Goal: Transaction & Acquisition: Purchase product/service

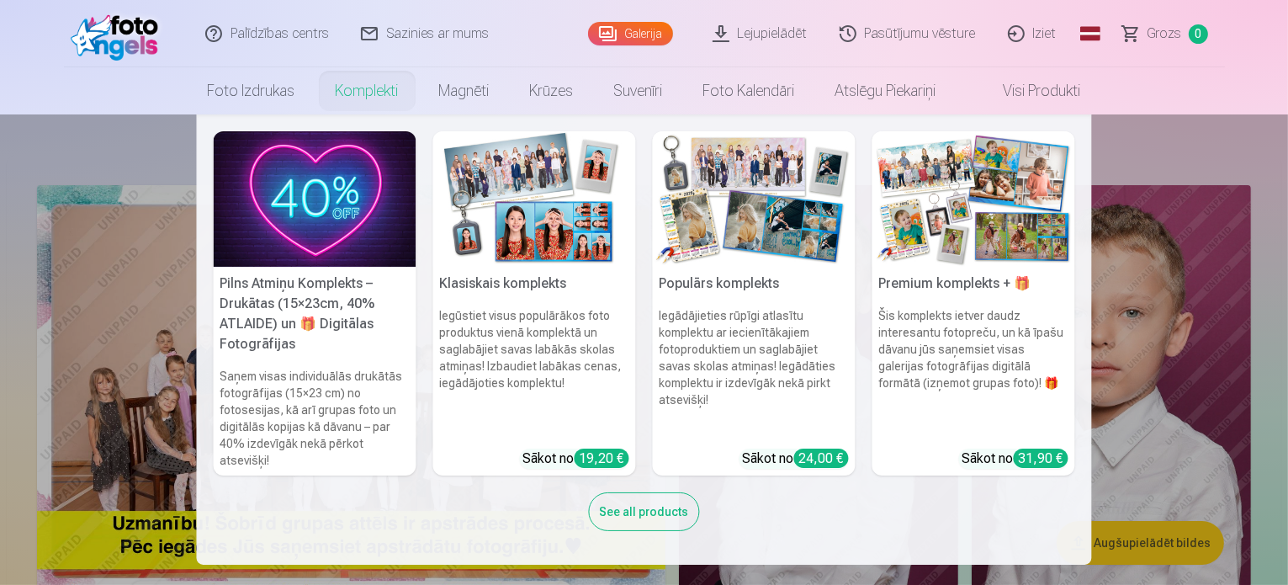
click at [345, 182] on img at bounding box center [315, 198] width 203 height 135
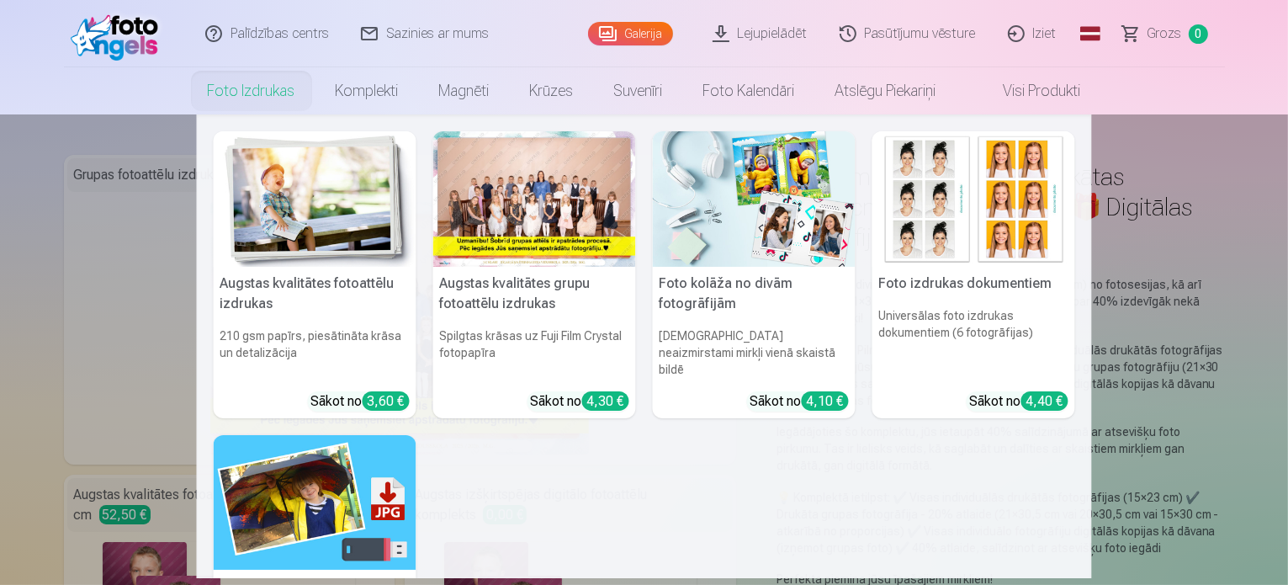
click at [293, 255] on img at bounding box center [315, 198] width 203 height 135
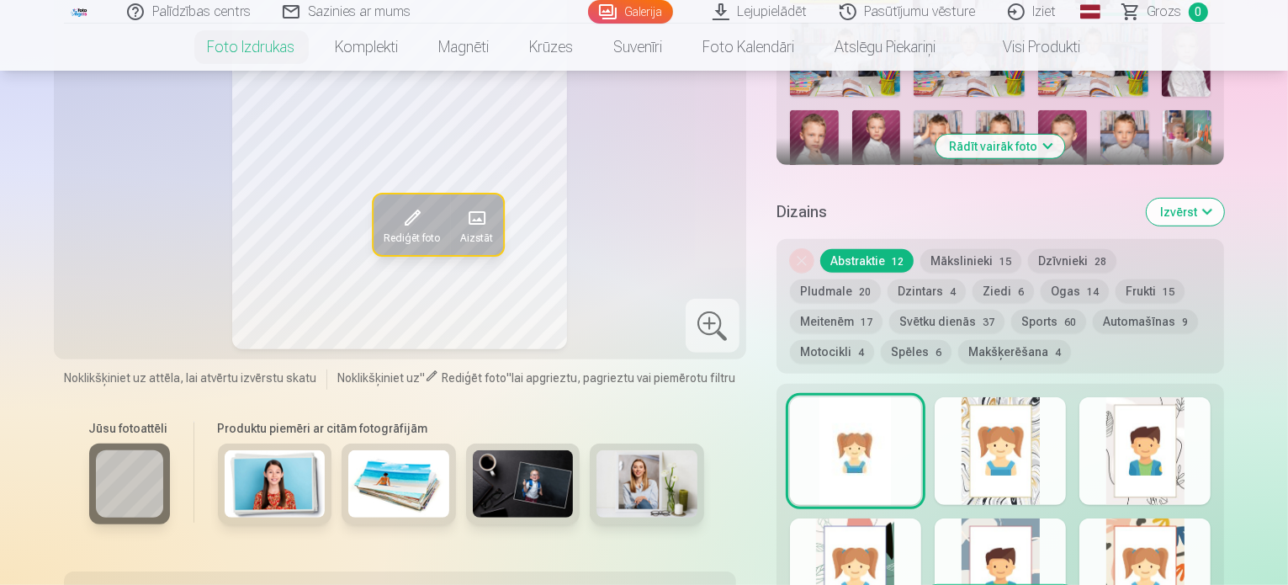
scroll to position [505, 0]
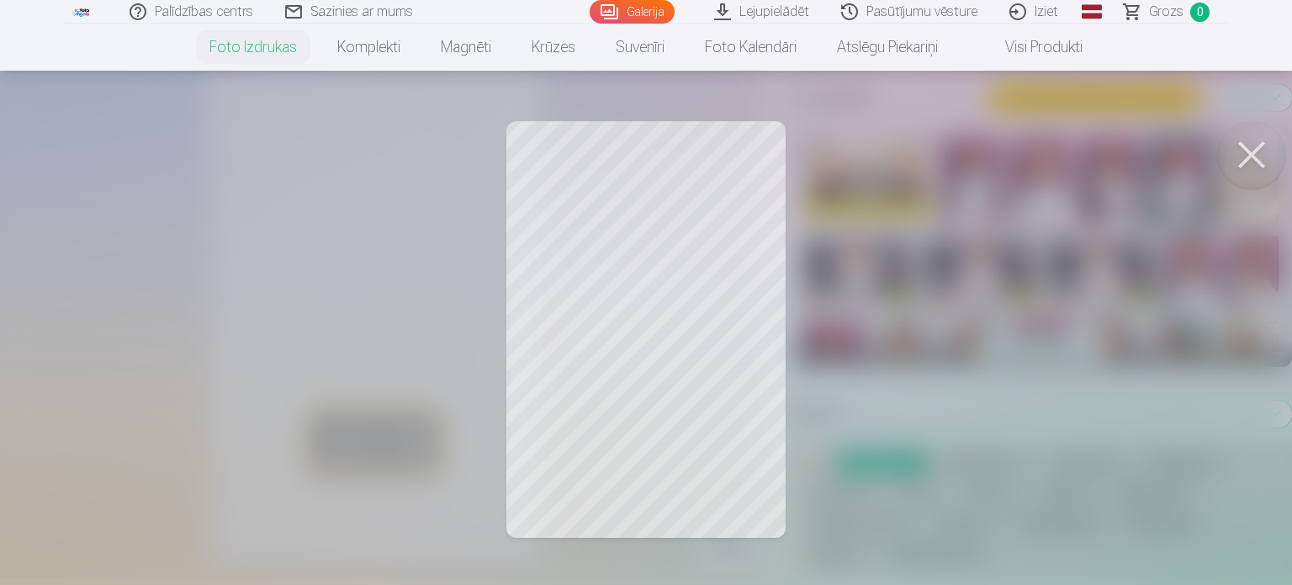
click at [1262, 157] on button at bounding box center [1251, 154] width 67 height 67
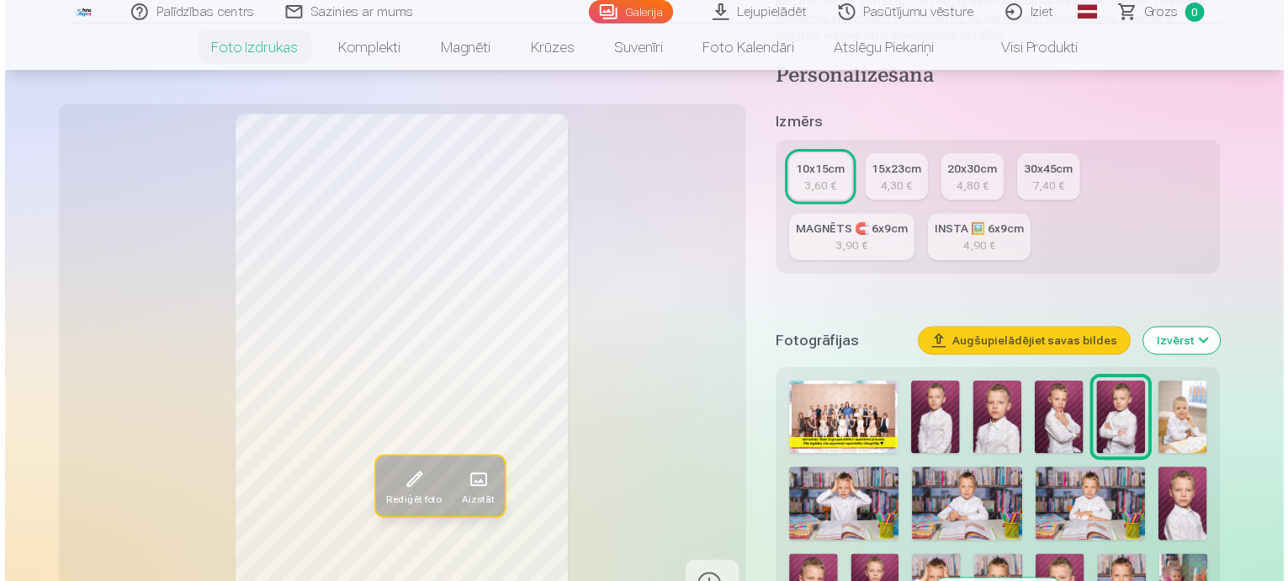
scroll to position [337, 0]
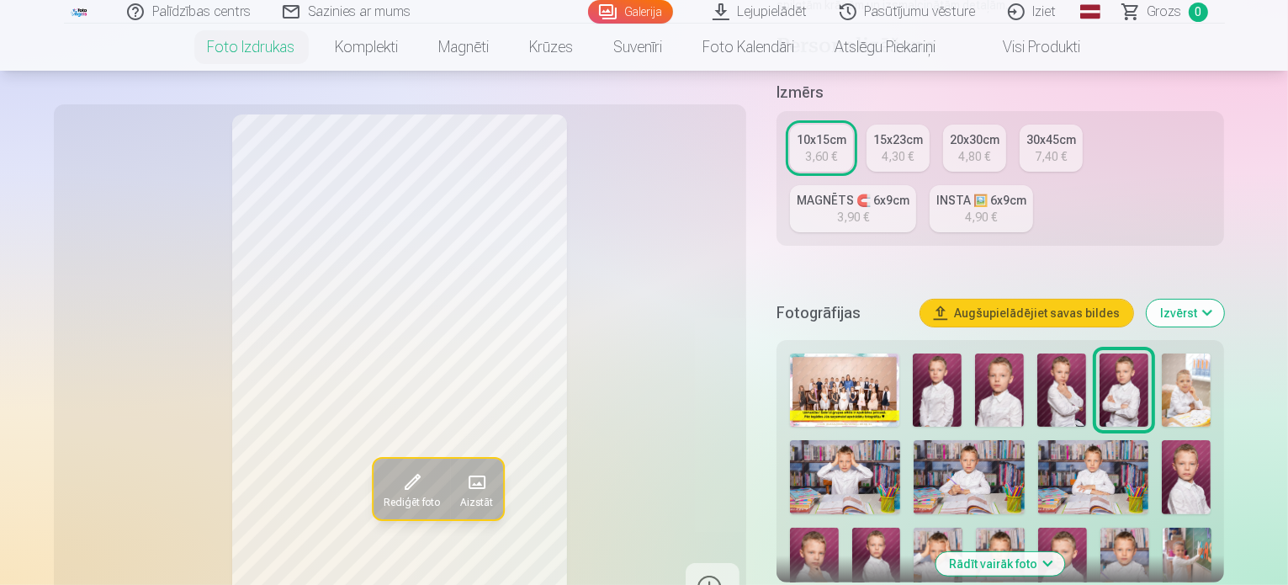
click at [867, 359] on img at bounding box center [845, 389] width 110 height 73
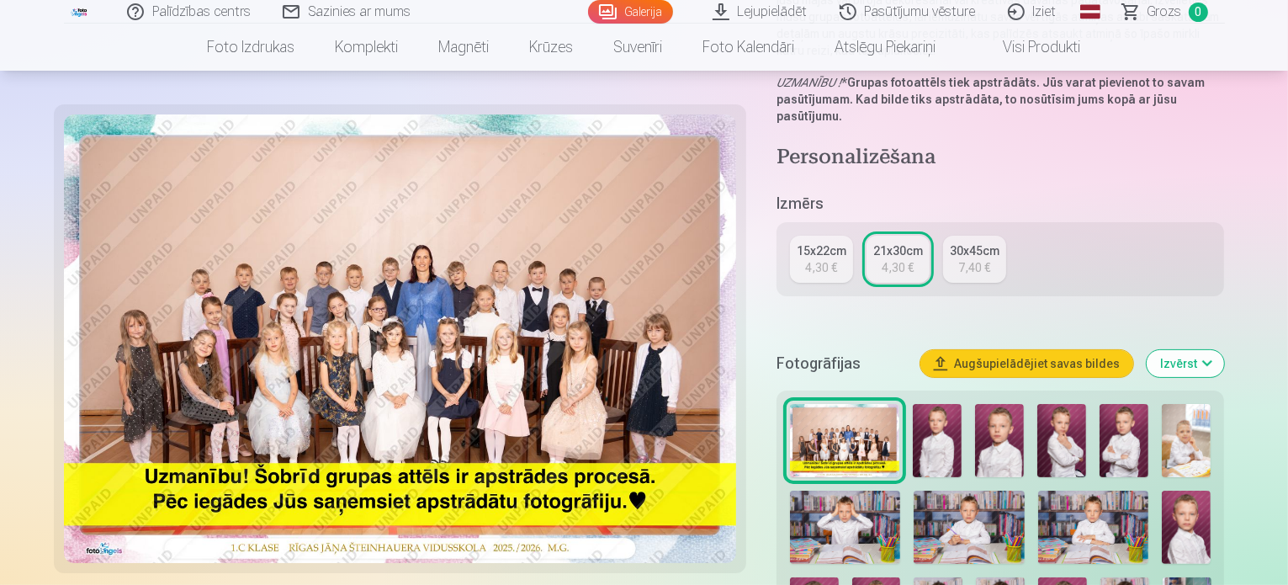
scroll to position [252, 0]
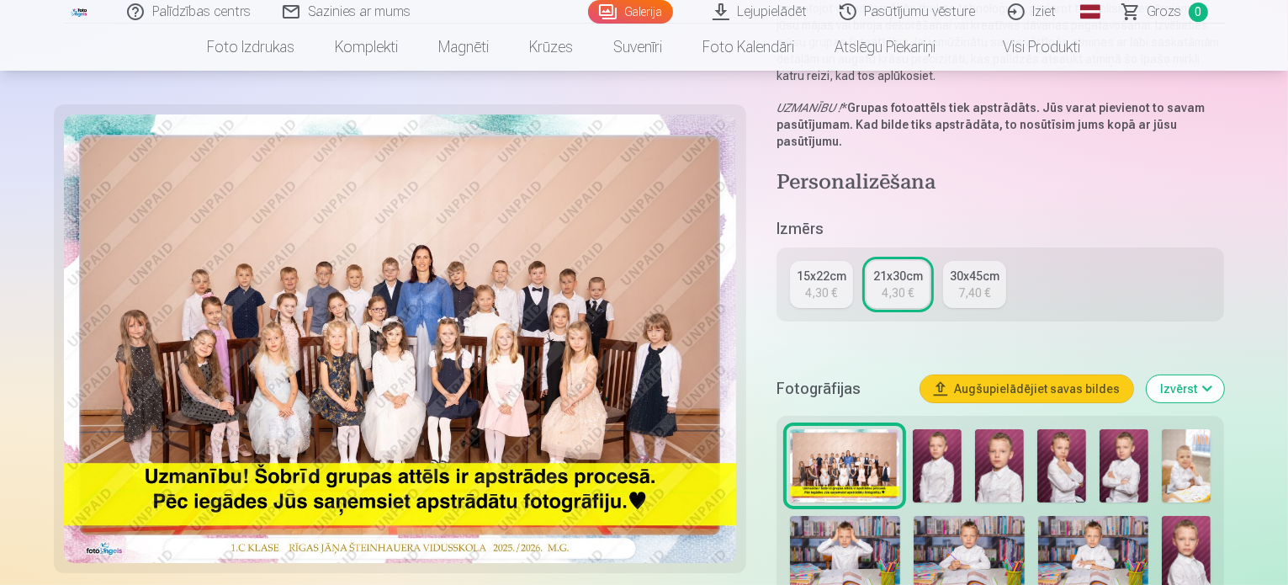
click at [834, 284] on div "4,30 €" at bounding box center [821, 292] width 32 height 17
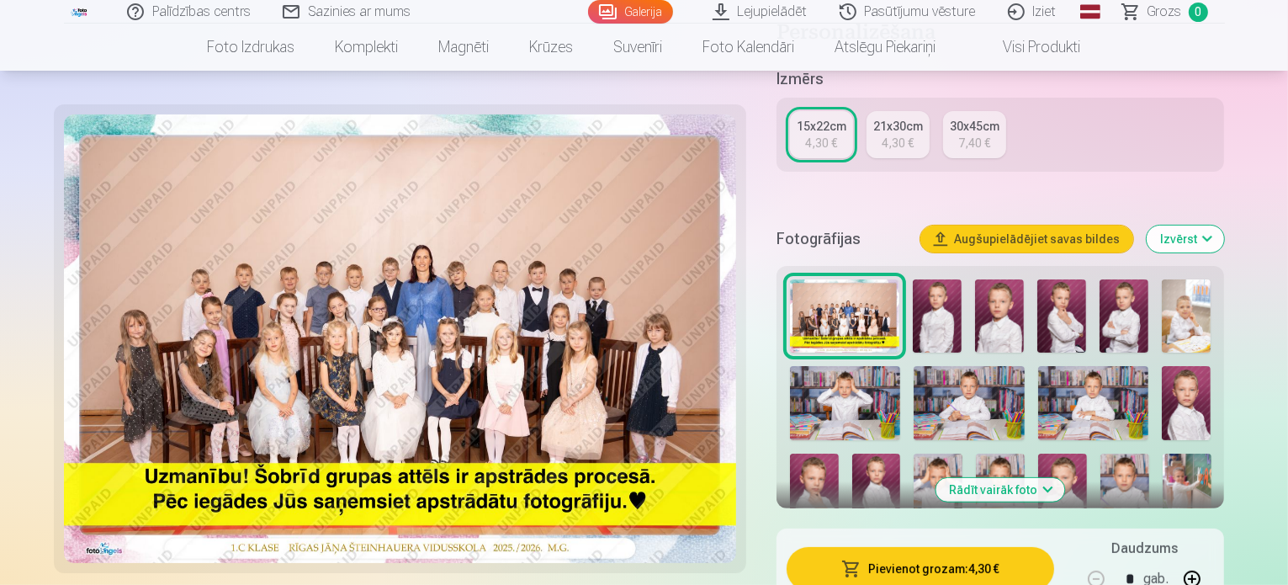
scroll to position [421, 0]
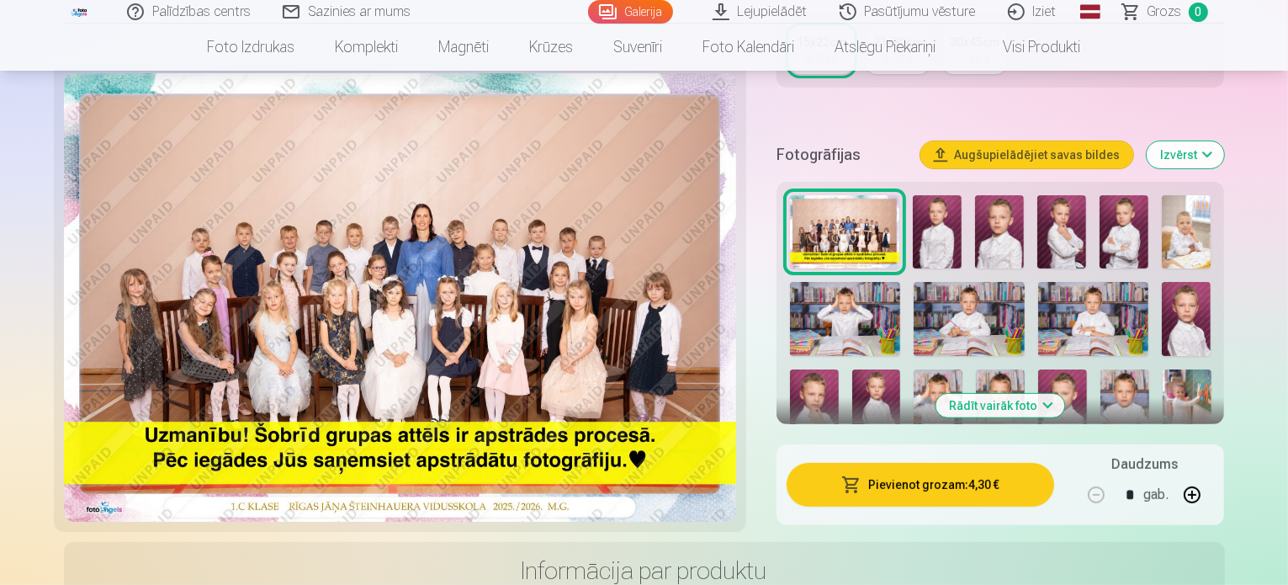
click at [972, 479] on button "Pievienot grozam : 4,30 €" at bounding box center [921, 485] width 268 height 44
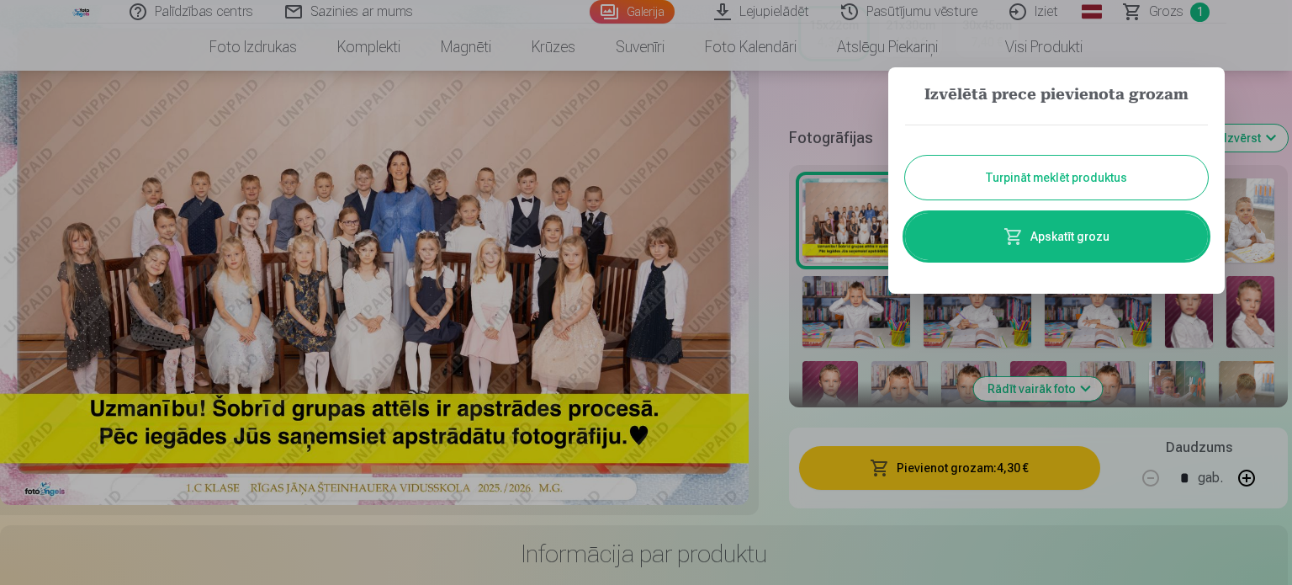
click at [1084, 172] on button "Turpināt meklēt produktus" at bounding box center [1056, 178] width 303 height 44
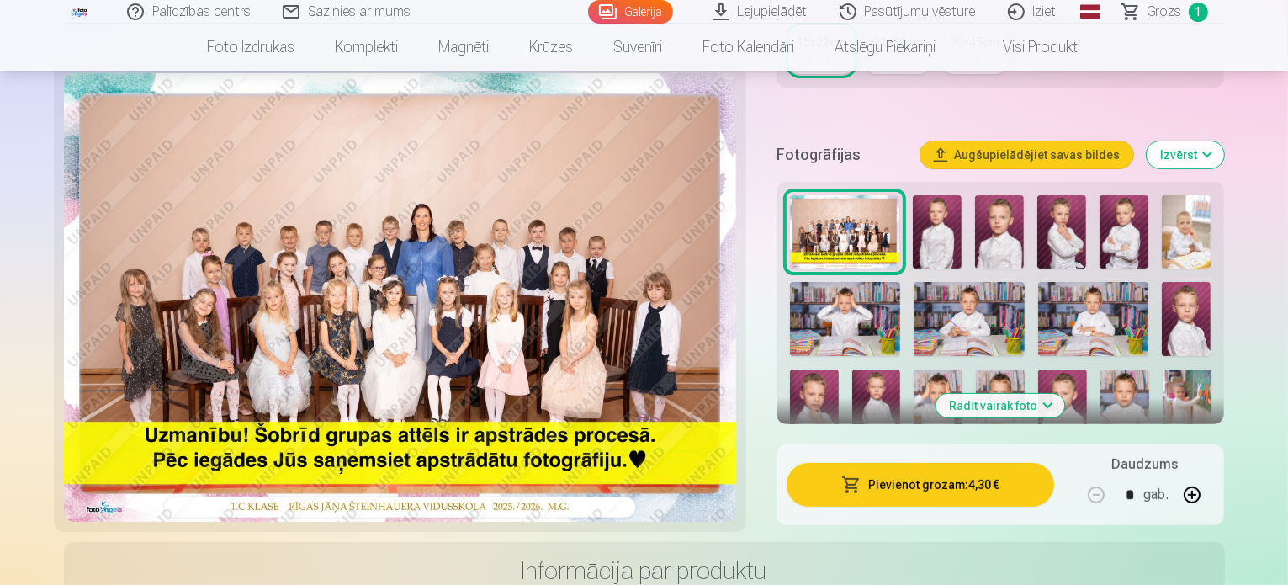
click at [962, 216] on img at bounding box center [937, 231] width 49 height 73
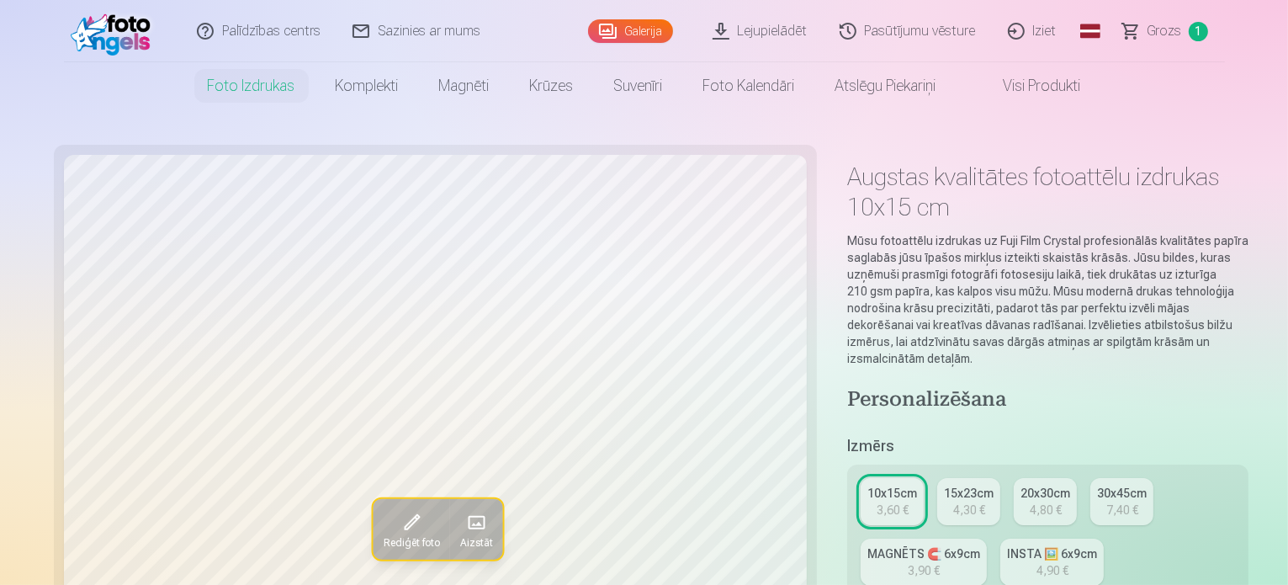
scroll to position [337, 0]
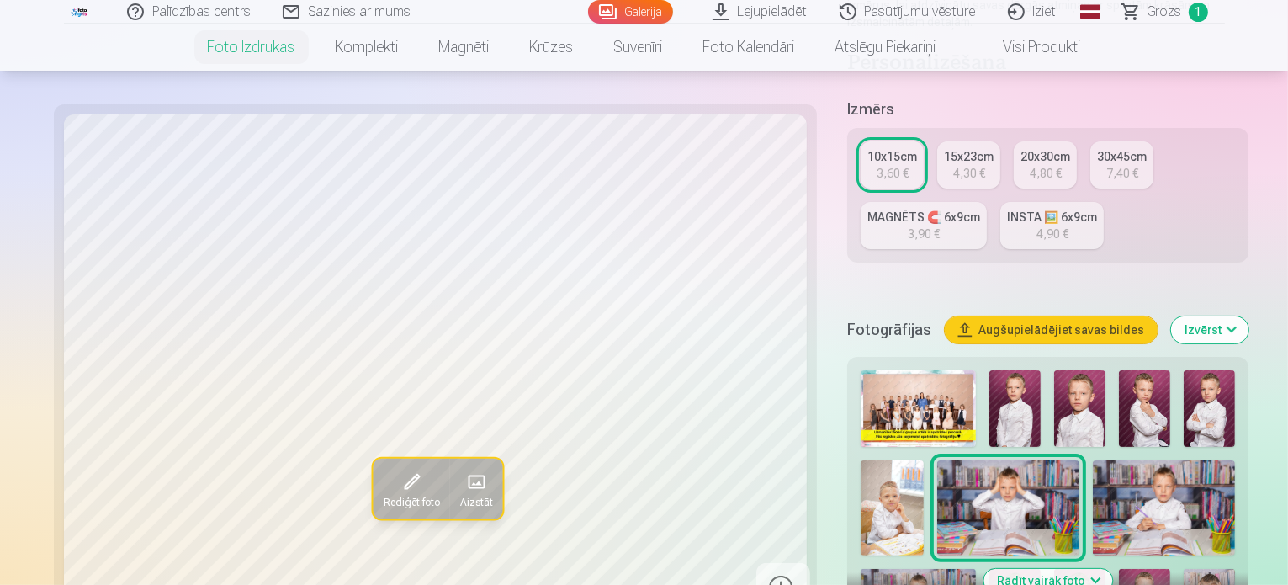
click at [924, 460] on img at bounding box center [892, 507] width 63 height 95
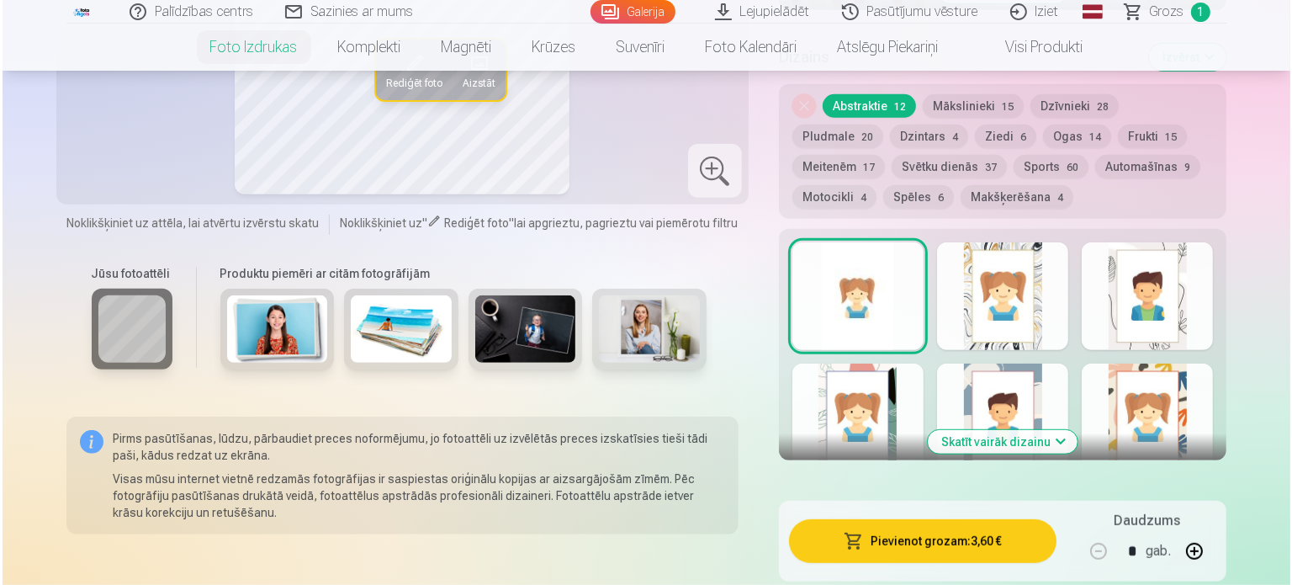
scroll to position [1010, 0]
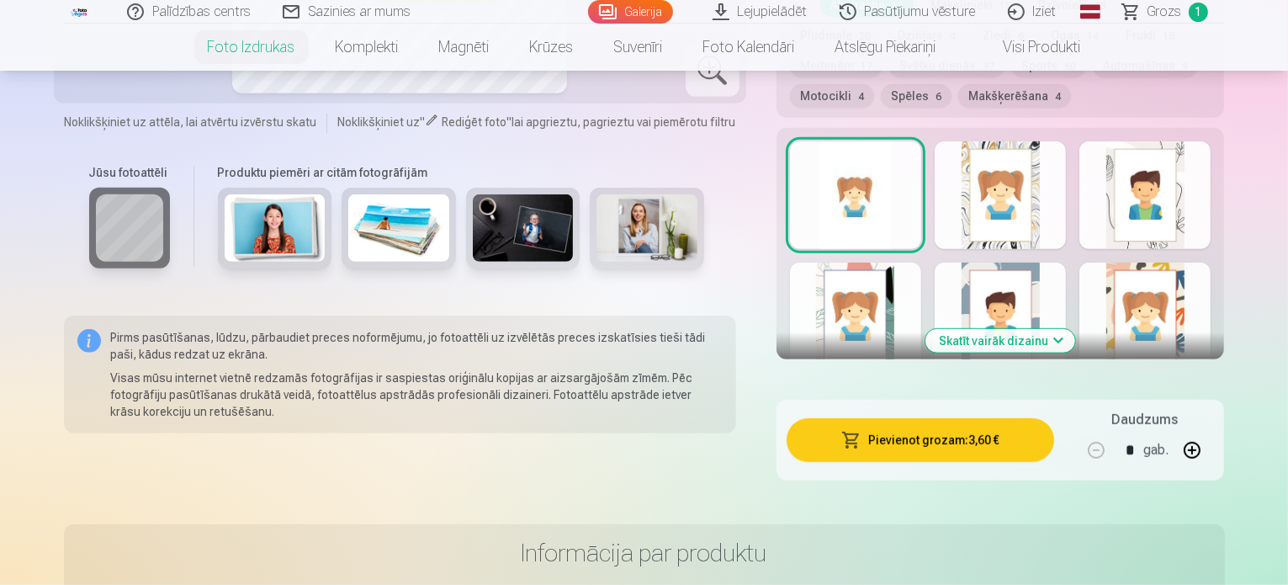
click at [1016, 418] on button "Pievienot grozam : 3,60 €" at bounding box center [921, 440] width 268 height 44
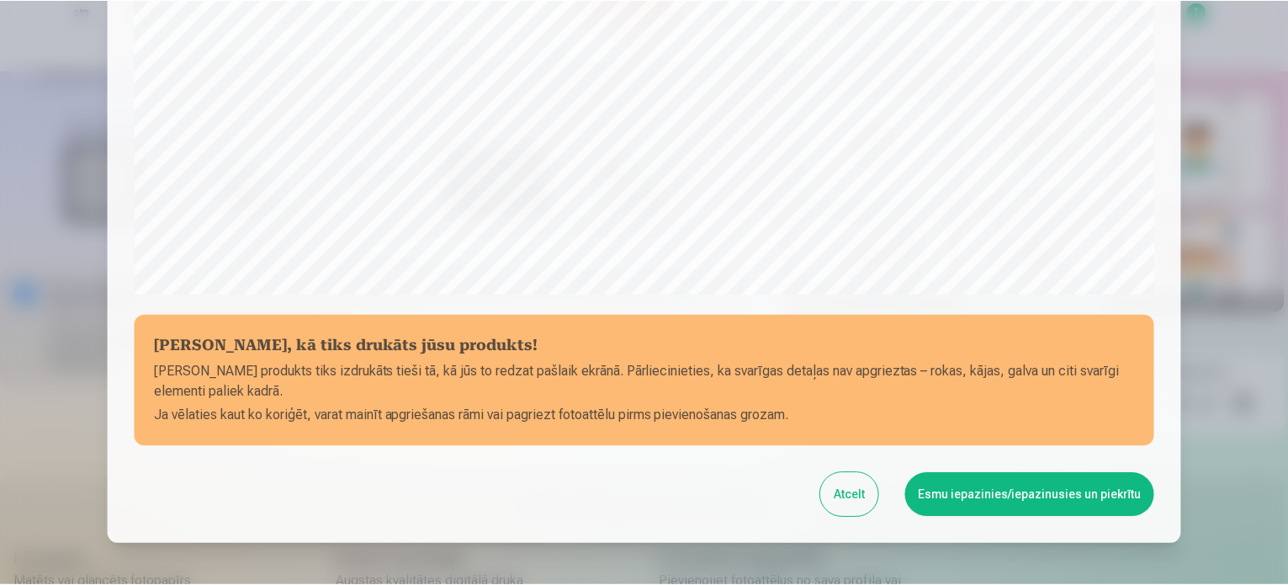
scroll to position [626, 0]
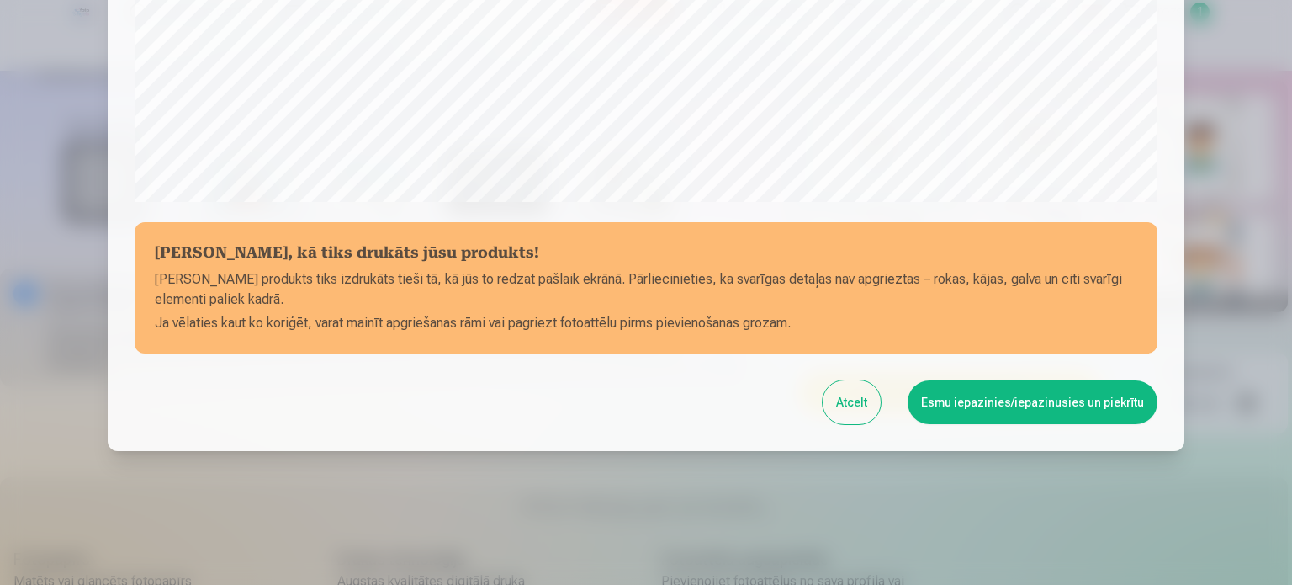
click at [1031, 406] on button "Esmu iepazinies/iepazinusies un piekrītu" at bounding box center [1033, 402] width 250 height 44
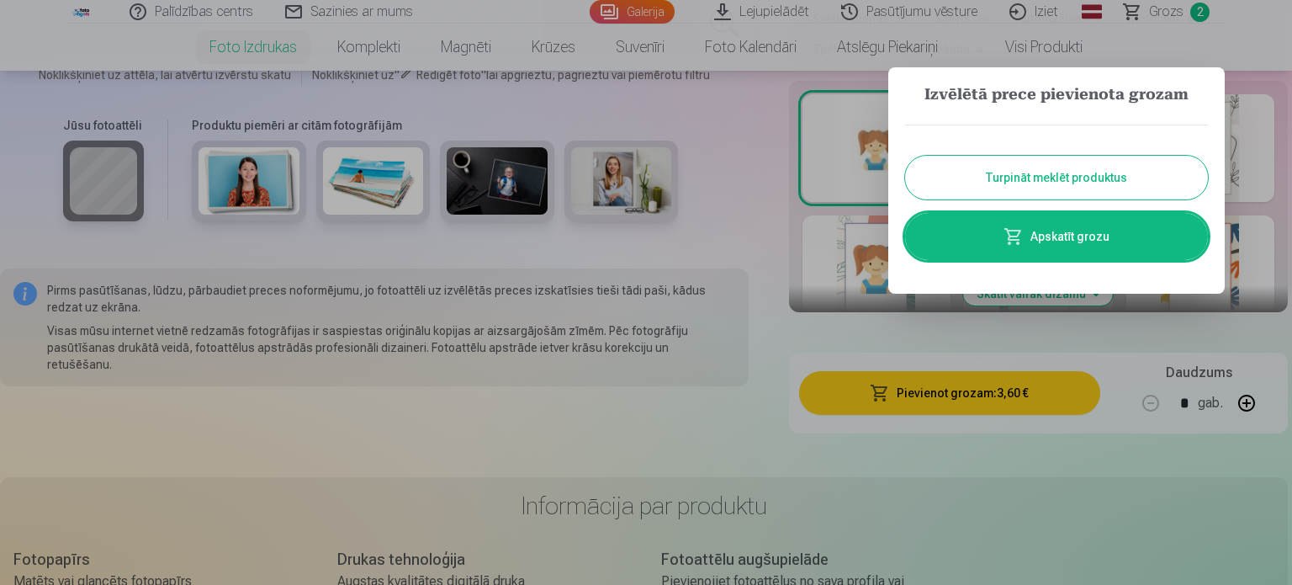
click at [1027, 183] on button "Turpināt meklēt produktus" at bounding box center [1056, 178] width 303 height 44
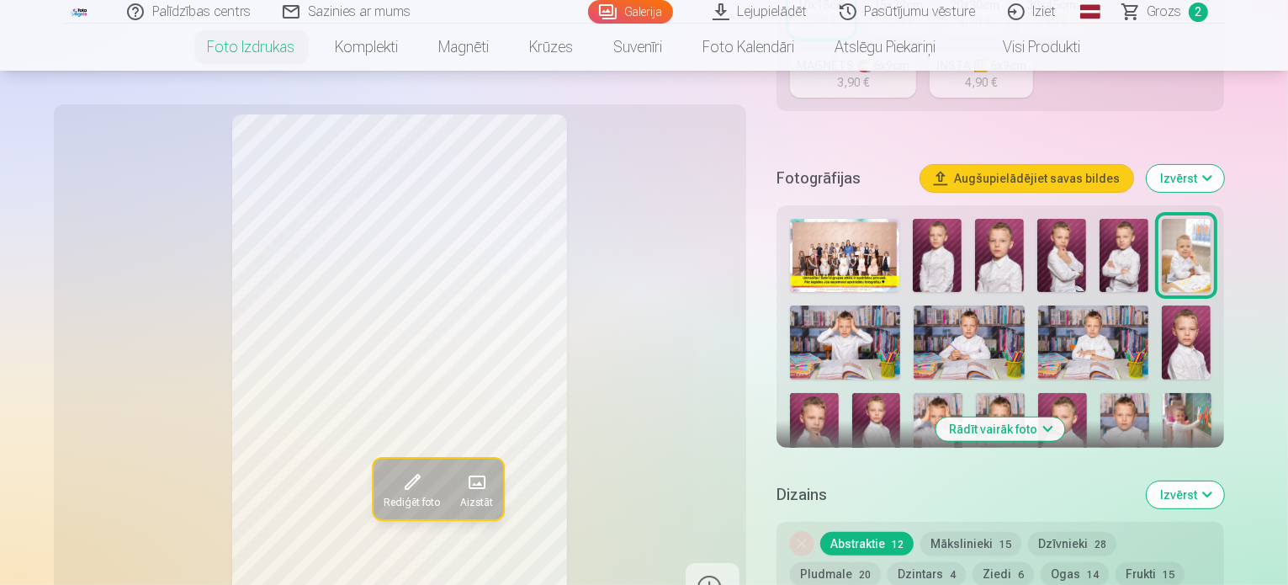
scroll to position [337, 0]
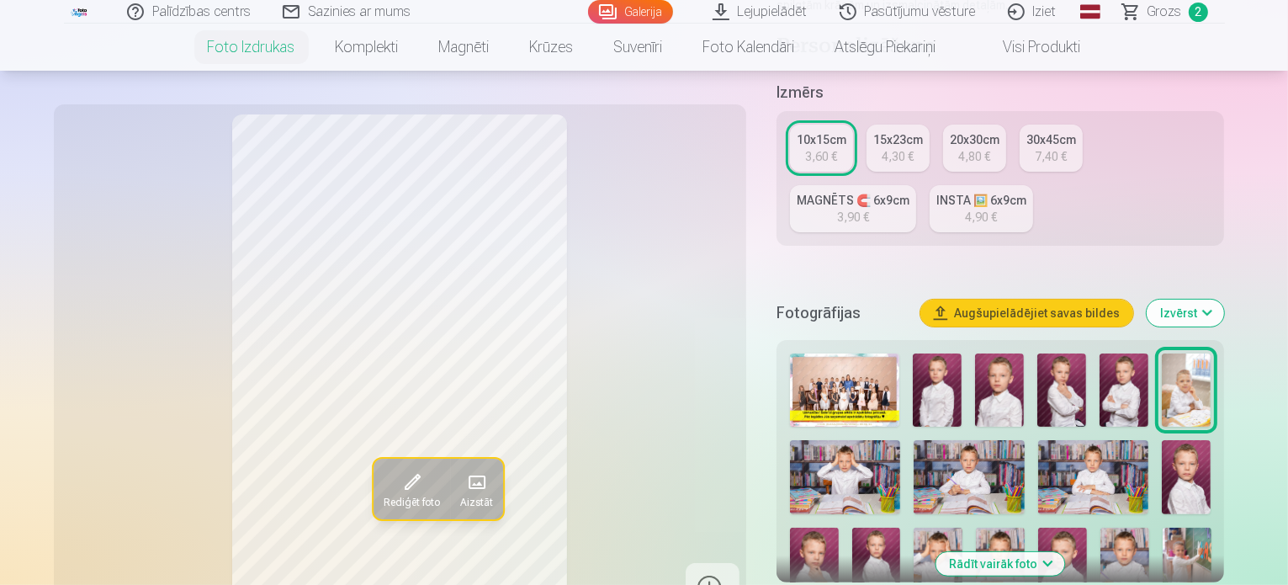
click at [996, 440] on img at bounding box center [969, 477] width 110 height 74
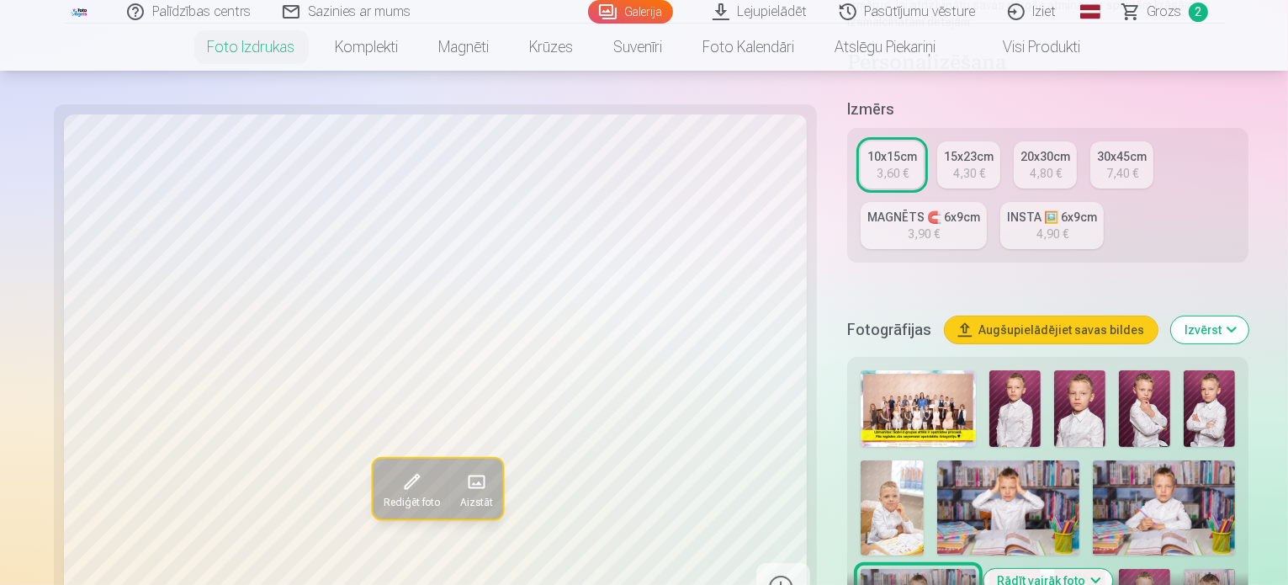
click at [1093, 460] on img at bounding box center [1164, 507] width 142 height 95
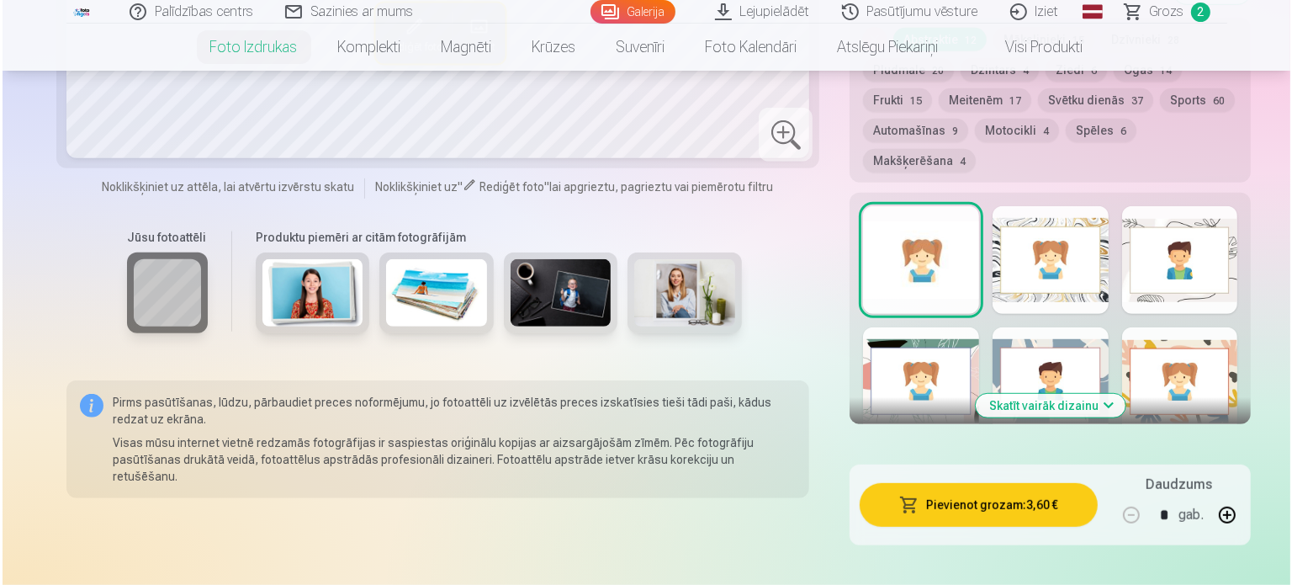
scroll to position [1094, 0]
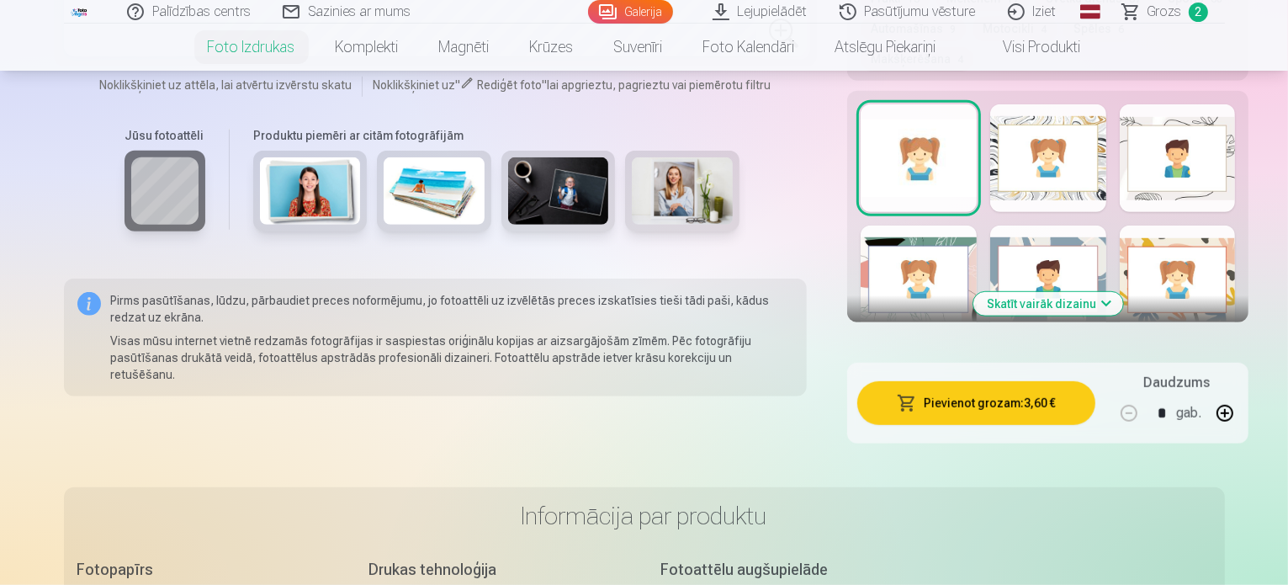
click at [957, 381] on button "Pievienot grozam : 3,60 €" at bounding box center [975, 403] width 237 height 44
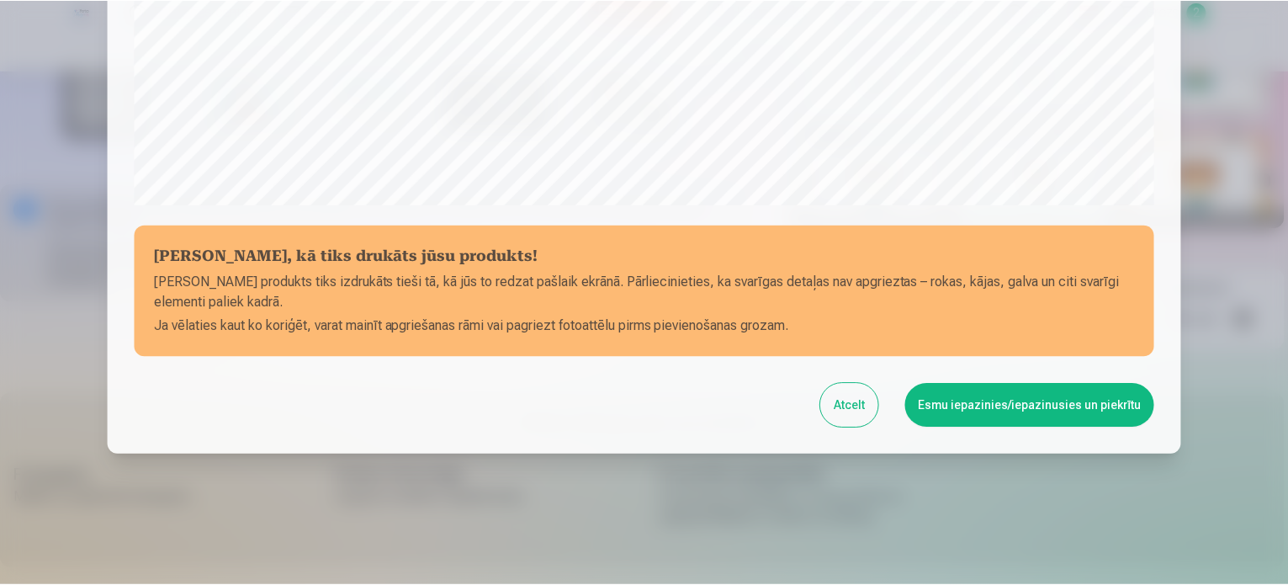
scroll to position [626, 0]
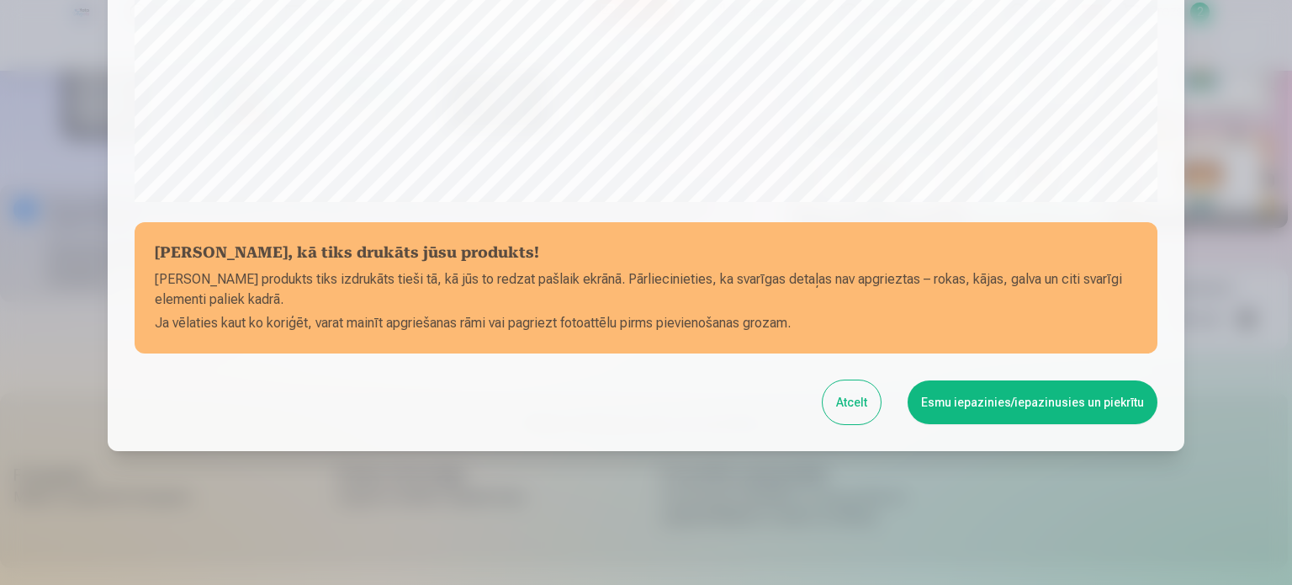
click at [959, 395] on button "Esmu iepazinies/iepazinusies un piekrītu" at bounding box center [1033, 402] width 250 height 44
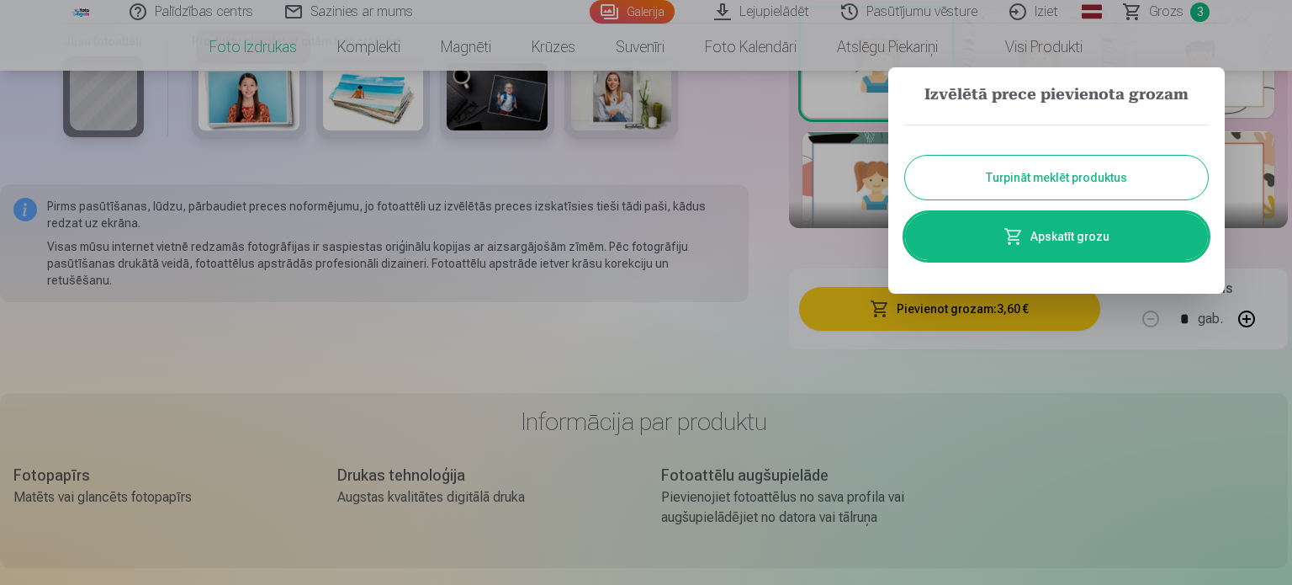
click at [997, 184] on button "Turpināt meklēt produktus" at bounding box center [1056, 178] width 303 height 44
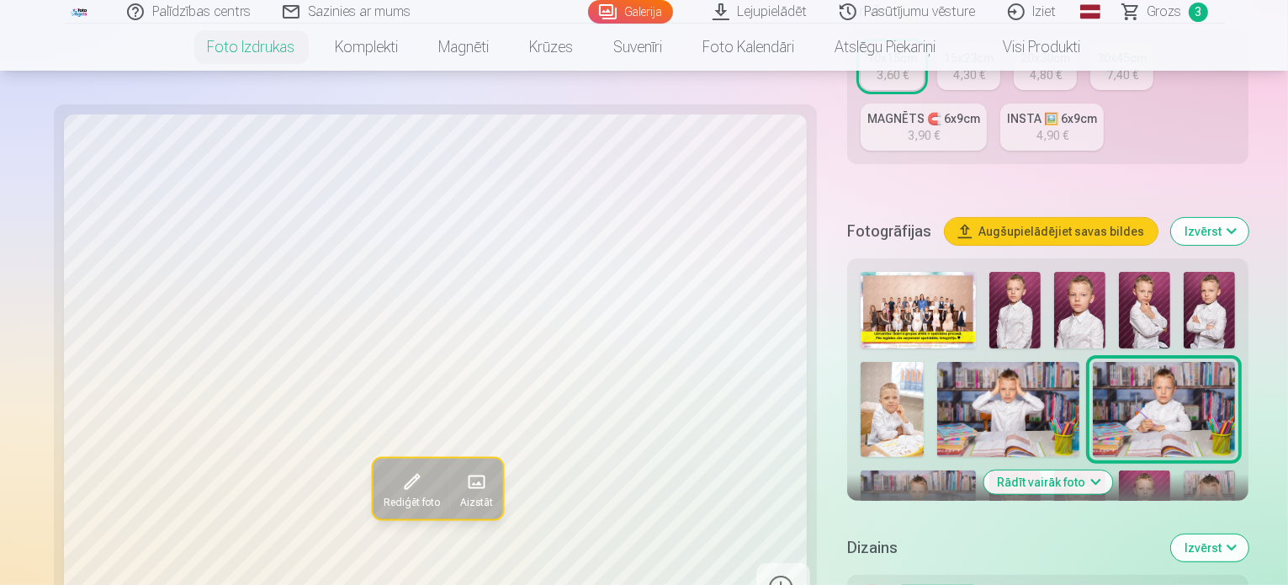
scroll to position [421, 0]
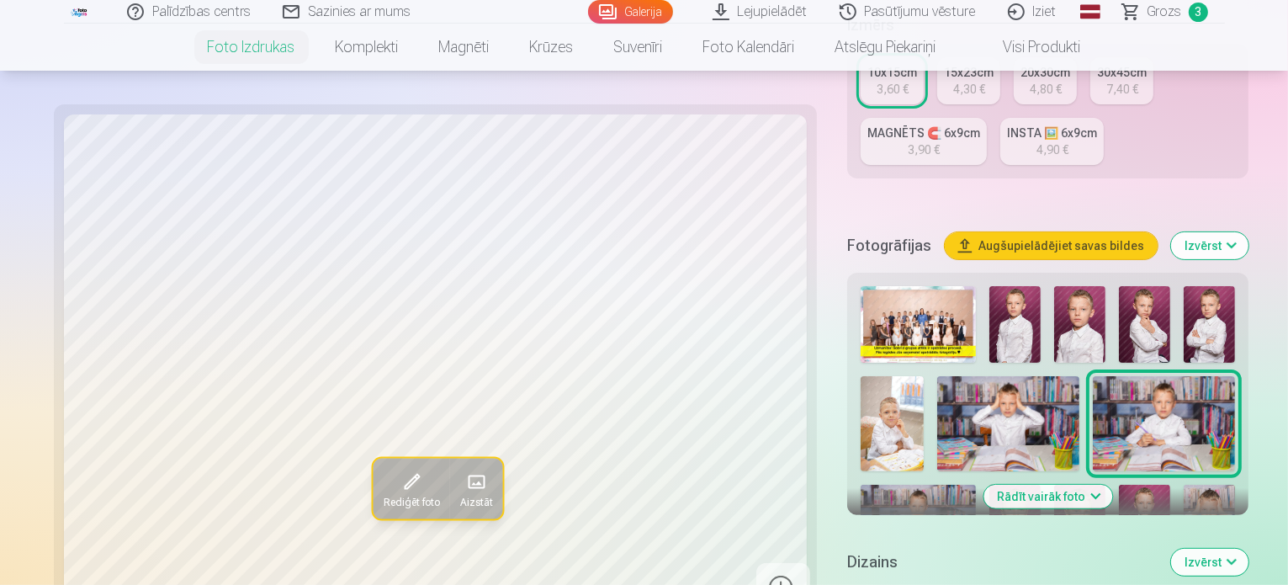
click at [976, 485] on img at bounding box center [918, 523] width 115 height 77
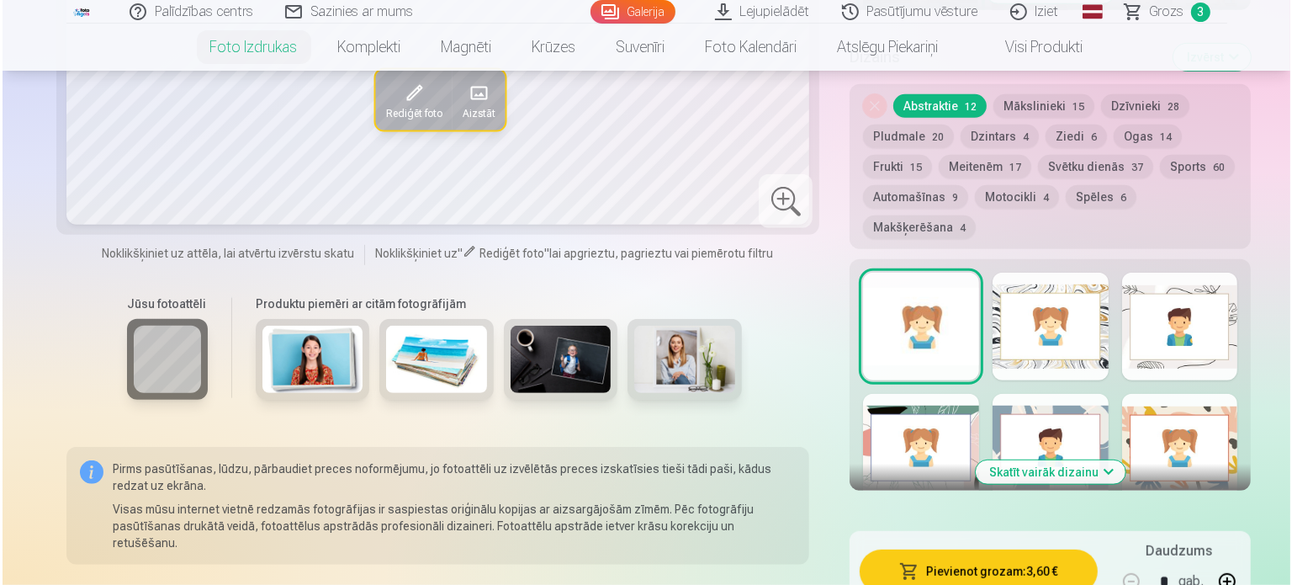
scroll to position [1094, 0]
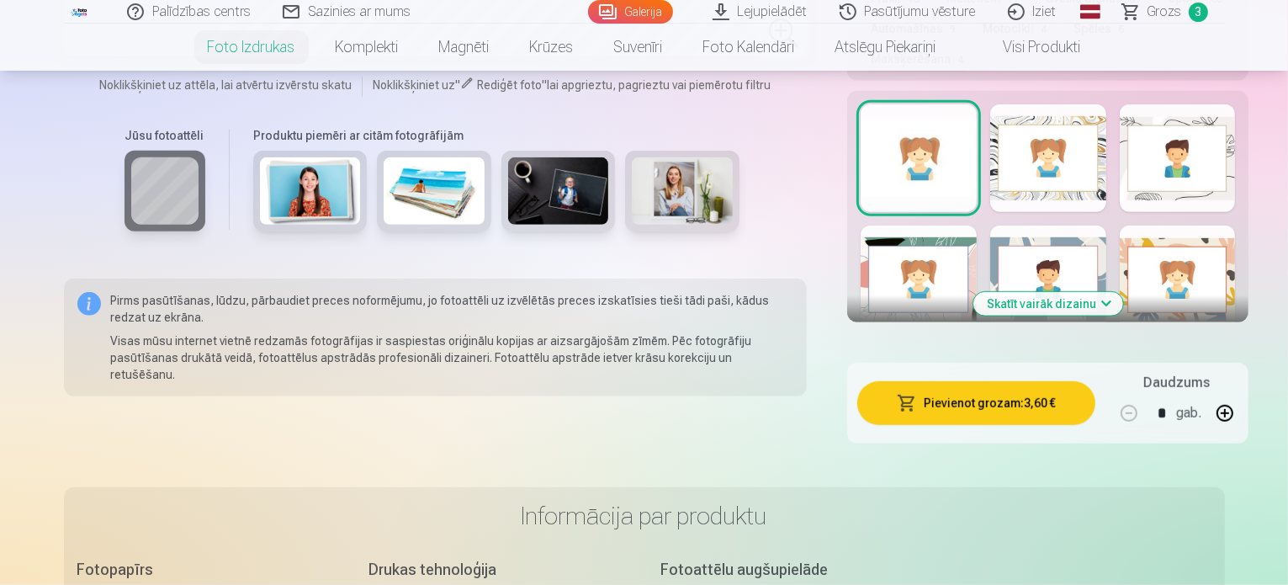
click at [990, 381] on button "Pievienot grozam : 3,60 €" at bounding box center [975, 403] width 237 height 44
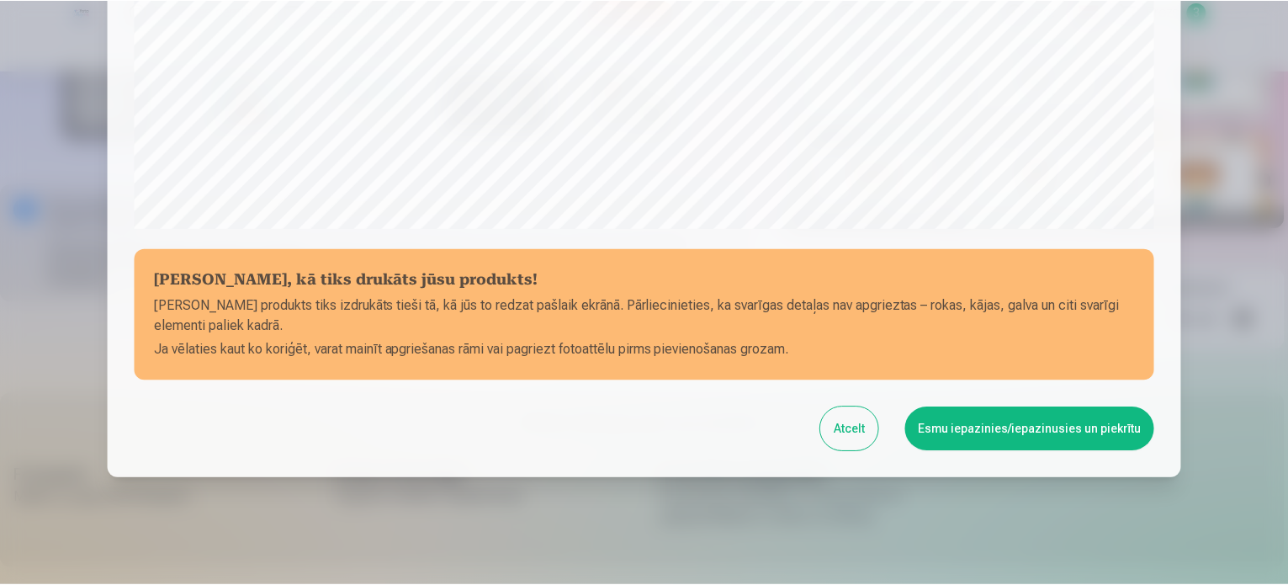
scroll to position [626, 0]
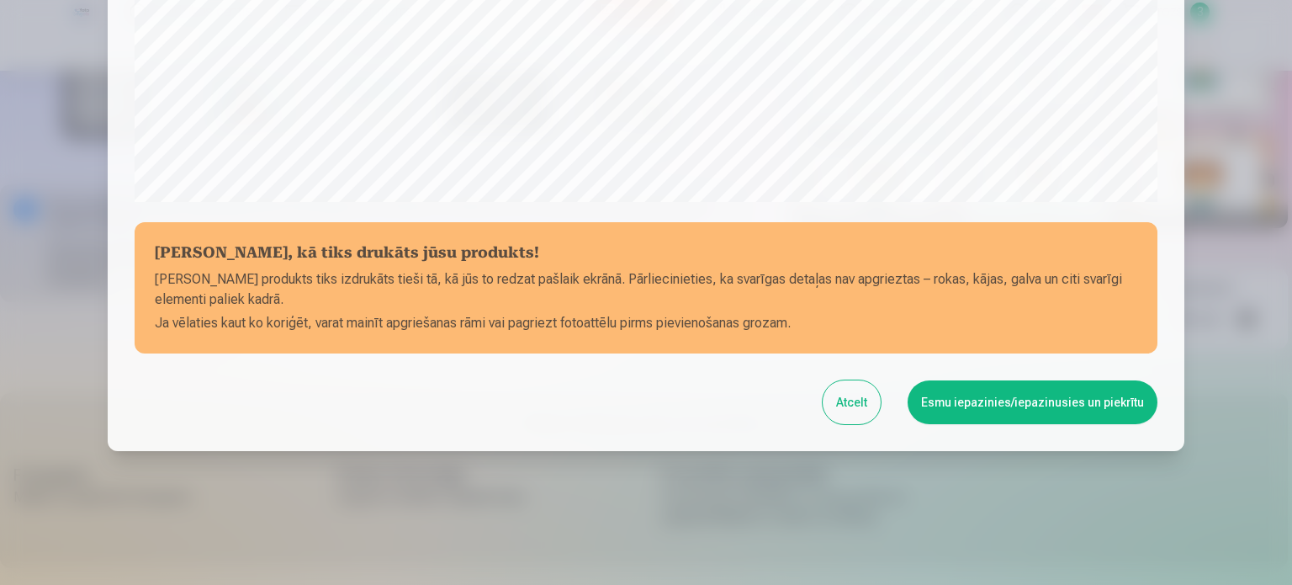
click at [979, 412] on button "Esmu iepazinies/iepazinusies un piekrītu" at bounding box center [1033, 402] width 250 height 44
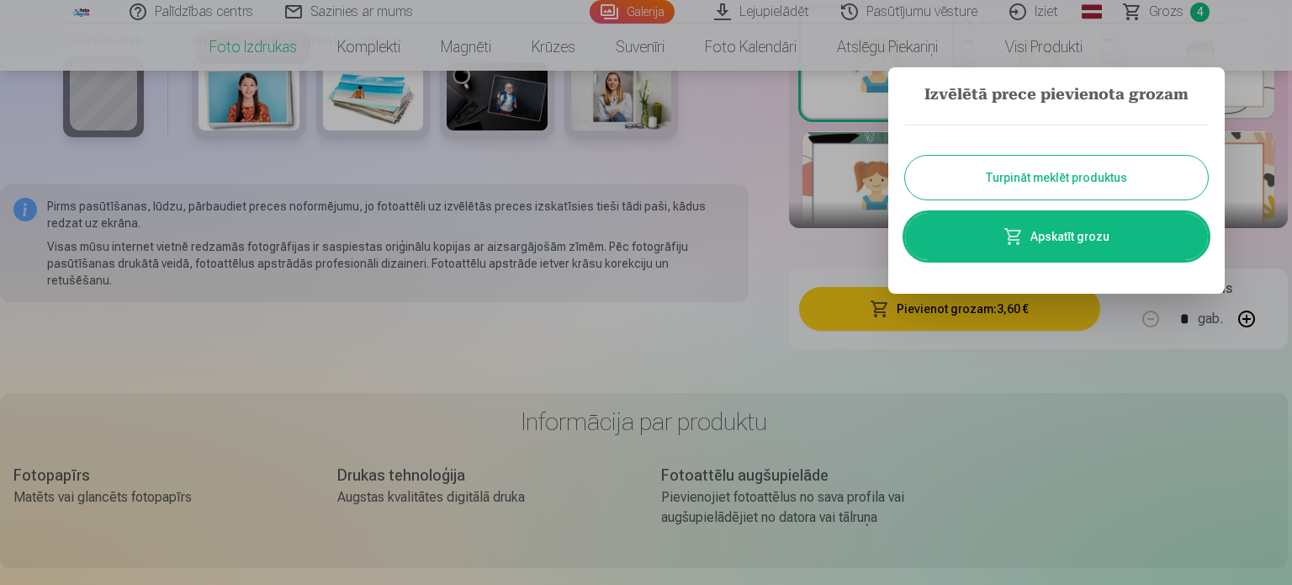
click at [1036, 162] on button "Turpināt meklēt produktus" at bounding box center [1056, 178] width 303 height 44
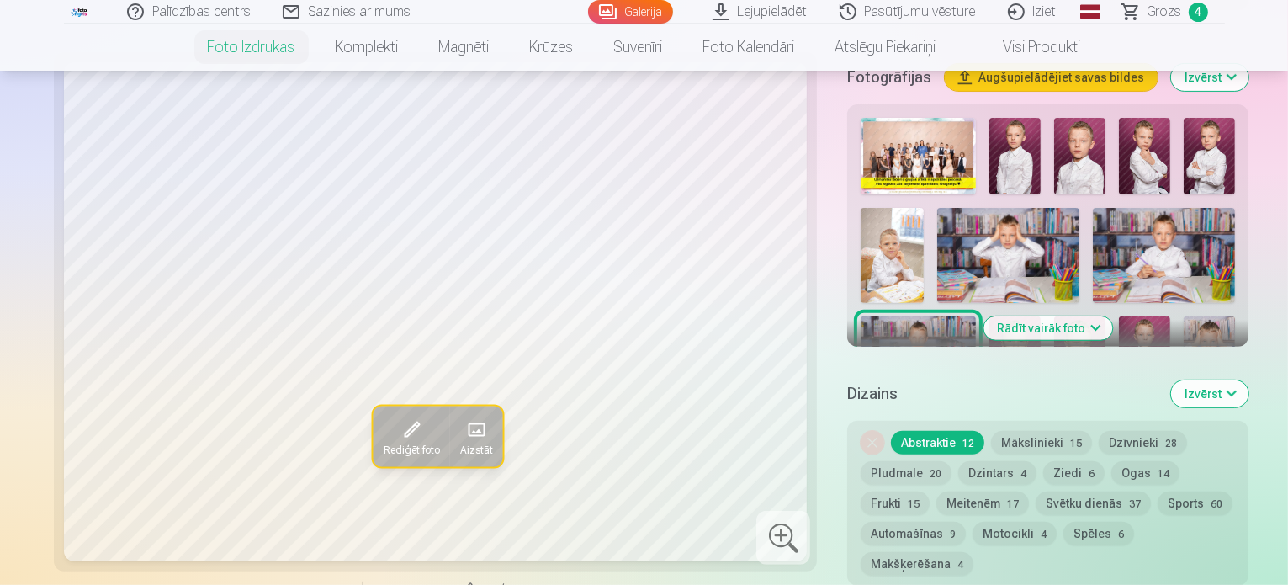
scroll to position [337, 0]
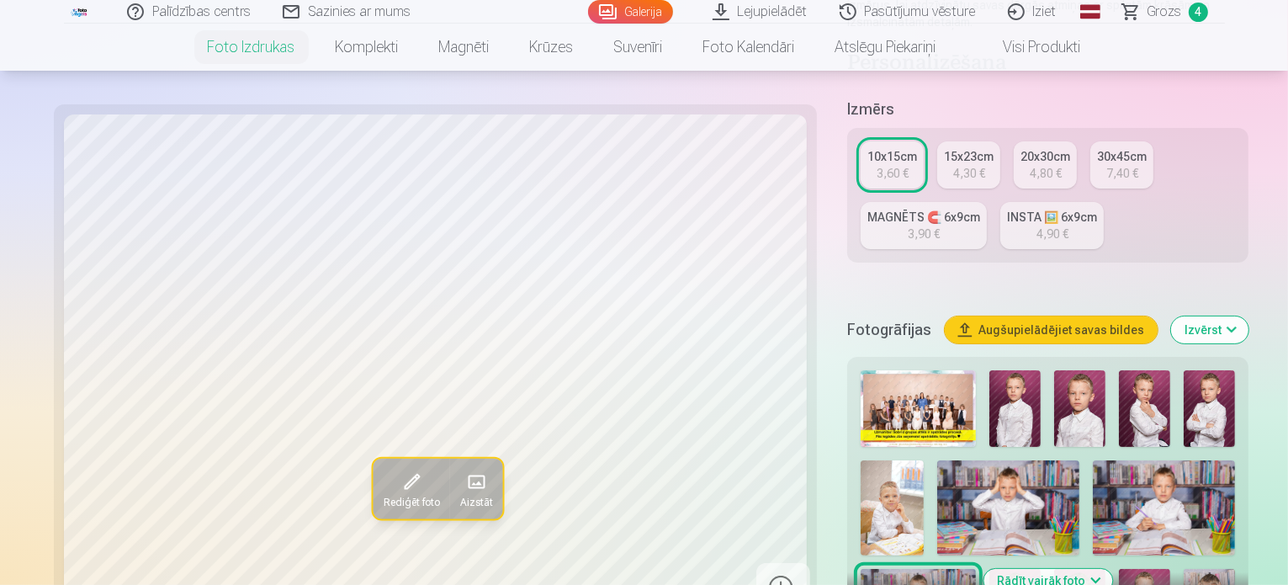
click at [1128, 370] on img at bounding box center [1144, 408] width 51 height 77
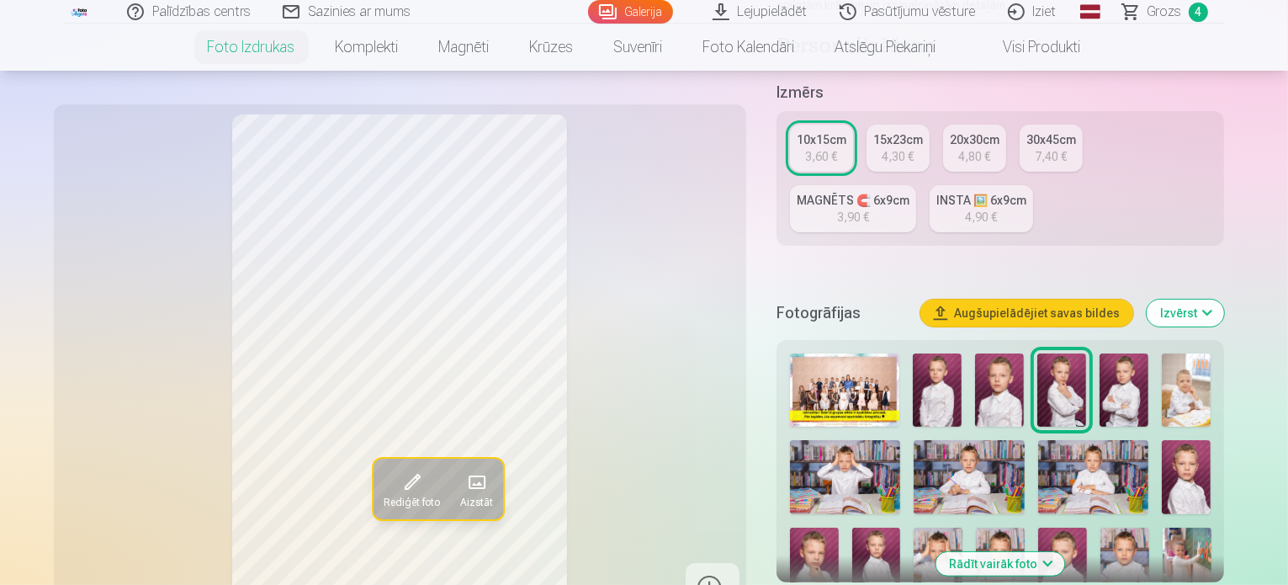
click at [1149, 353] on img at bounding box center [1124, 389] width 49 height 73
click at [1024, 353] on img at bounding box center [999, 389] width 49 height 73
click at [962, 353] on img at bounding box center [937, 389] width 49 height 73
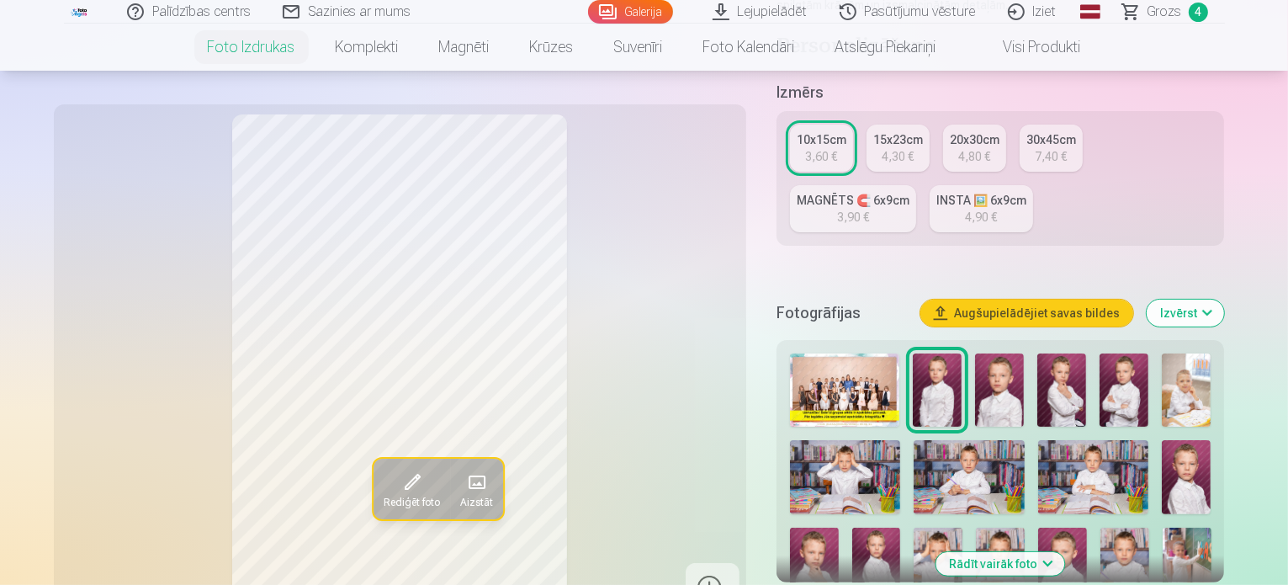
click at [1188, 448] on img at bounding box center [1186, 477] width 49 height 74
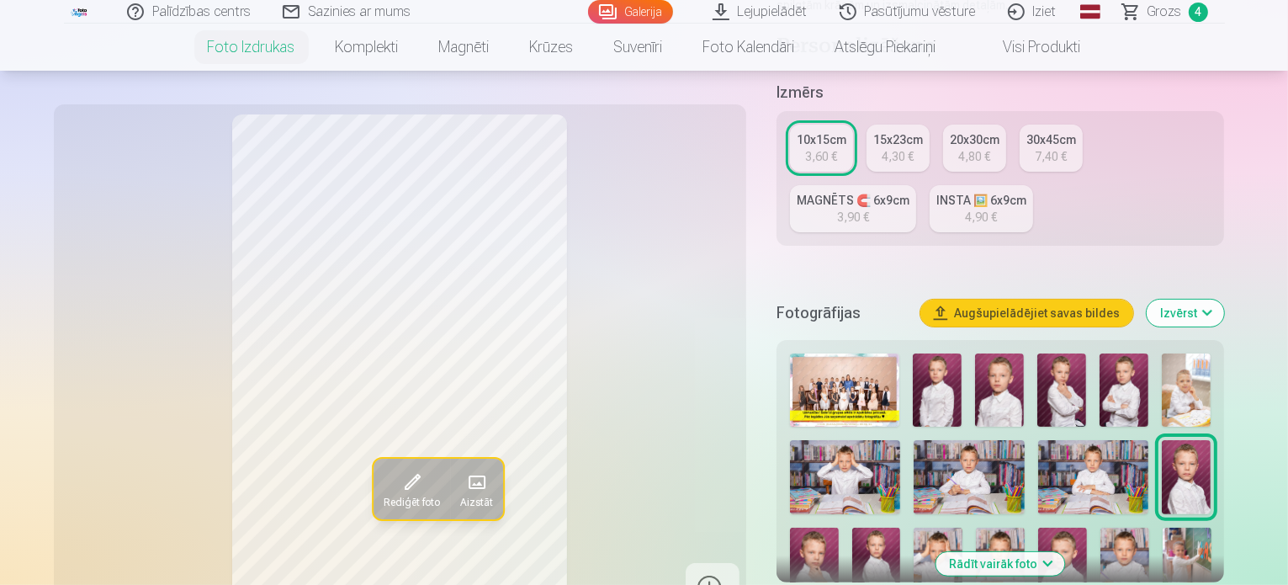
click at [839, 528] on img at bounding box center [814, 564] width 49 height 73
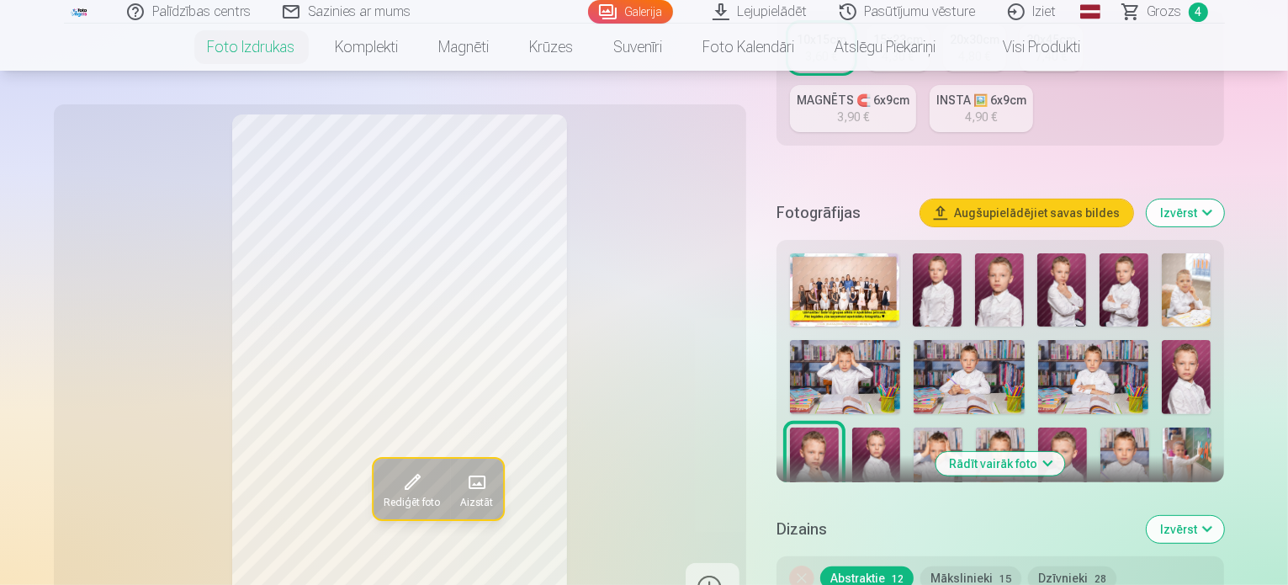
scroll to position [505, 0]
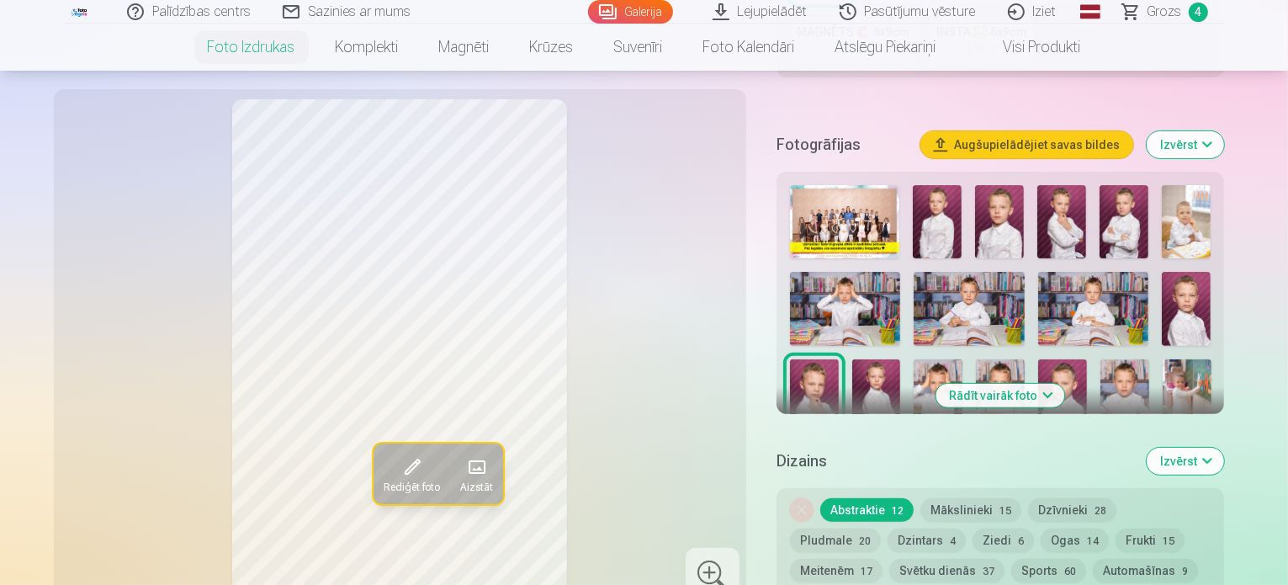
click at [1011, 384] on button "Rādīt vairāk foto" at bounding box center [1001, 396] width 129 height 24
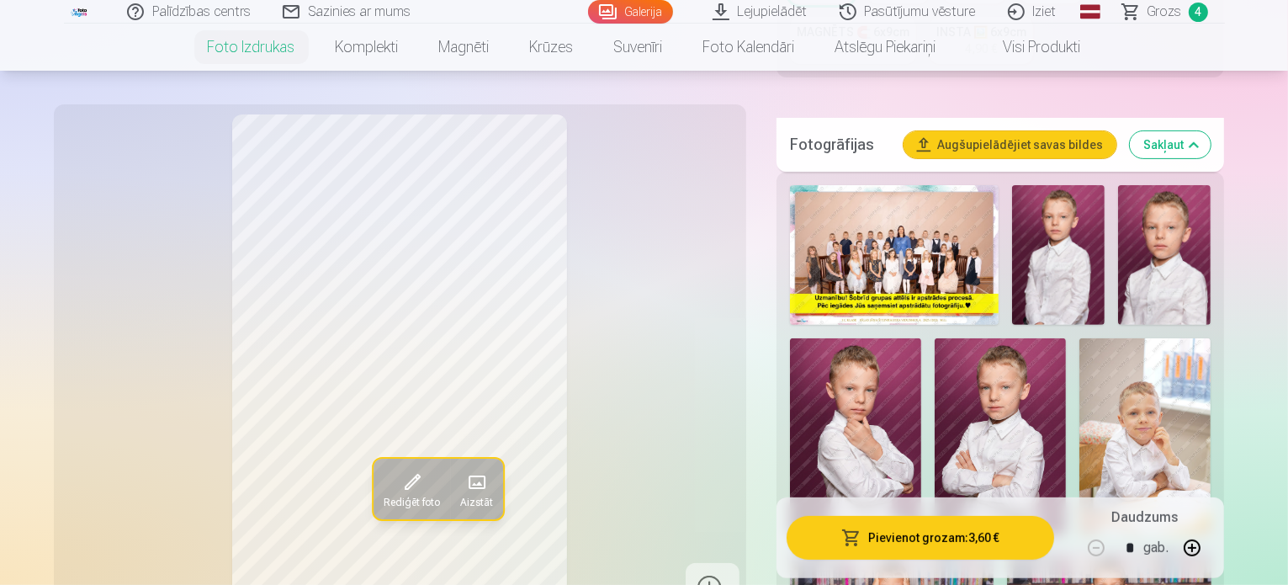
scroll to position [757, 0]
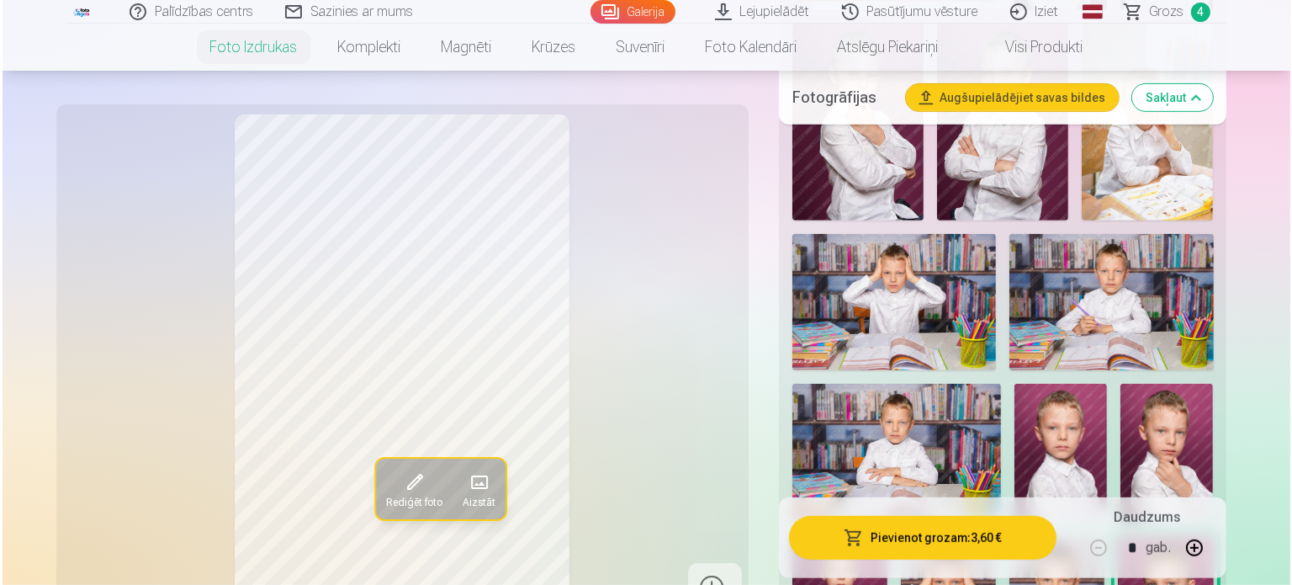
scroll to position [1010, 0]
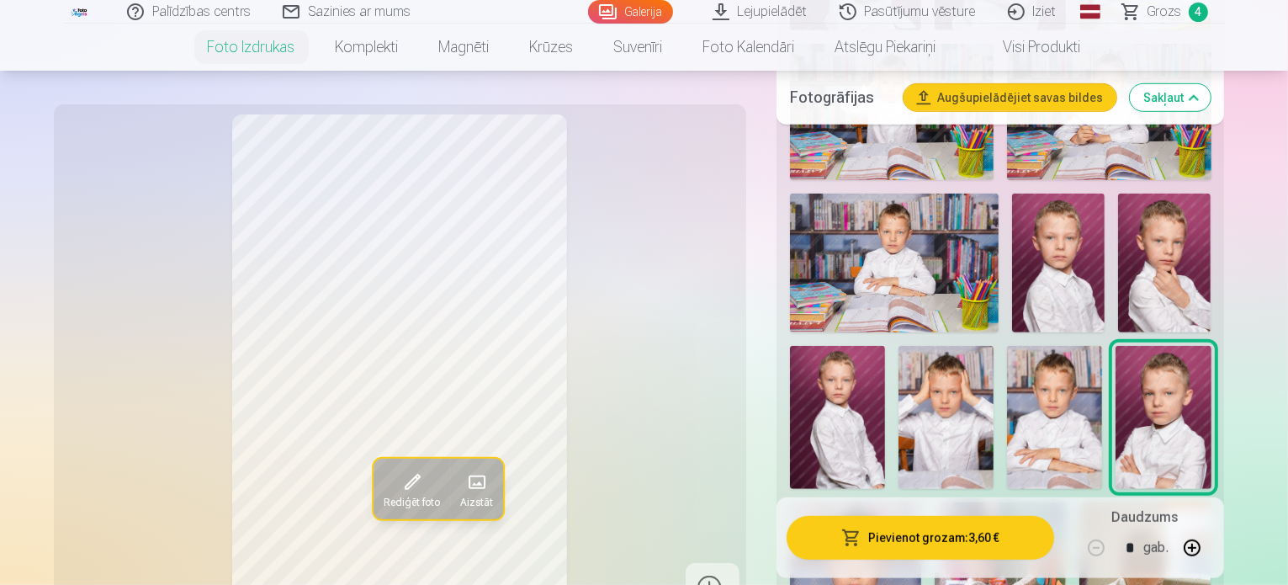
click at [924, 535] on button "Pievienot grozam : 3,60 €" at bounding box center [921, 538] width 268 height 44
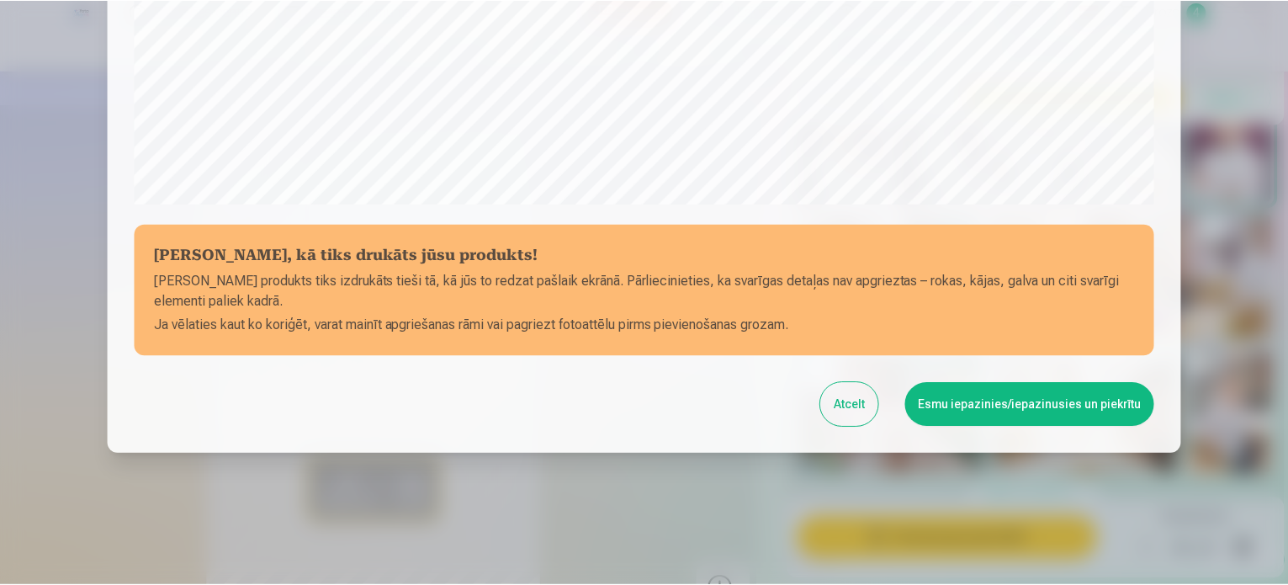
scroll to position [626, 0]
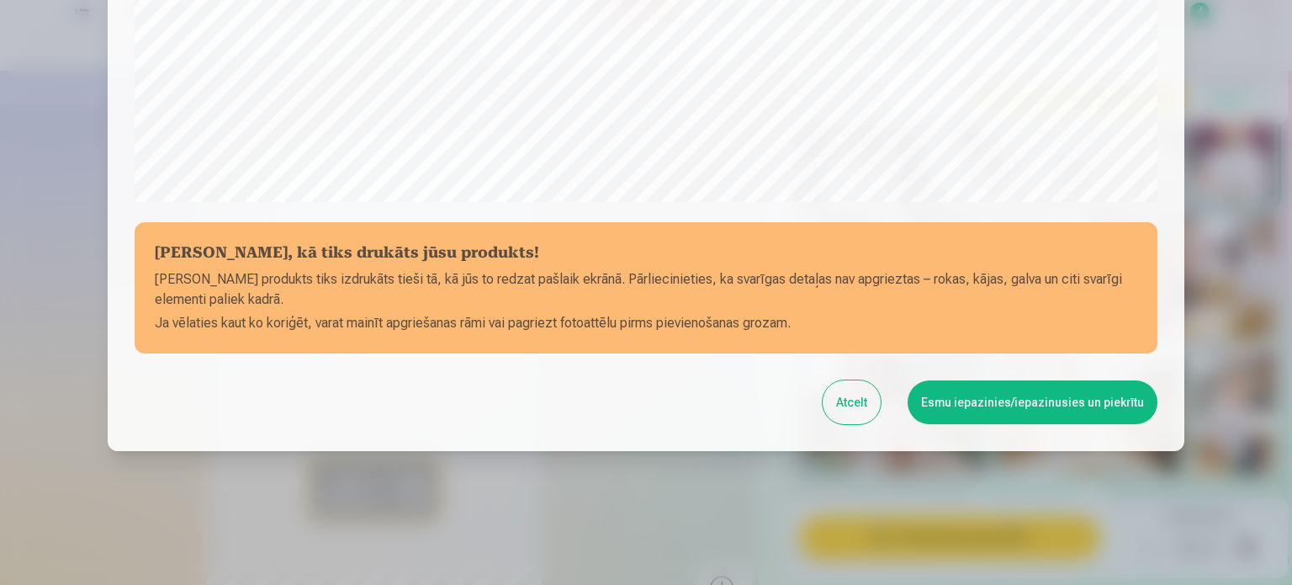
click at [992, 416] on button "Esmu iepazinies/iepazinusies un piekrītu" at bounding box center [1033, 402] width 250 height 44
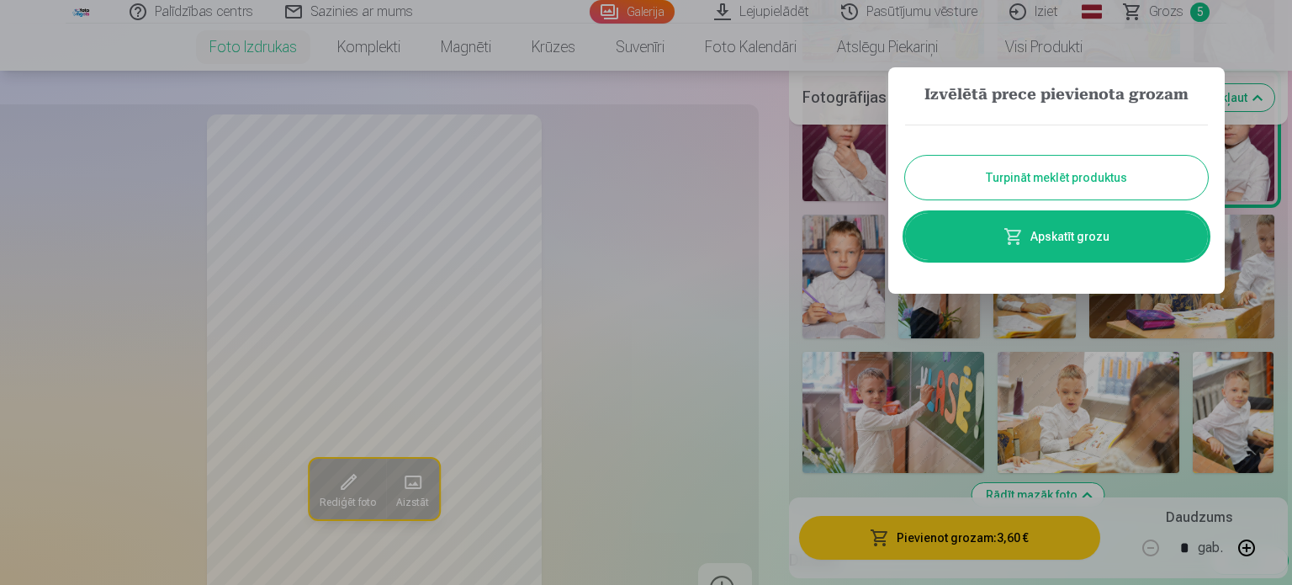
click at [1104, 167] on button "Turpināt meklēt produktus" at bounding box center [1056, 178] width 303 height 44
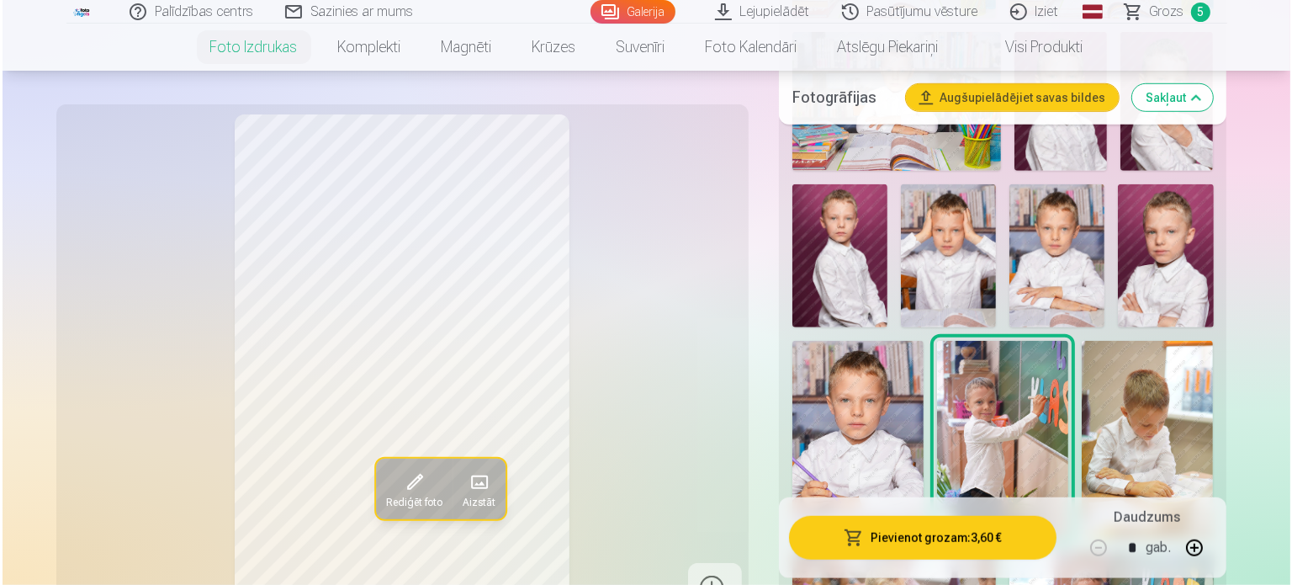
scroll to position [1010, 0]
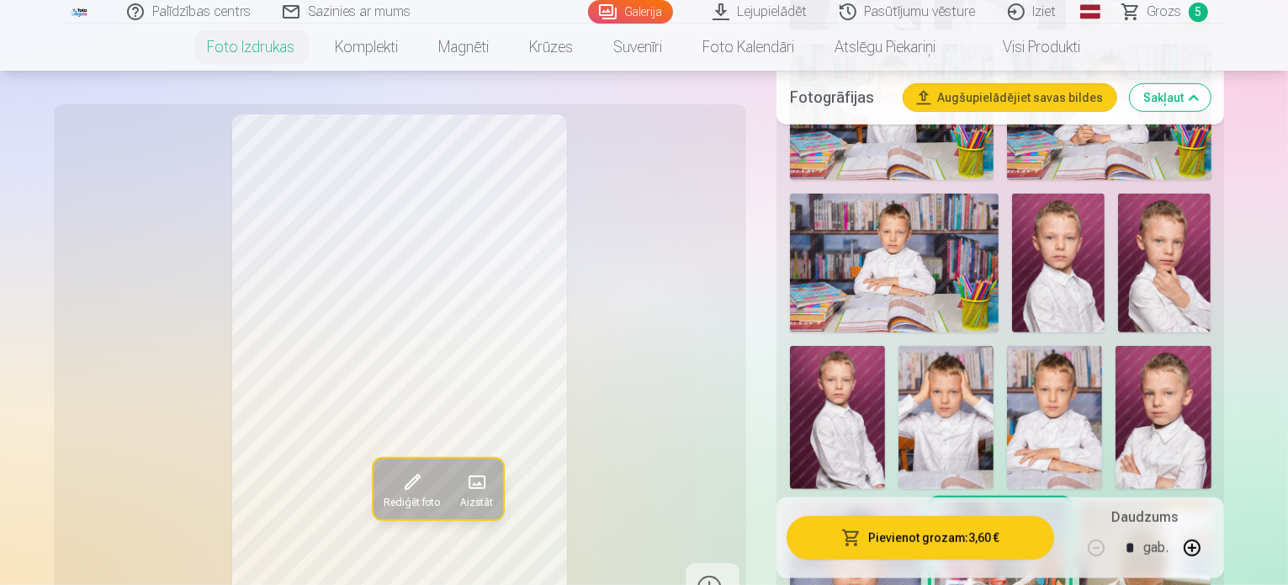
click at [963, 544] on button "Pievienot grozam : 3,60 €" at bounding box center [921, 538] width 268 height 44
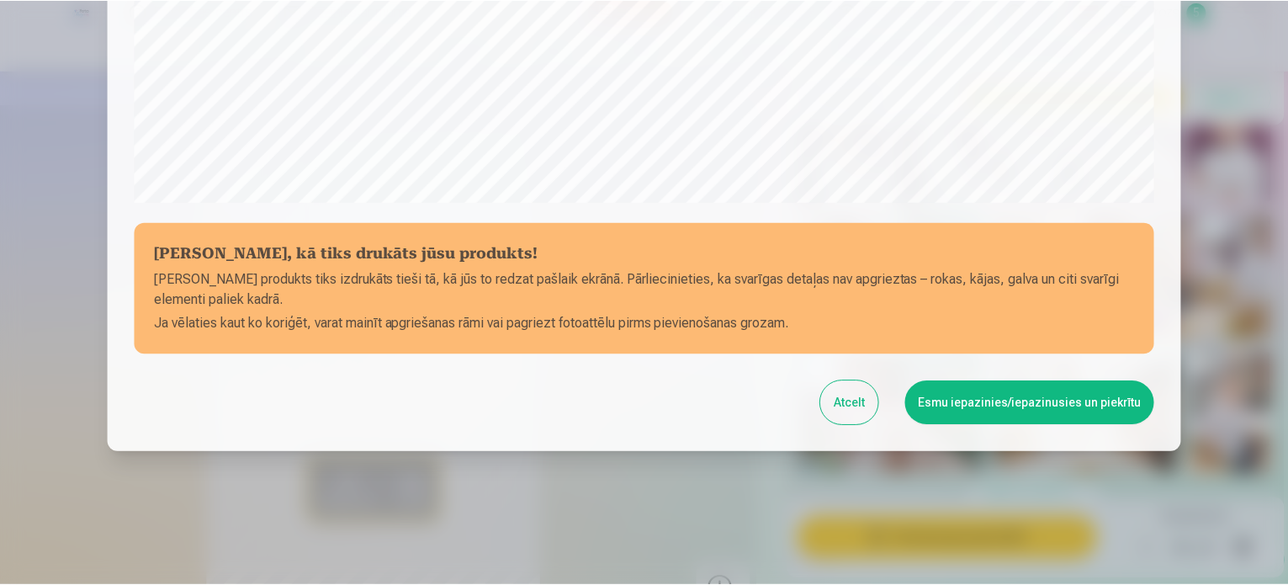
scroll to position [626, 0]
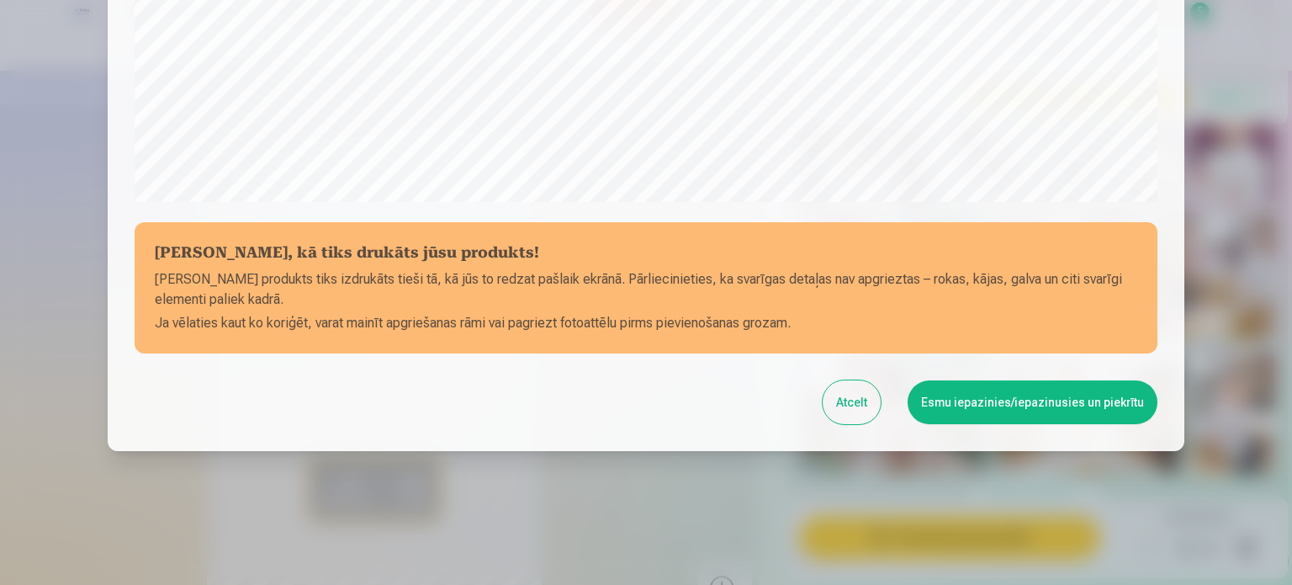
click at [1016, 406] on button "Esmu iepazinies/iepazinusies un piekrītu" at bounding box center [1033, 402] width 250 height 44
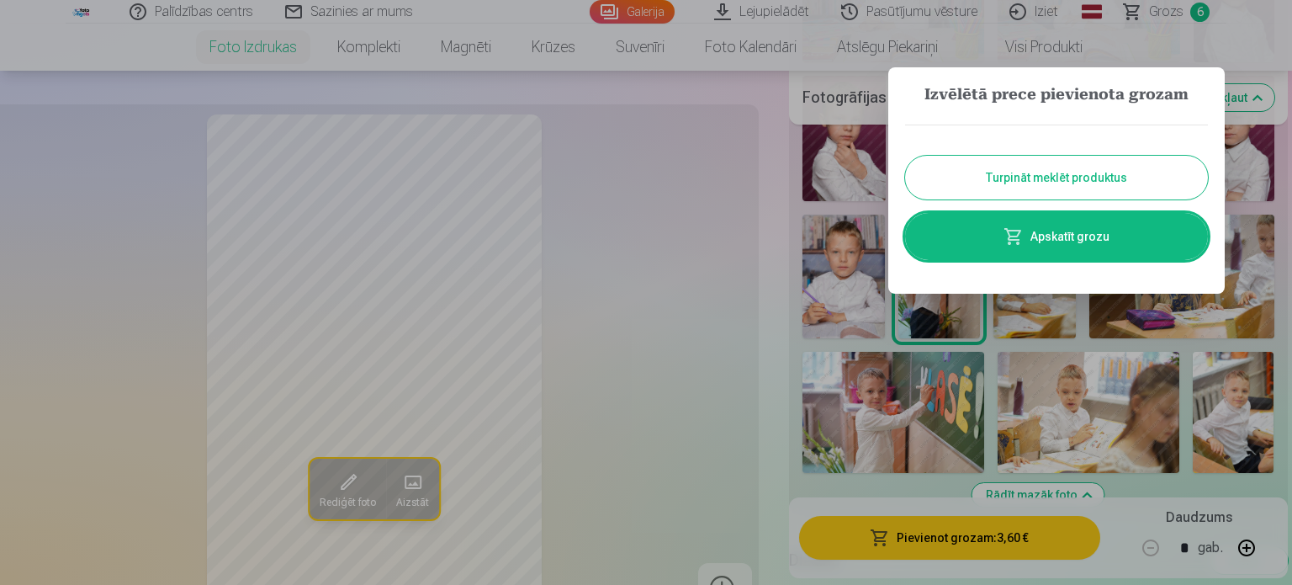
click at [1090, 174] on button "Turpināt meklēt produktus" at bounding box center [1056, 178] width 303 height 44
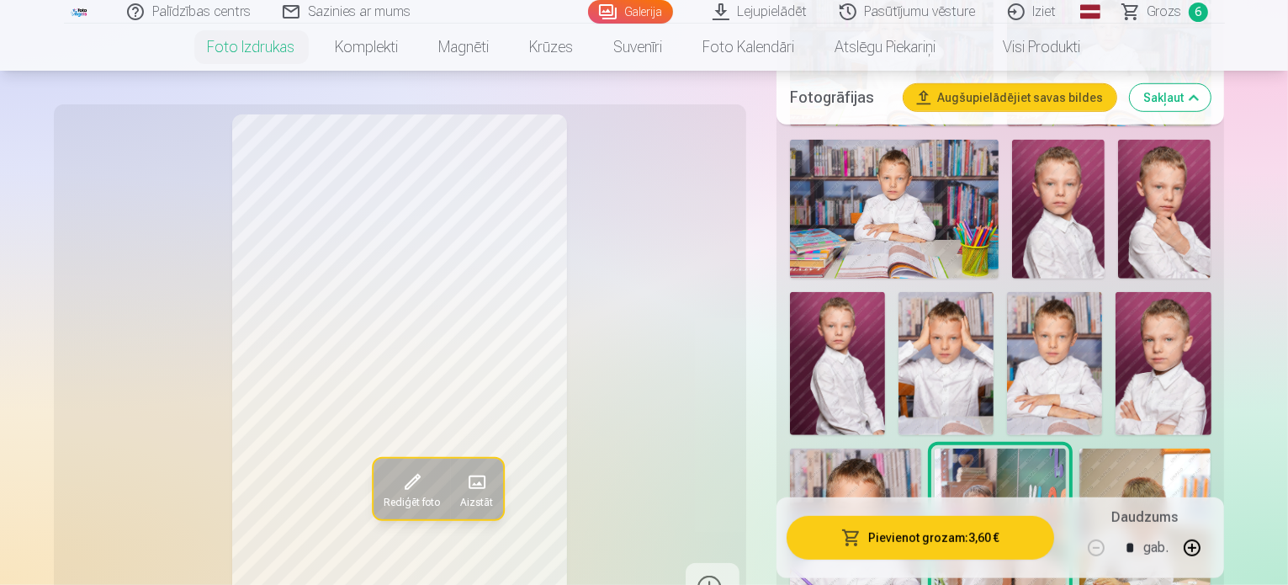
scroll to position [1094, 0]
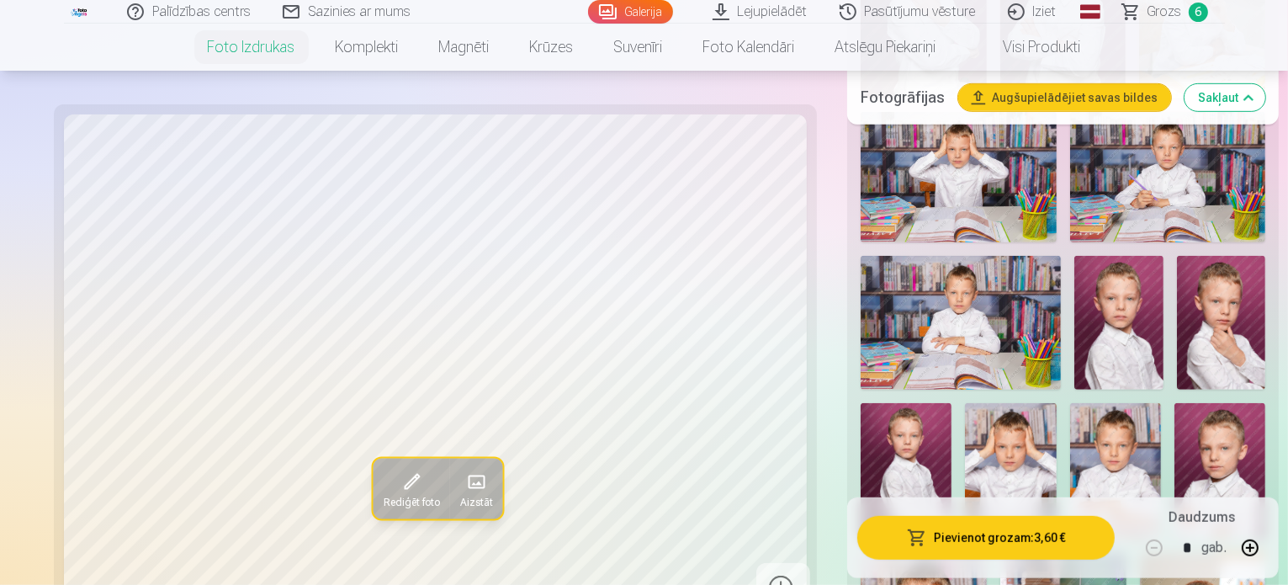
scroll to position [926, 0]
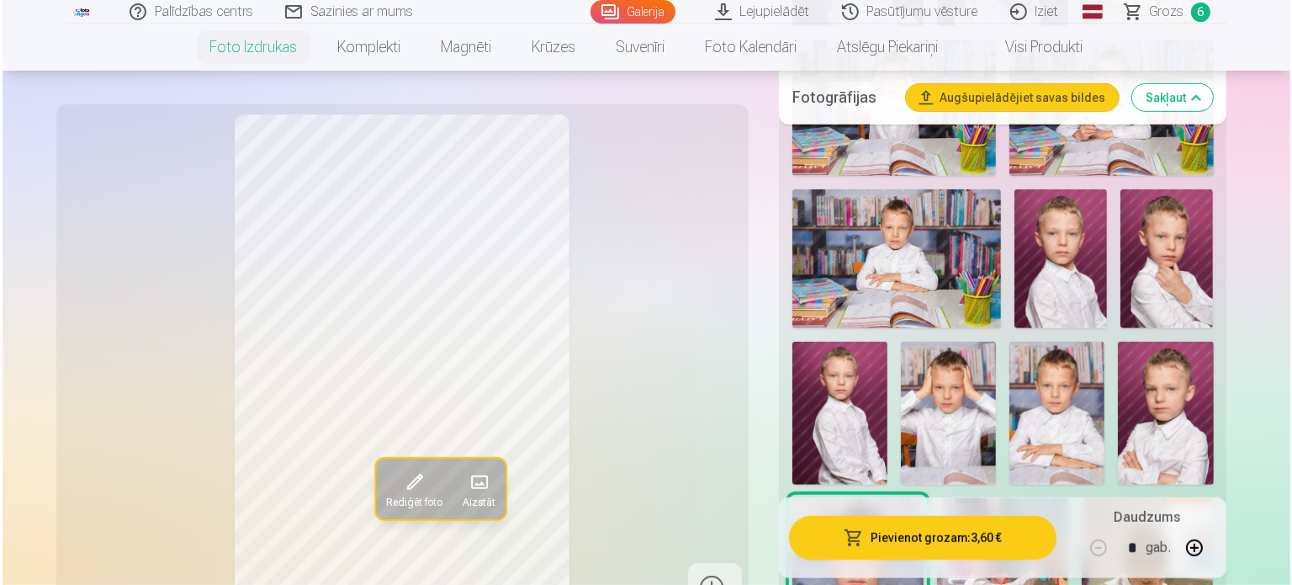
scroll to position [1178, 0]
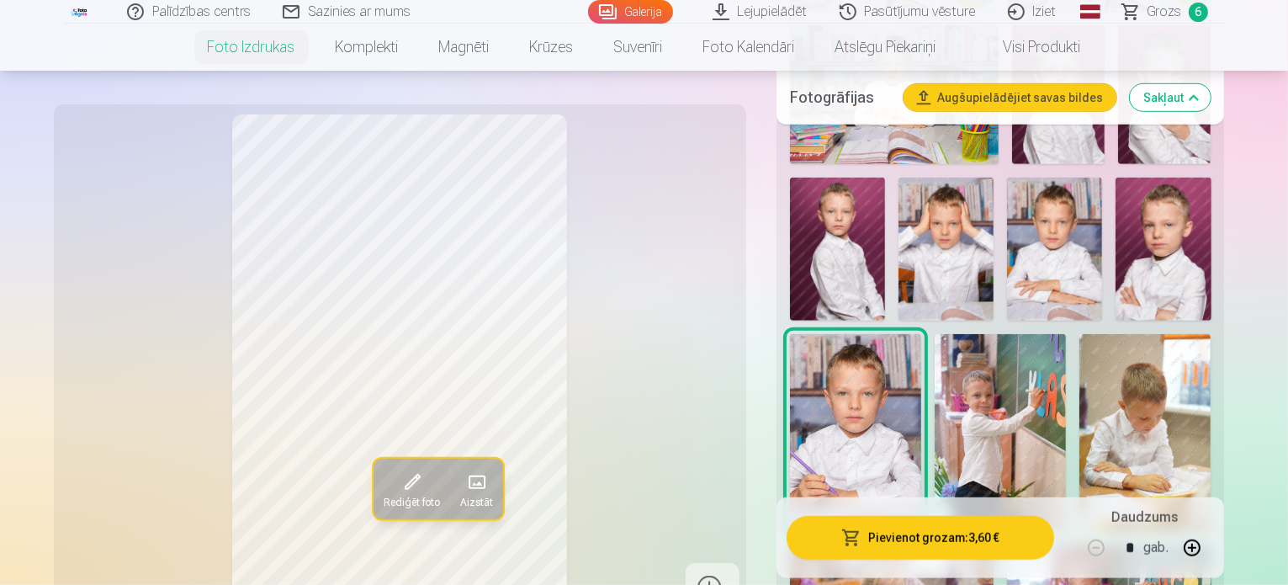
click at [949, 542] on button "Pievienot grozam : 3,60 €" at bounding box center [921, 538] width 268 height 44
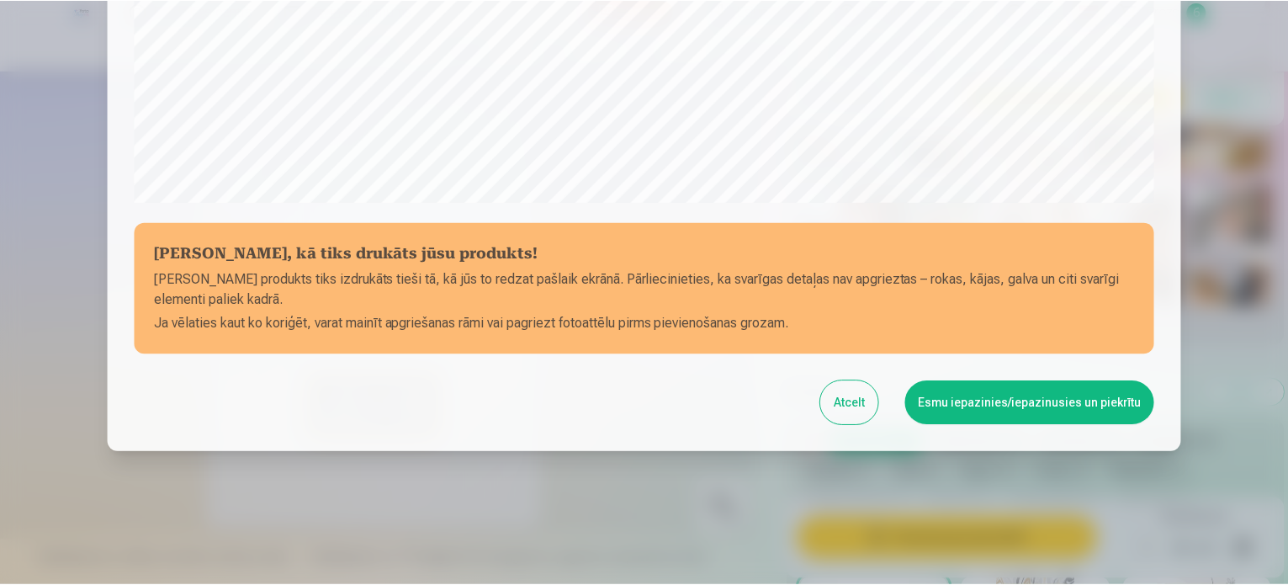
scroll to position [626, 0]
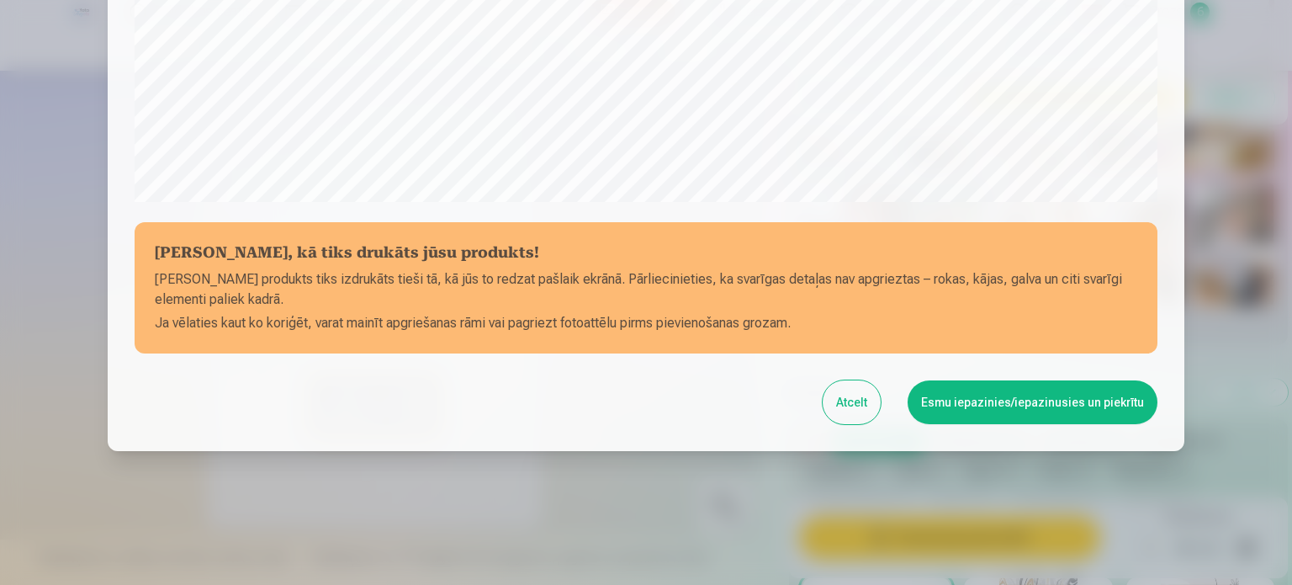
click at [993, 398] on button "Esmu iepazinies/iepazinusies un piekrītu" at bounding box center [1033, 402] width 250 height 44
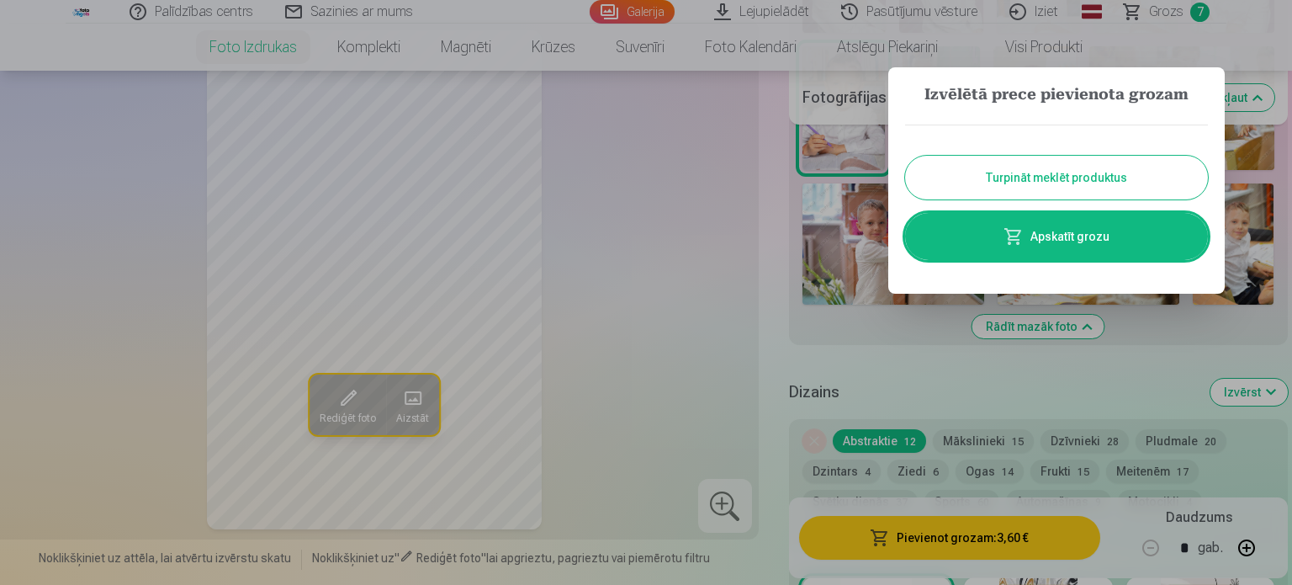
click at [1032, 178] on button "Turpināt meklēt produktus" at bounding box center [1056, 178] width 303 height 44
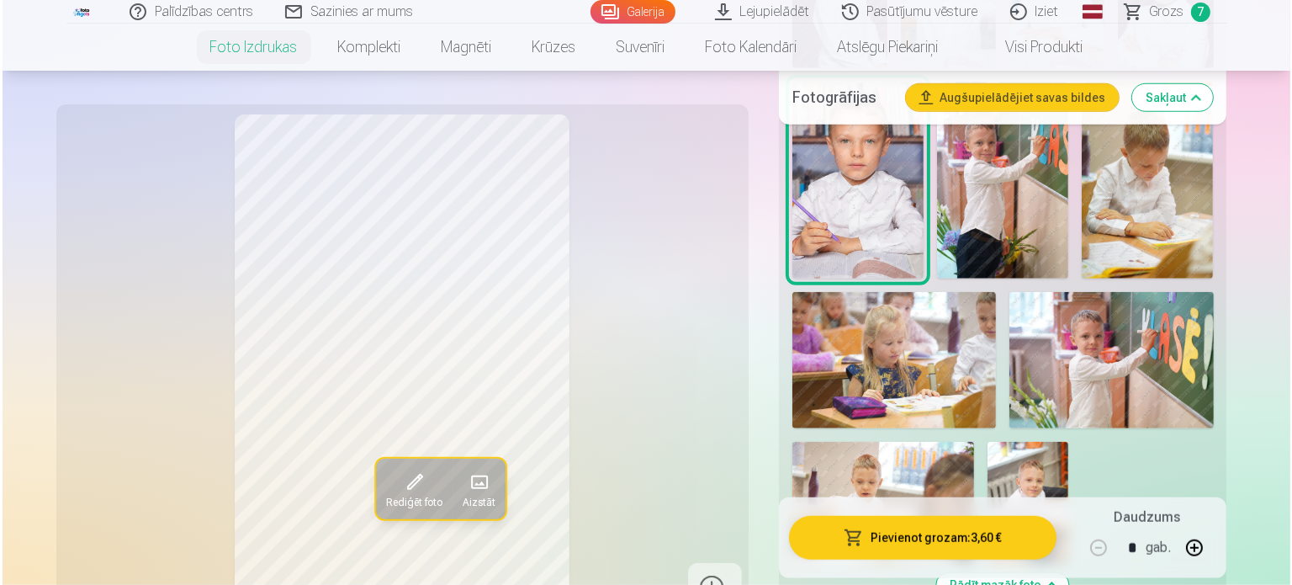
scroll to position [1094, 0]
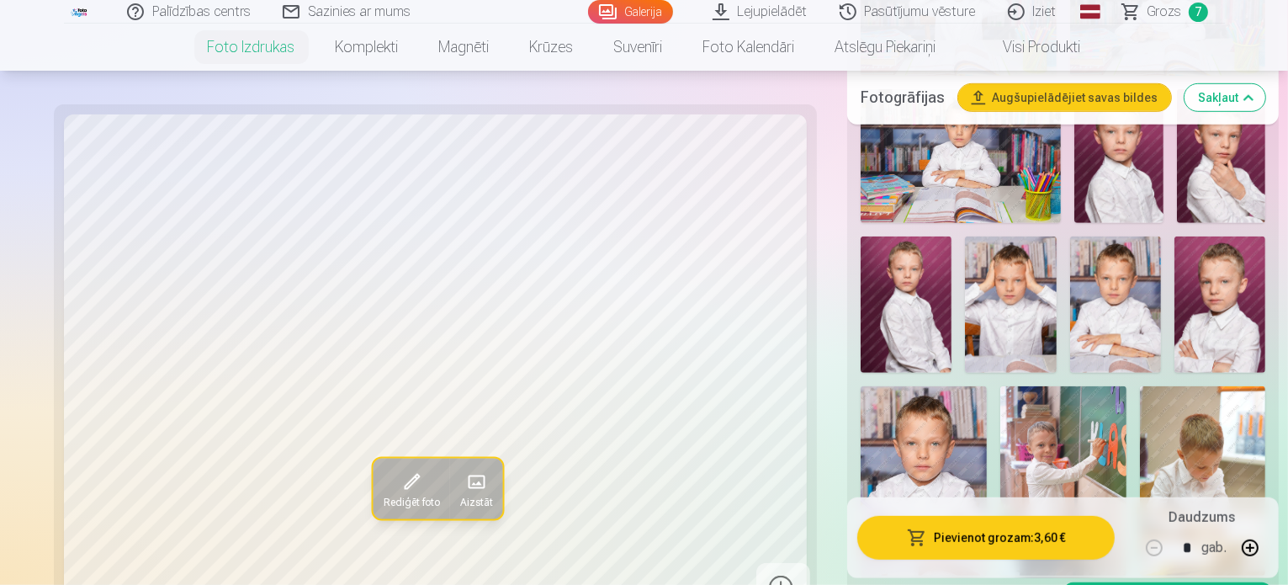
click at [964, 543] on button "Pievienot grozam : 3,60 €" at bounding box center [985, 538] width 257 height 44
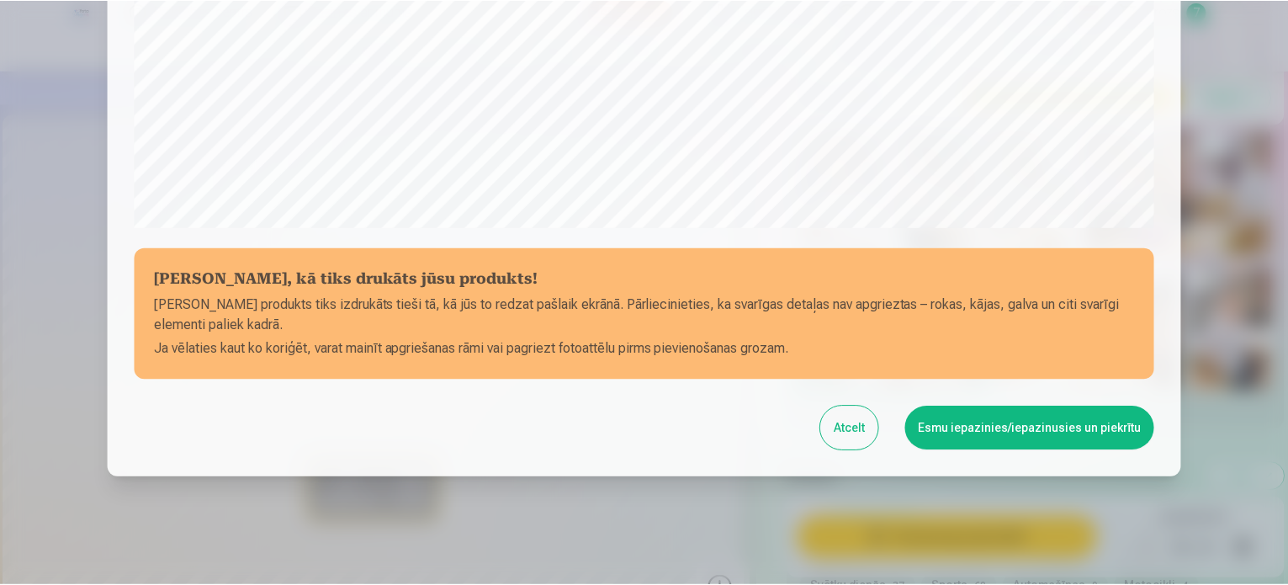
scroll to position [626, 0]
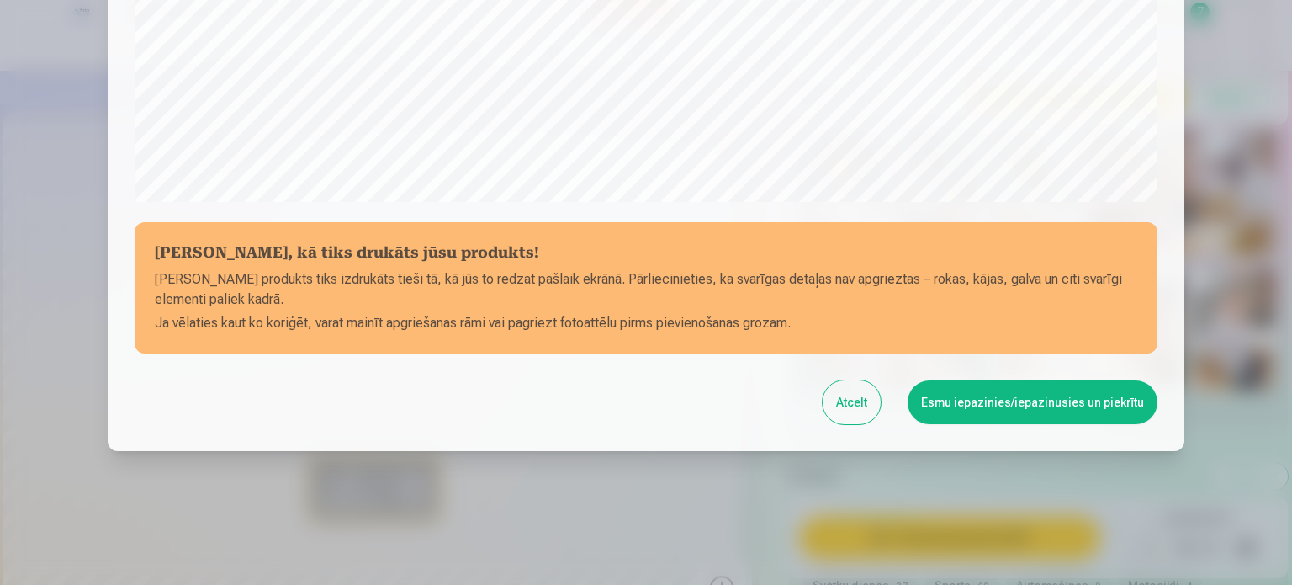
click at [1081, 411] on button "Esmu iepazinies/iepazinusies un piekrītu" at bounding box center [1033, 402] width 250 height 44
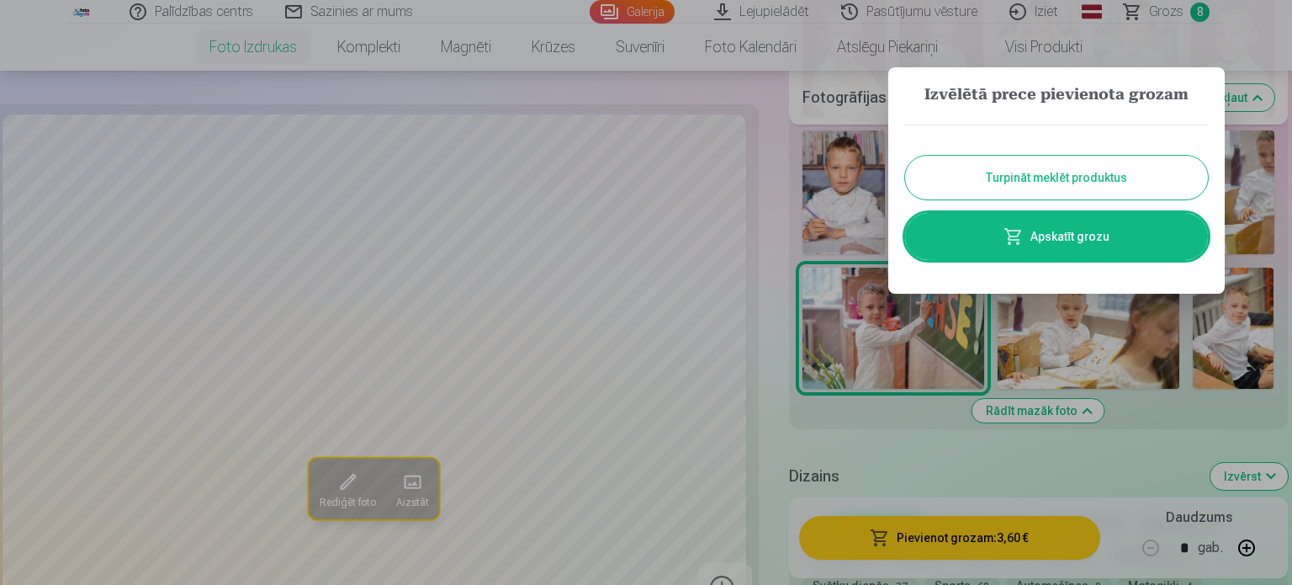
click at [1133, 172] on button "Turpināt meklēt produktus" at bounding box center [1056, 178] width 303 height 44
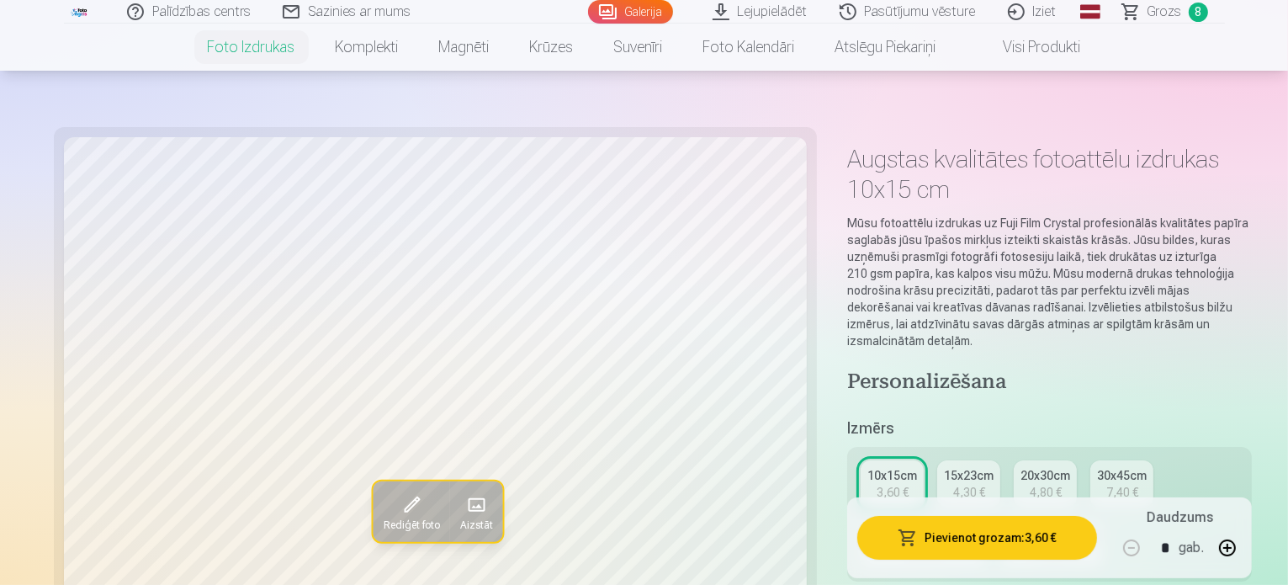
scroll to position [0, 0]
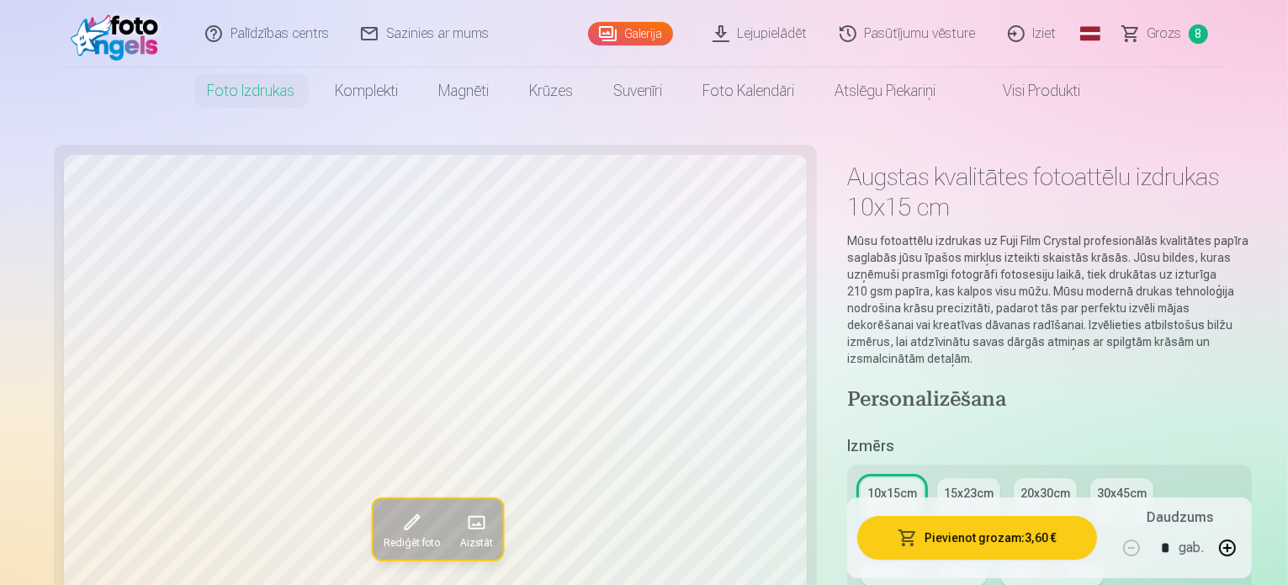
click at [1168, 33] on span "Grozs" at bounding box center [1165, 34] width 34 height 20
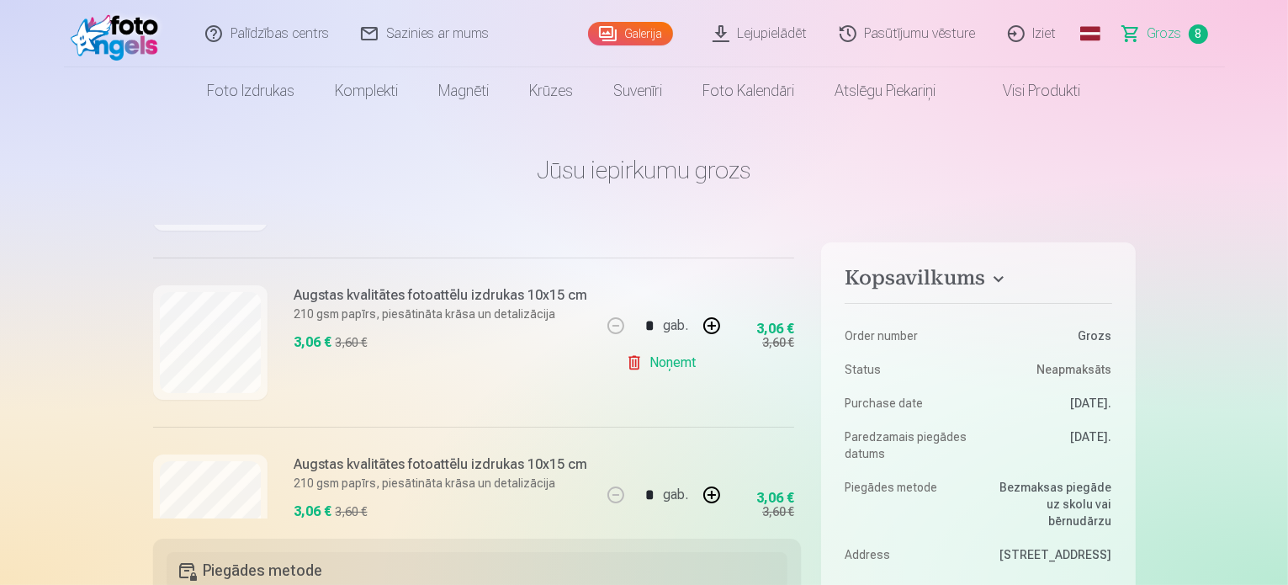
scroll to position [427, 0]
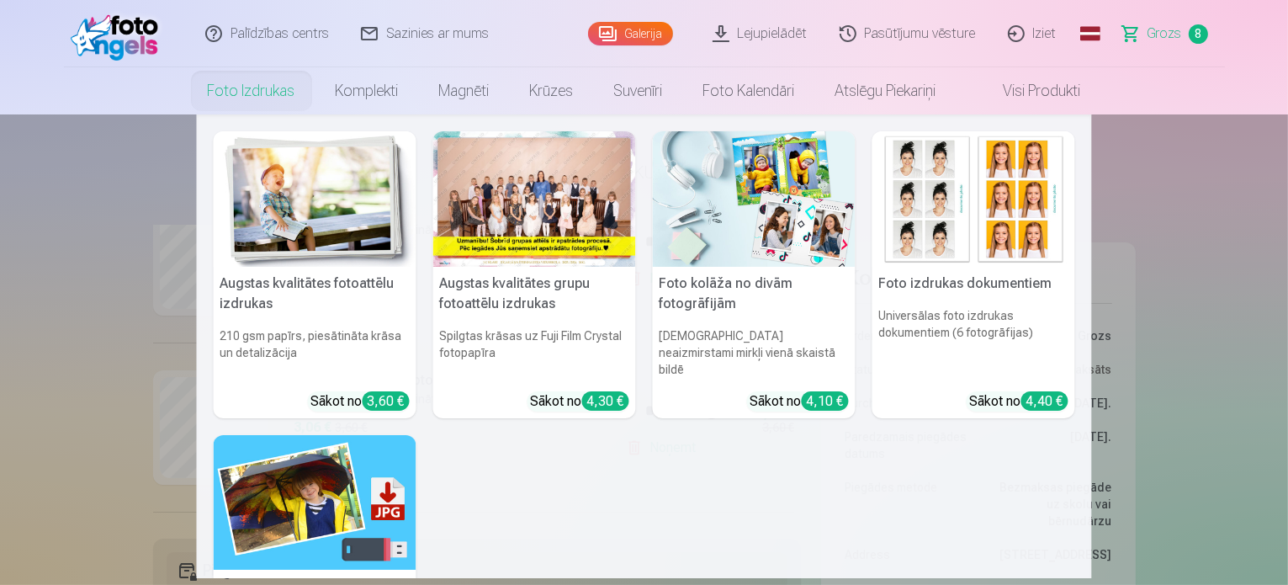
click at [284, 87] on link "Foto izdrukas" at bounding box center [252, 90] width 128 height 47
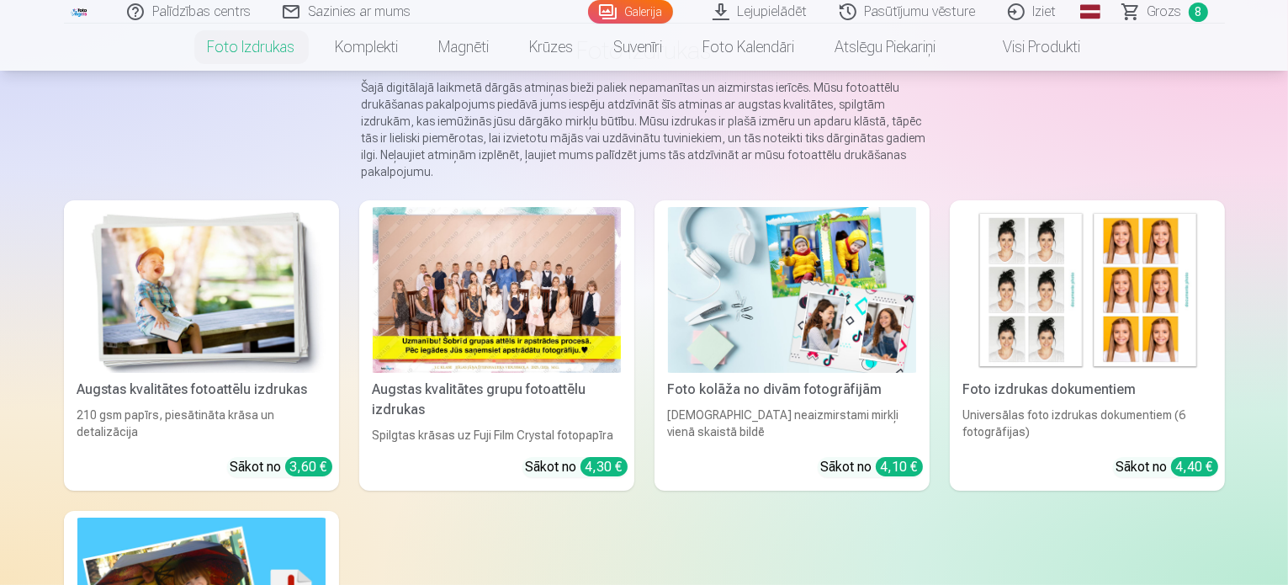
scroll to position [168, 0]
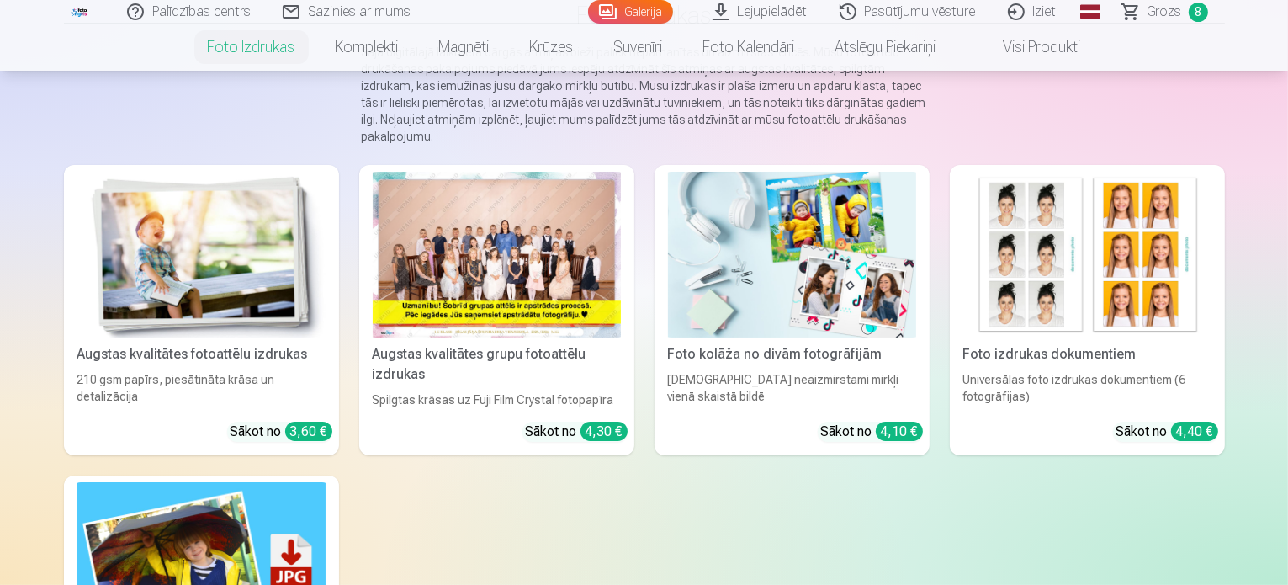
click at [210, 317] on img at bounding box center [201, 255] width 248 height 166
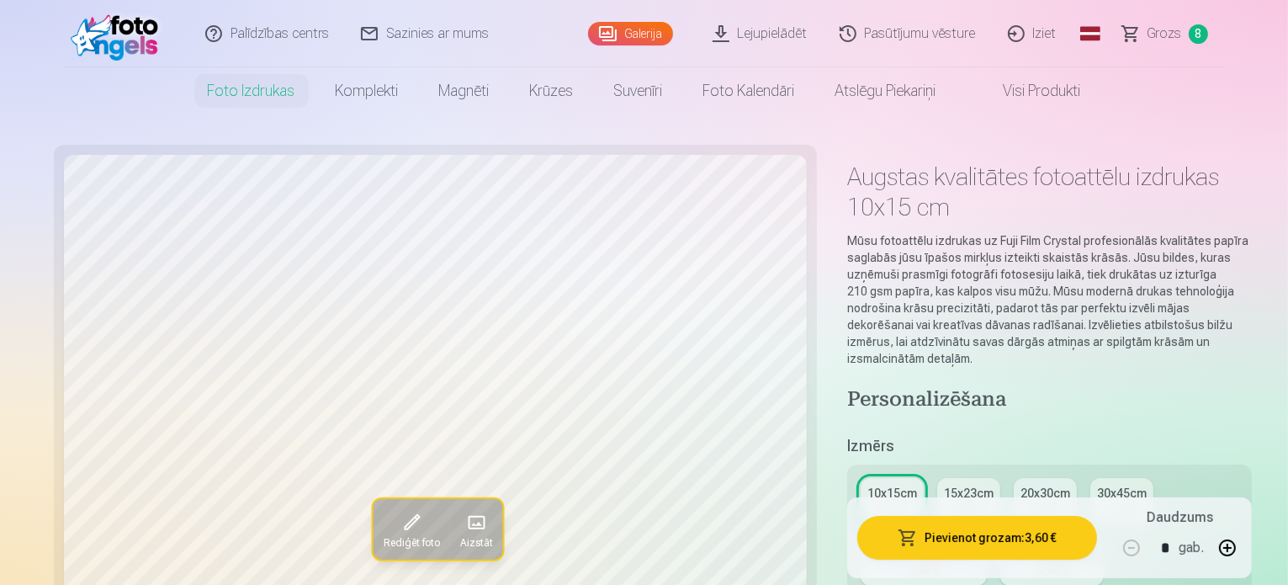
click at [1162, 38] on span "Grozs" at bounding box center [1165, 34] width 34 height 20
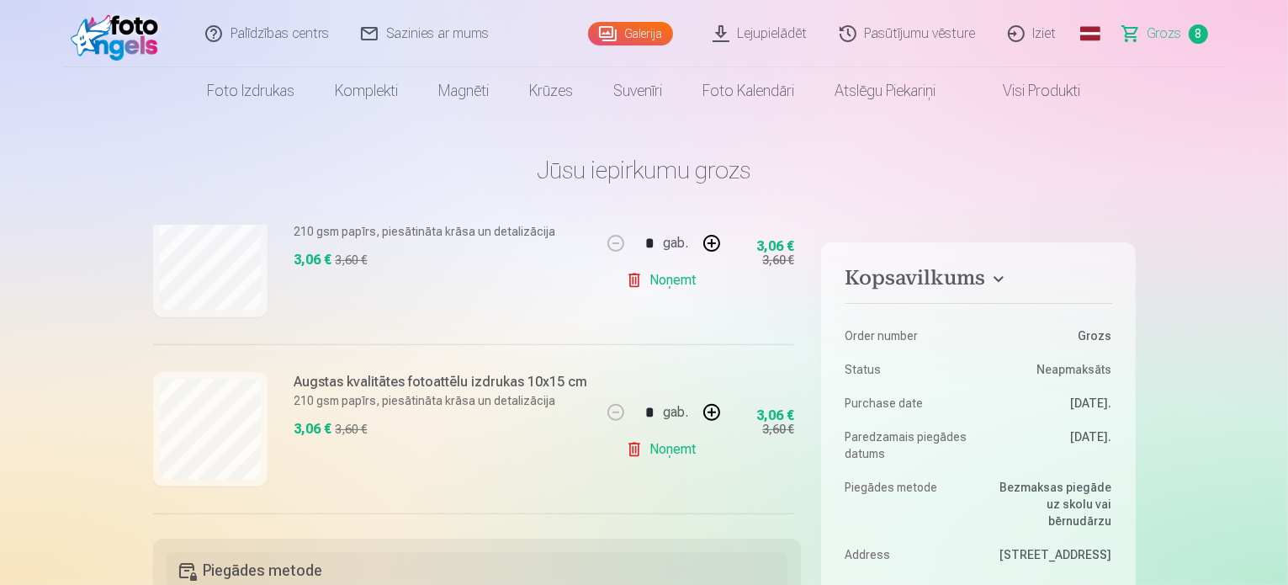
scroll to position [174, 0]
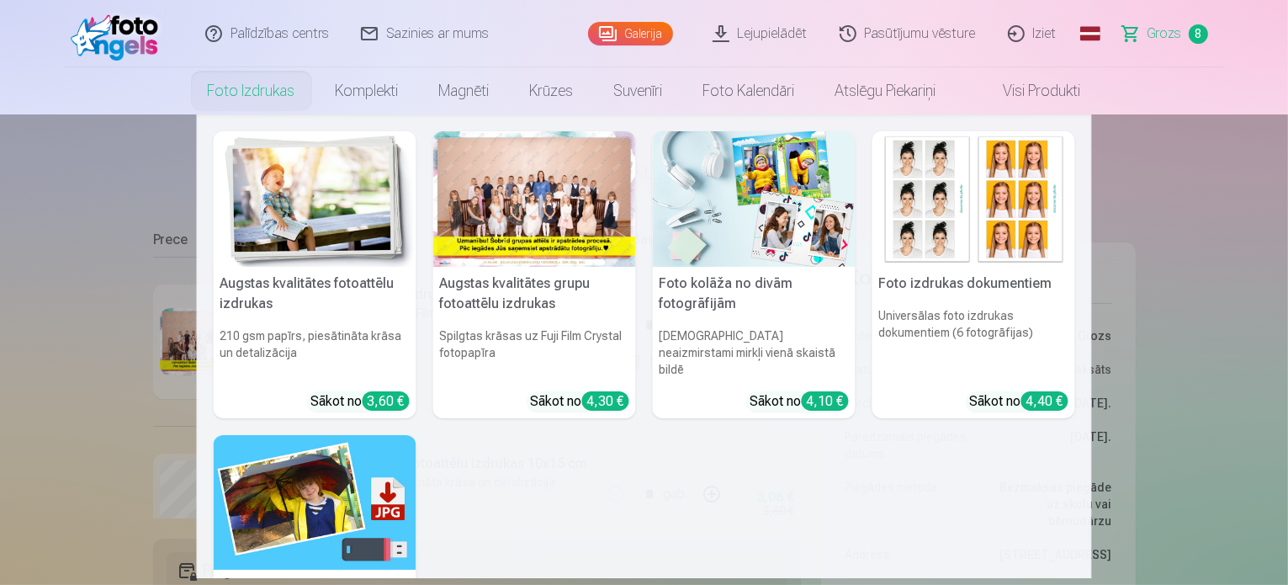
click at [302, 194] on img at bounding box center [315, 198] width 203 height 135
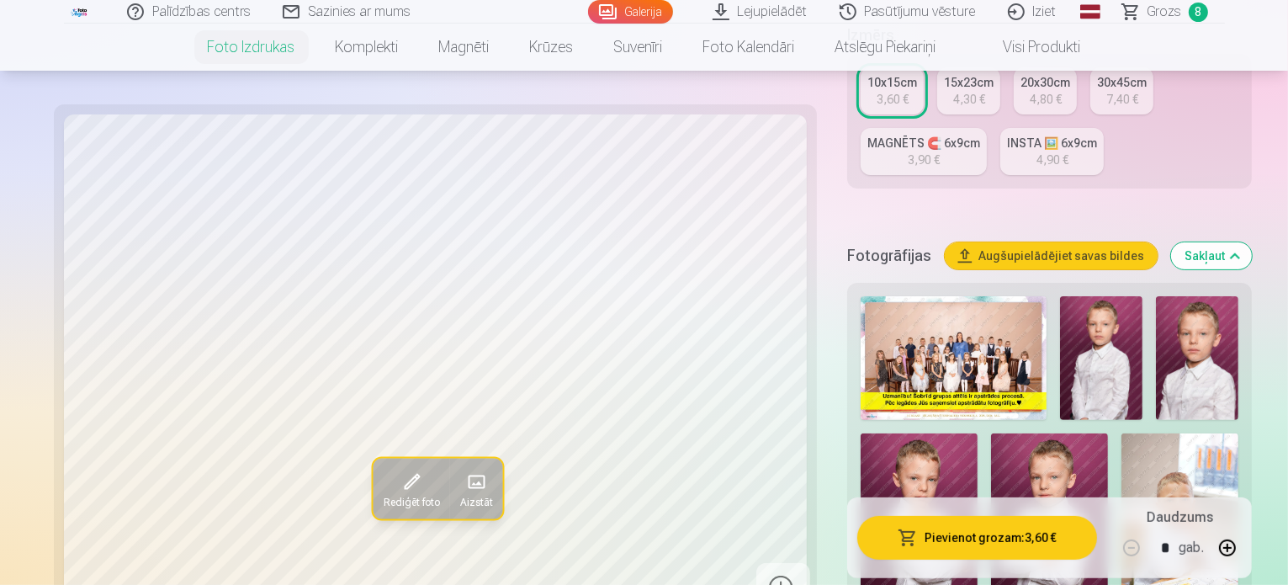
scroll to position [421, 0]
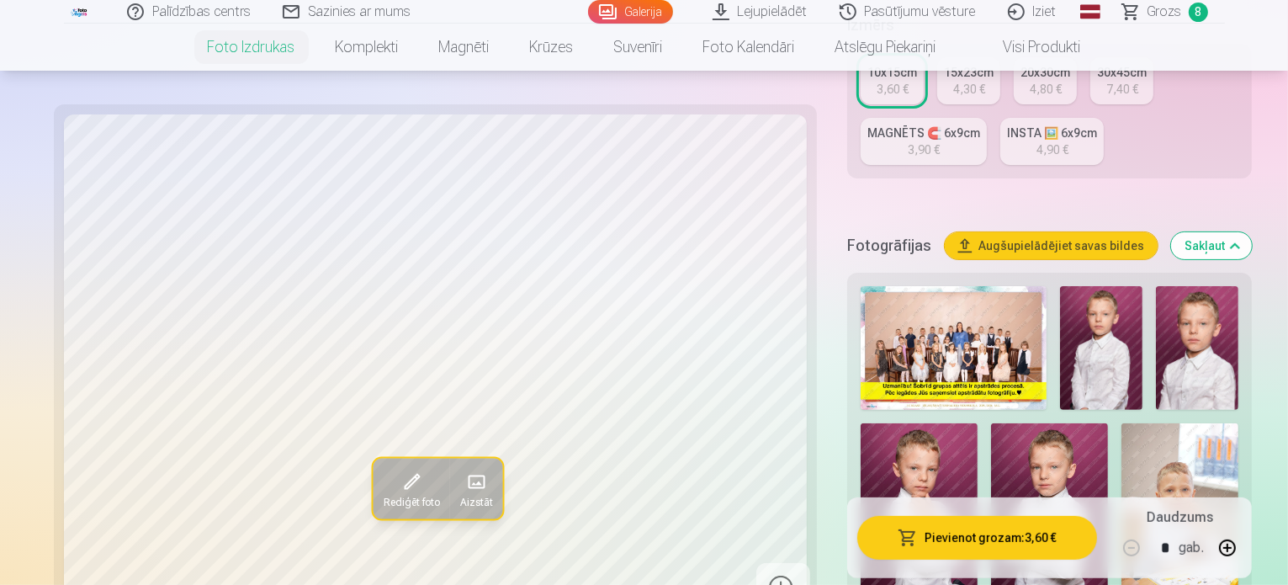
click at [1060, 287] on img at bounding box center [1101, 348] width 82 height 124
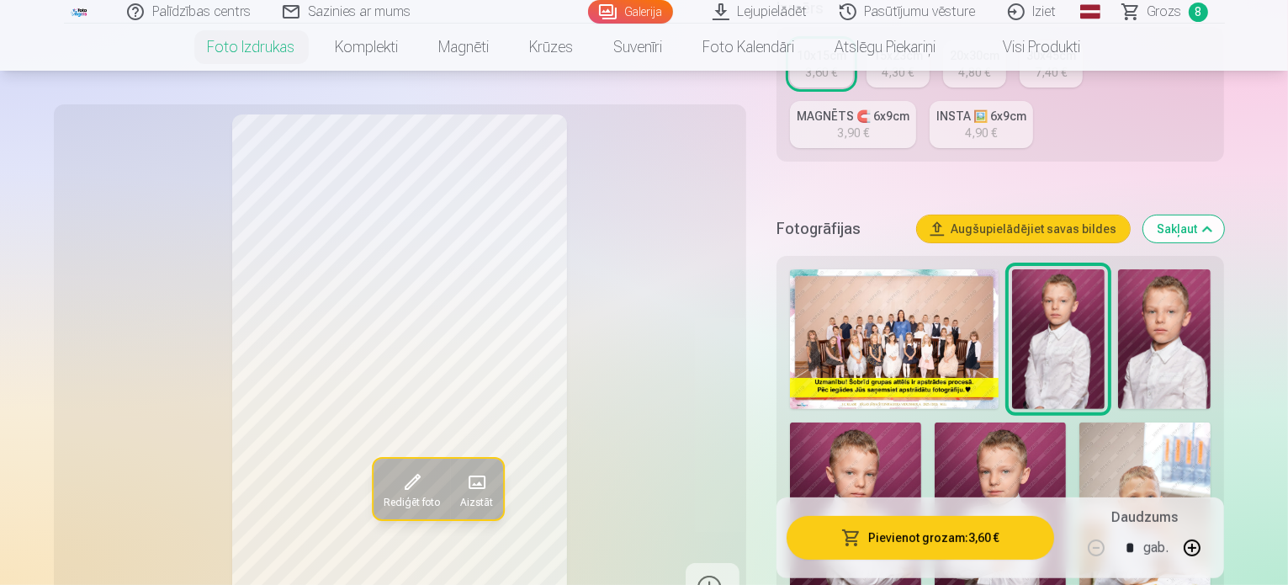
click at [1118, 293] on img at bounding box center [1164, 339] width 93 height 140
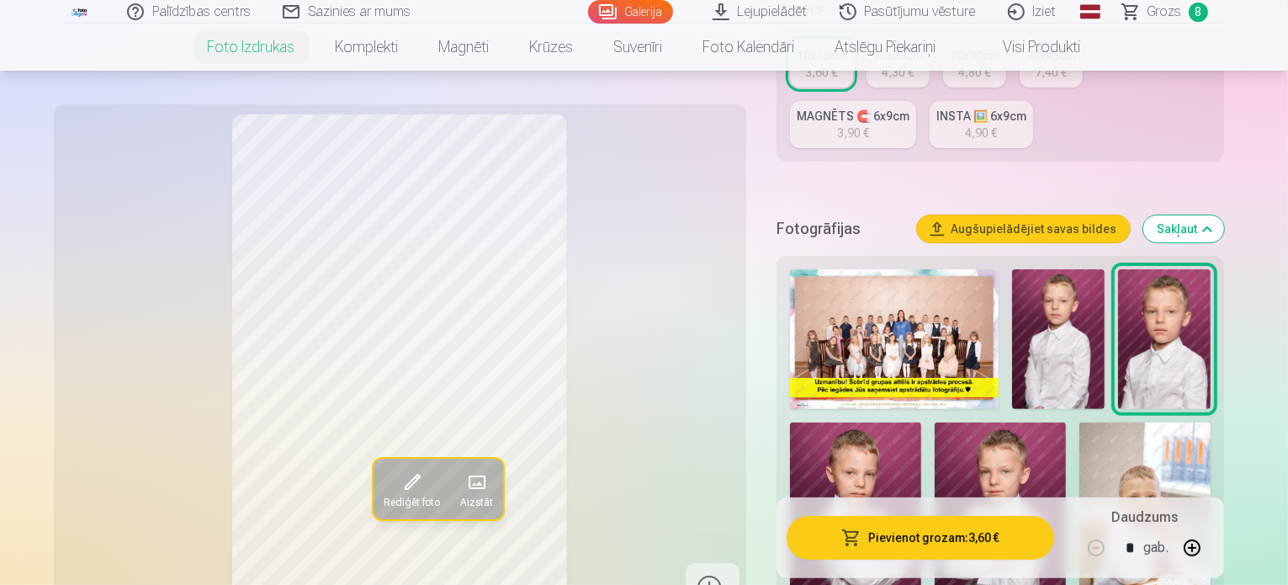
click at [921, 422] on img at bounding box center [855, 520] width 131 height 197
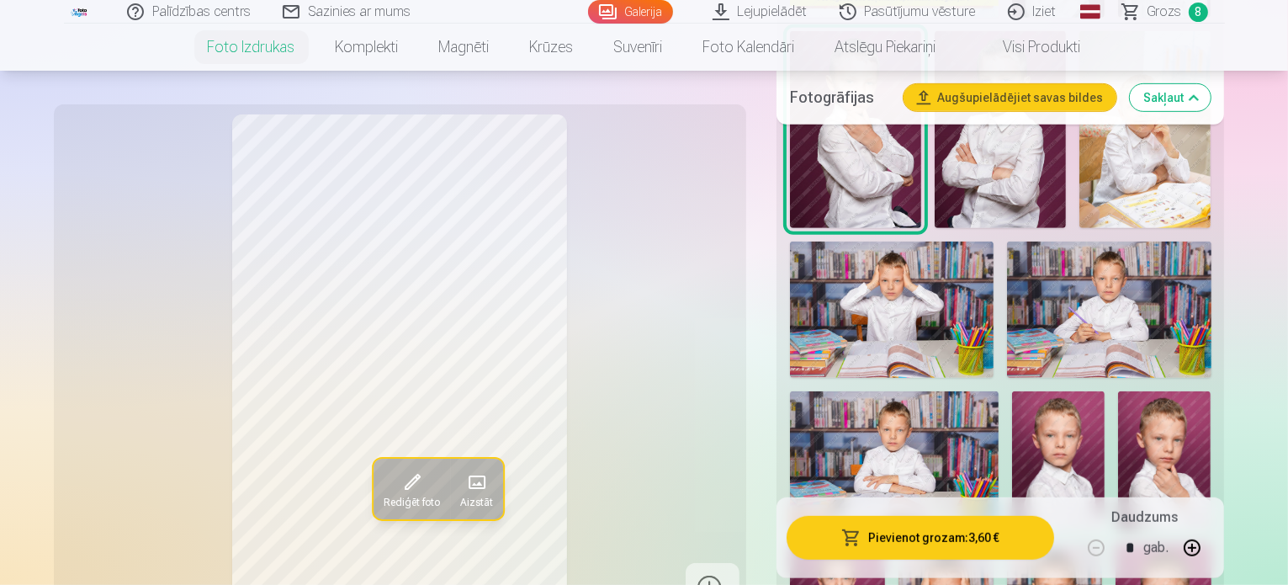
scroll to position [841, 0]
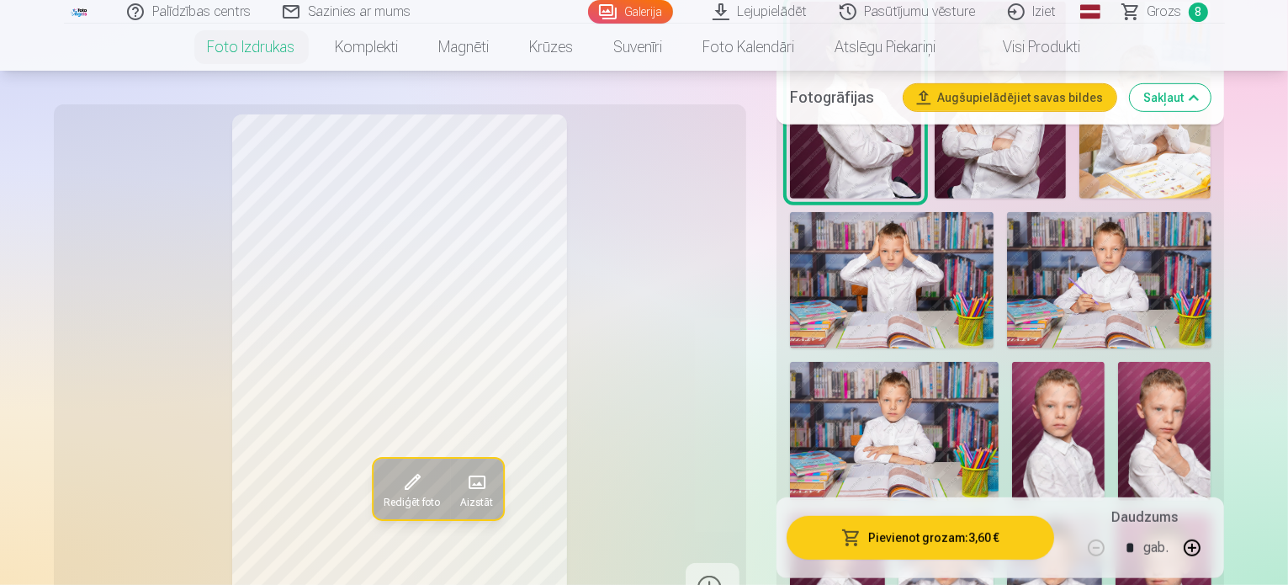
click at [1118, 362] on img at bounding box center [1164, 432] width 93 height 140
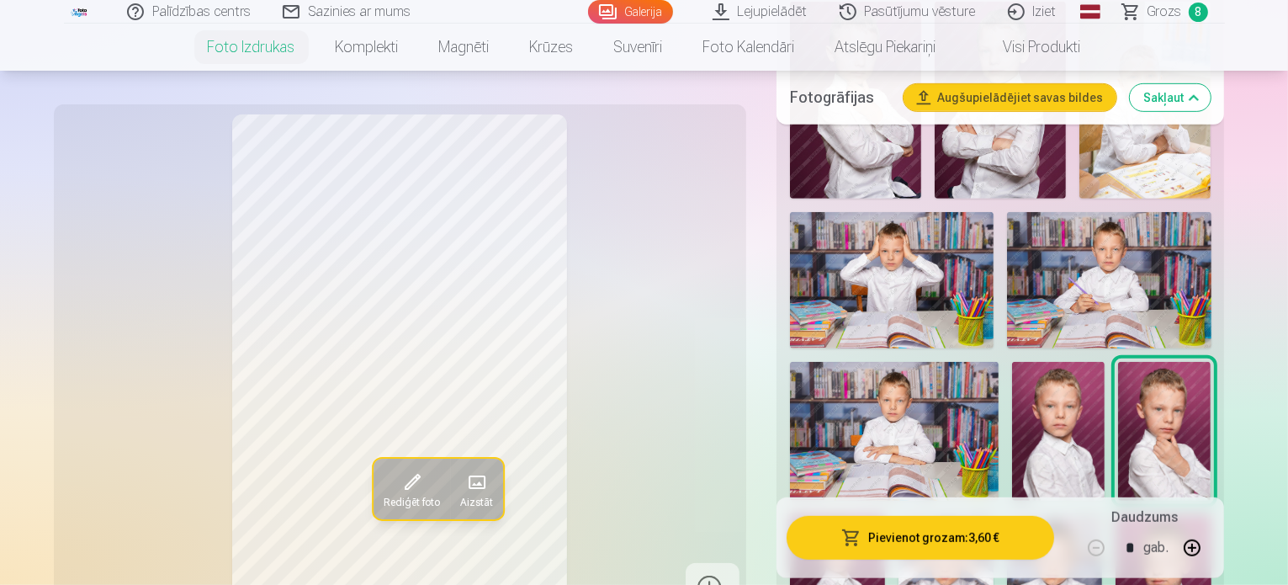
click at [1211, 514] on img at bounding box center [1163, 585] width 95 height 143
click at [1102, 514] on img at bounding box center [1054, 585] width 95 height 143
click at [885, 514] on img at bounding box center [837, 585] width 95 height 143
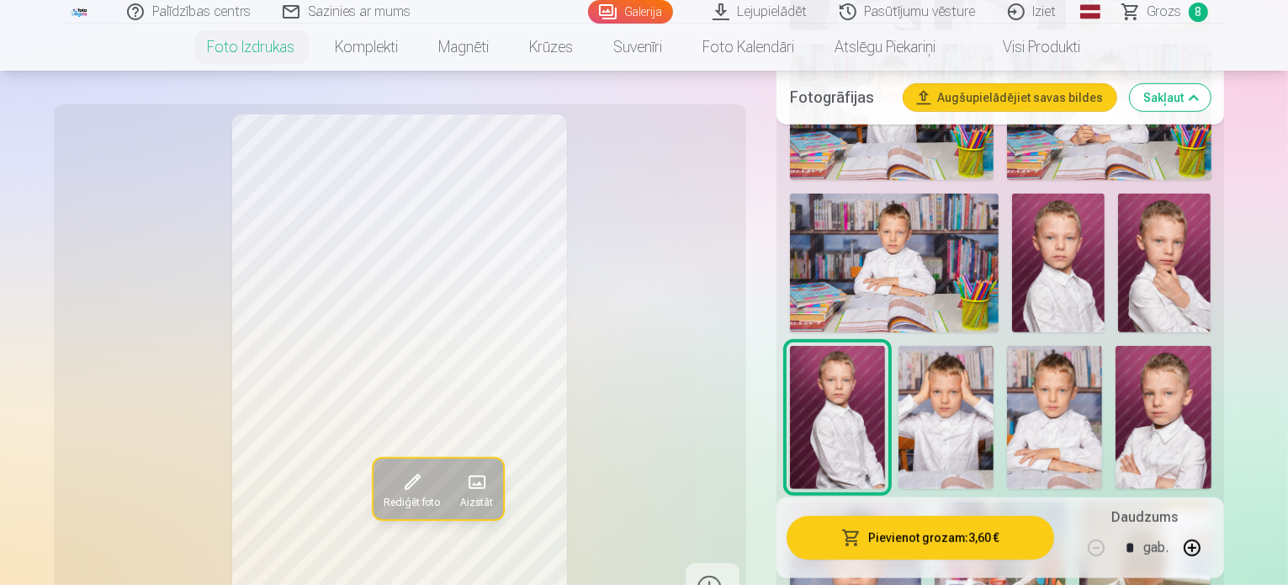
scroll to position [926, 0]
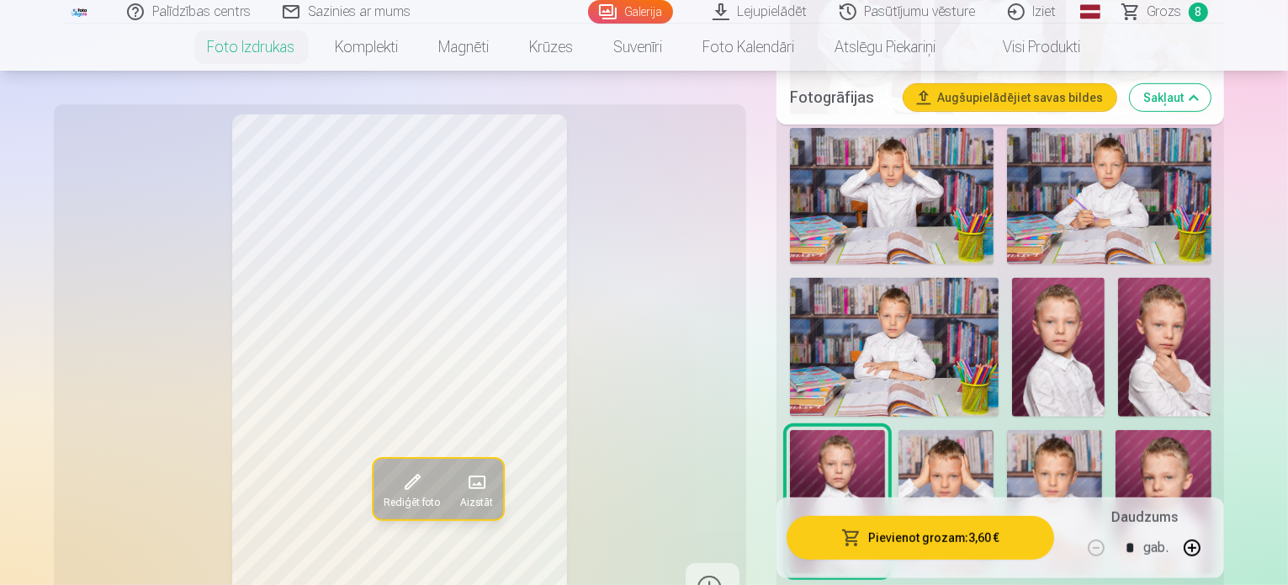
click at [1118, 278] on img at bounding box center [1164, 348] width 93 height 140
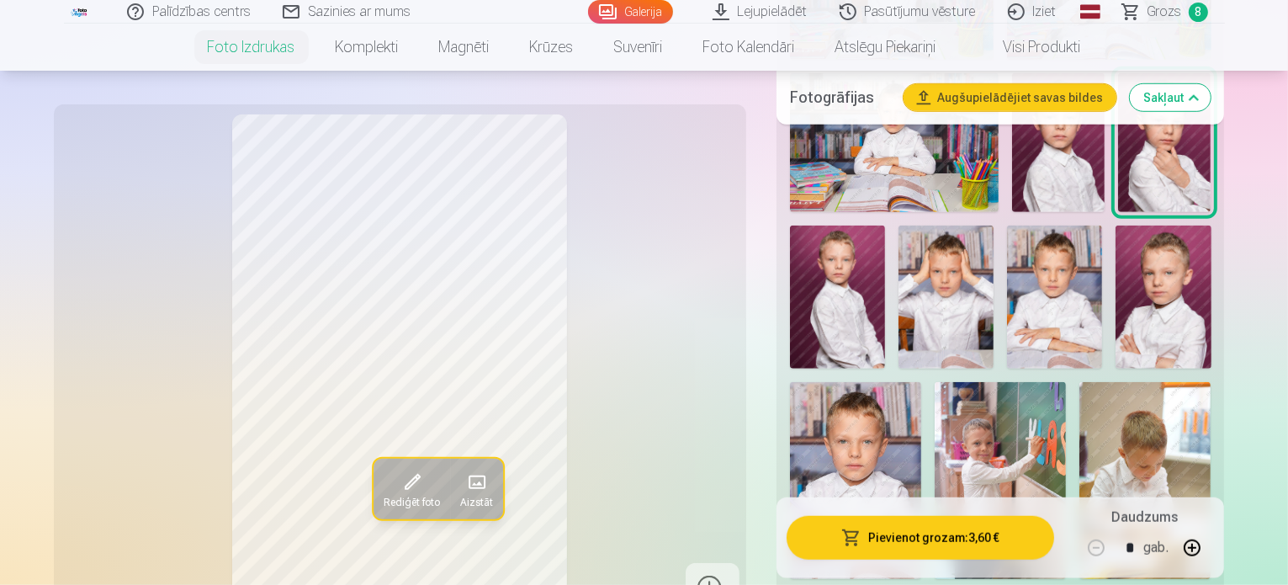
scroll to position [1178, 0]
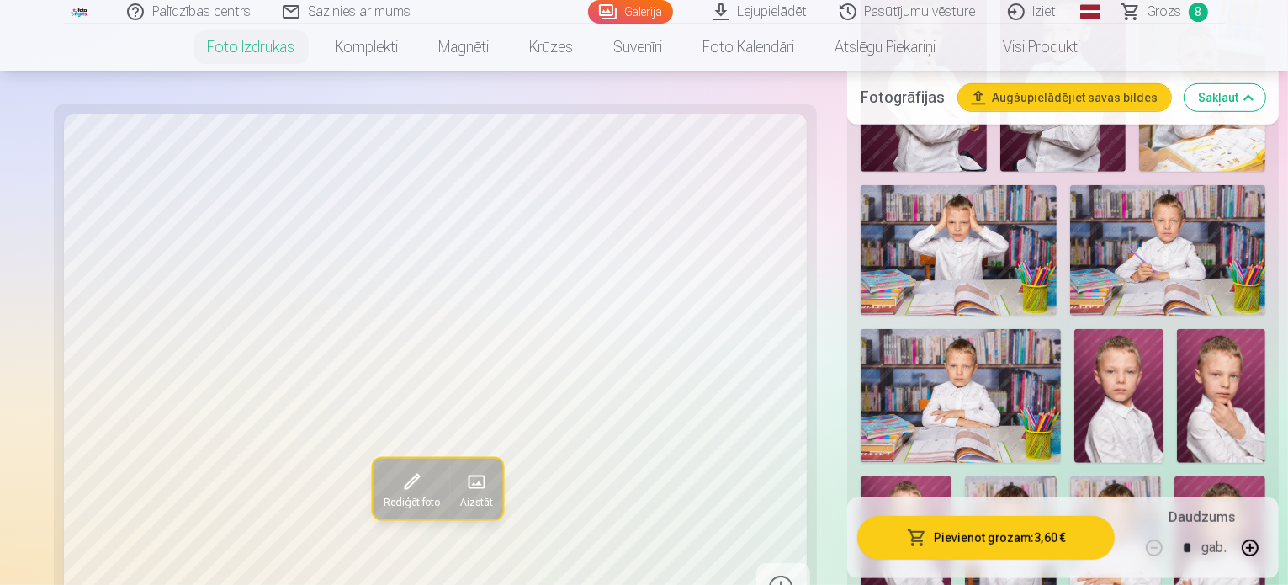
scroll to position [841, 0]
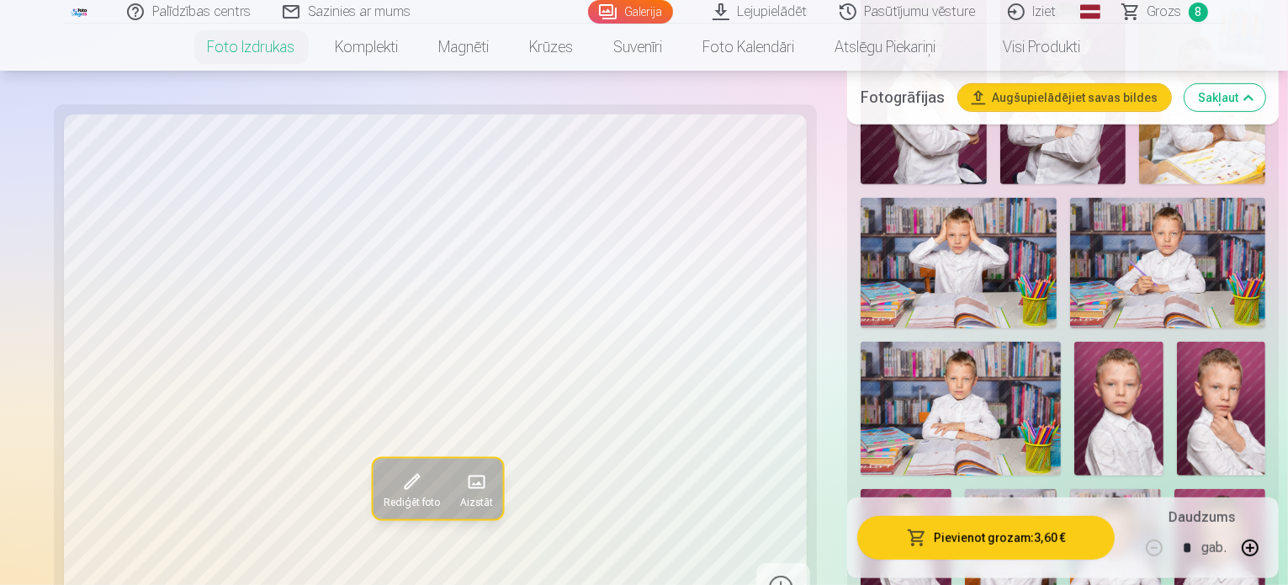
click at [1223, 489] on img at bounding box center [1220, 557] width 91 height 136
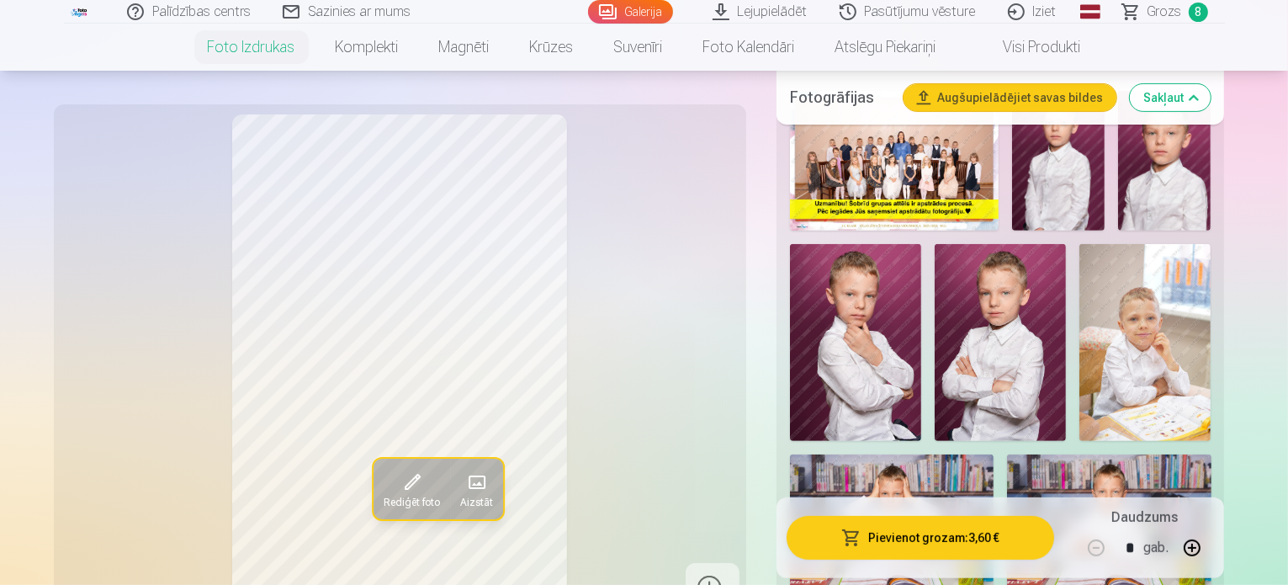
scroll to position [589, 0]
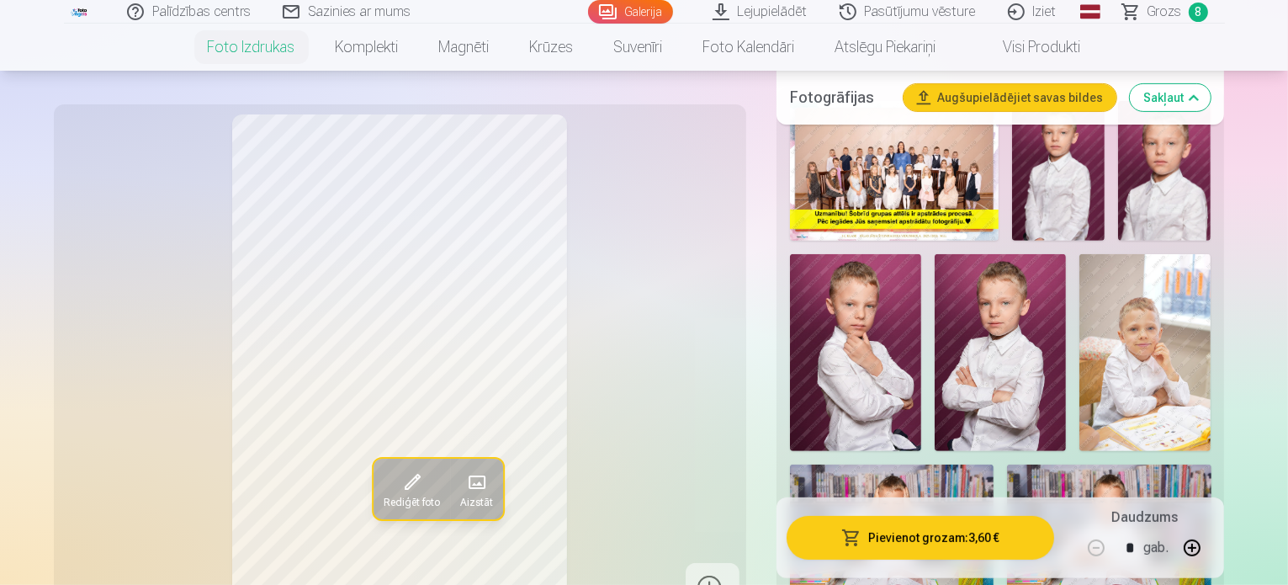
click at [994, 464] on img at bounding box center [892, 532] width 204 height 136
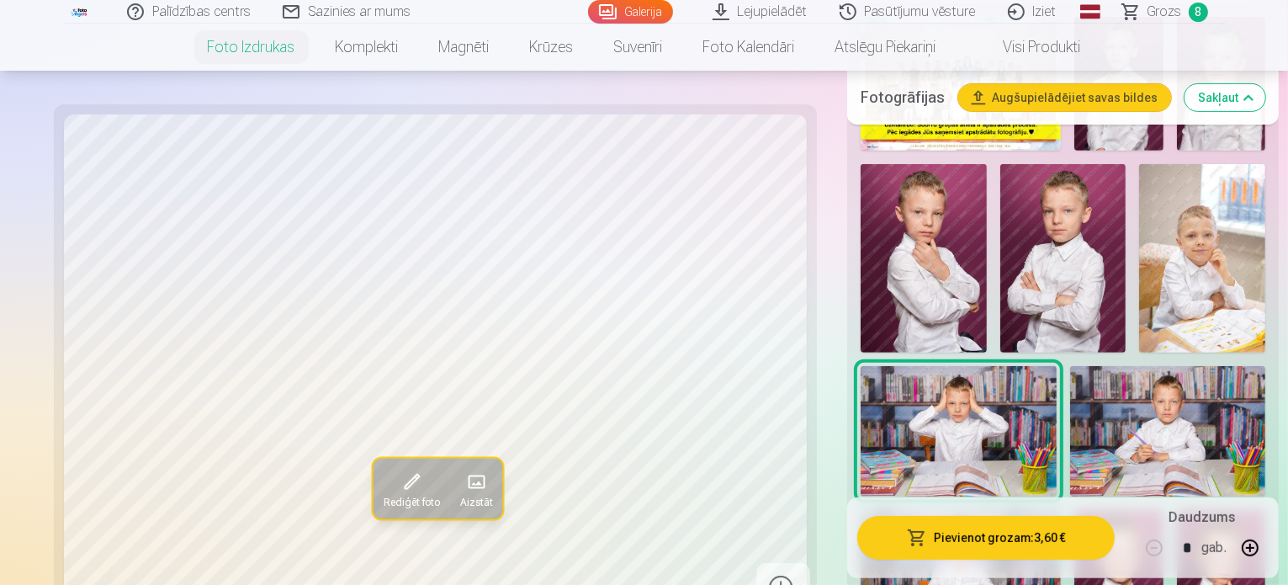
scroll to position [421, 0]
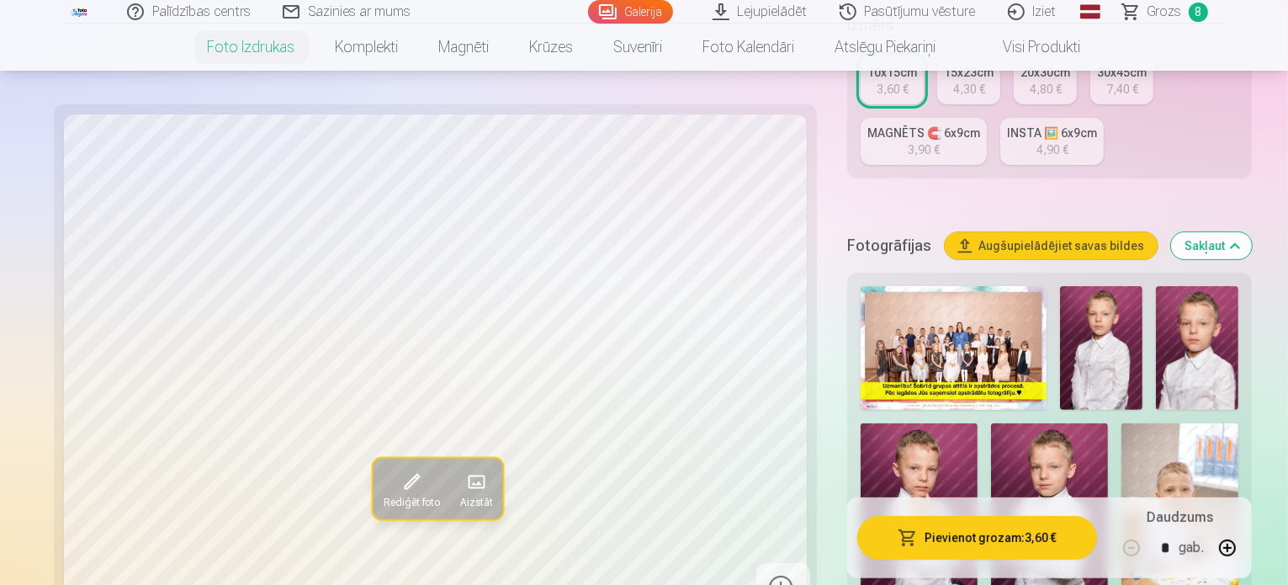
click at [978, 423] on img at bounding box center [919, 511] width 117 height 176
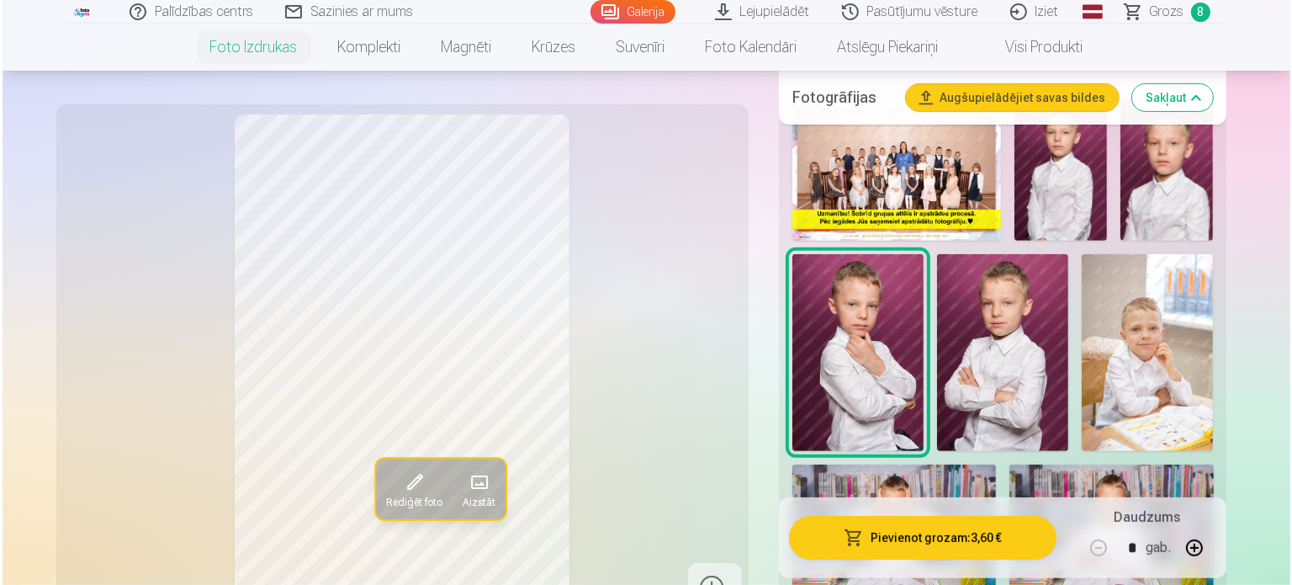
scroll to position [673, 0]
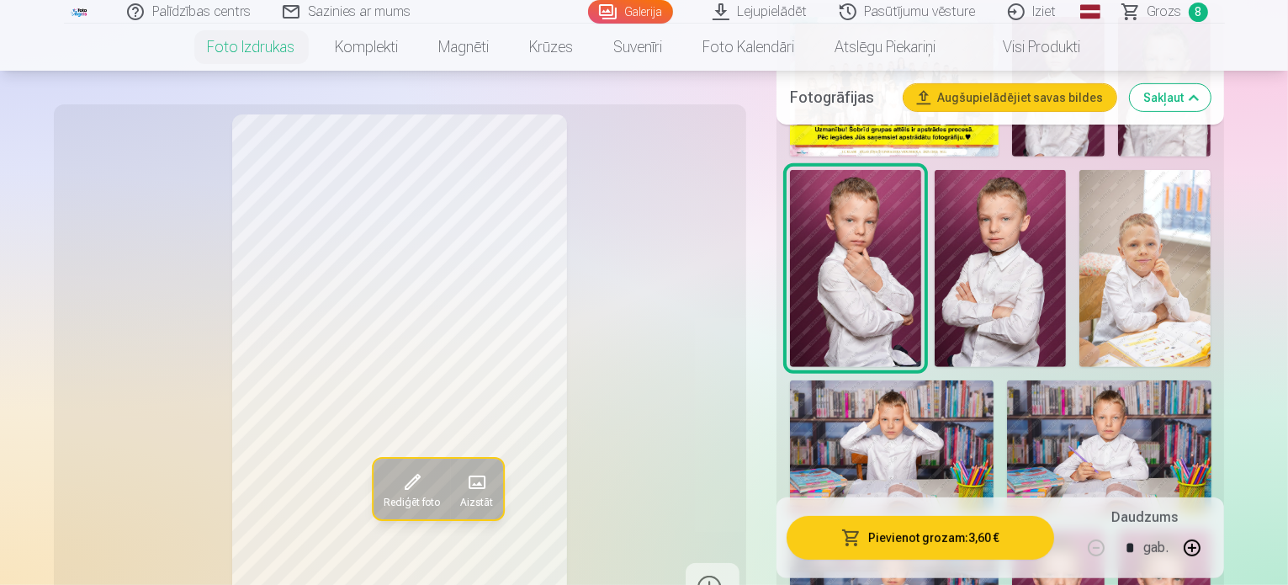
click at [980, 539] on button "Pievienot grozam : 3,60 €" at bounding box center [921, 538] width 268 height 44
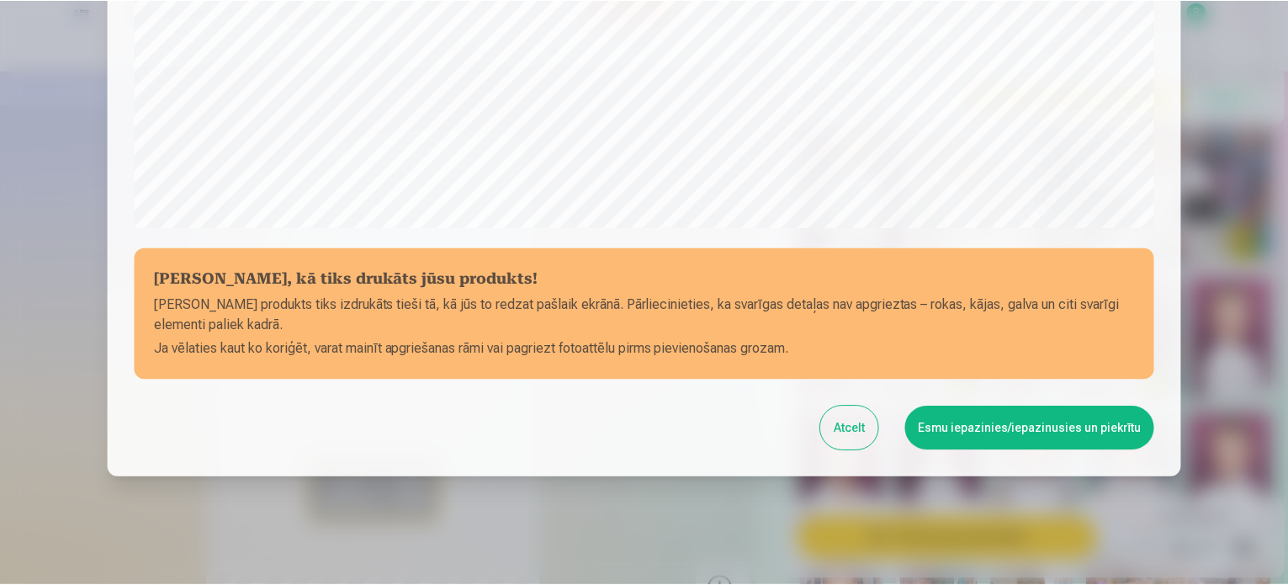
scroll to position [626, 0]
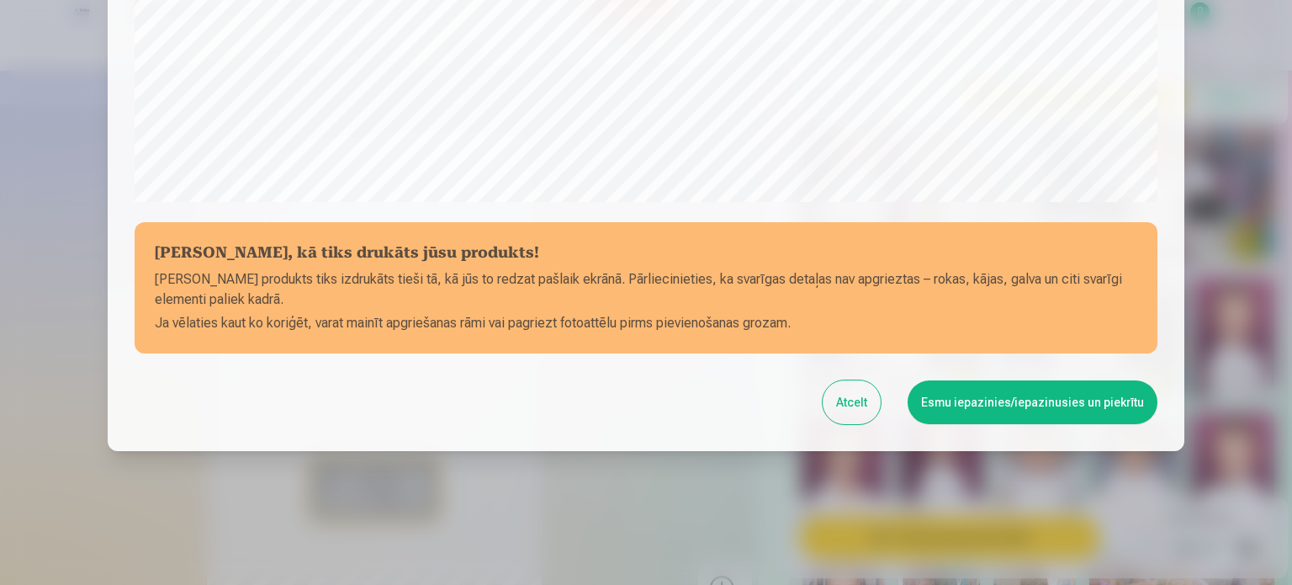
click at [946, 396] on button "Esmu iepazinies/iepazinusies un piekrītu" at bounding box center [1033, 402] width 250 height 44
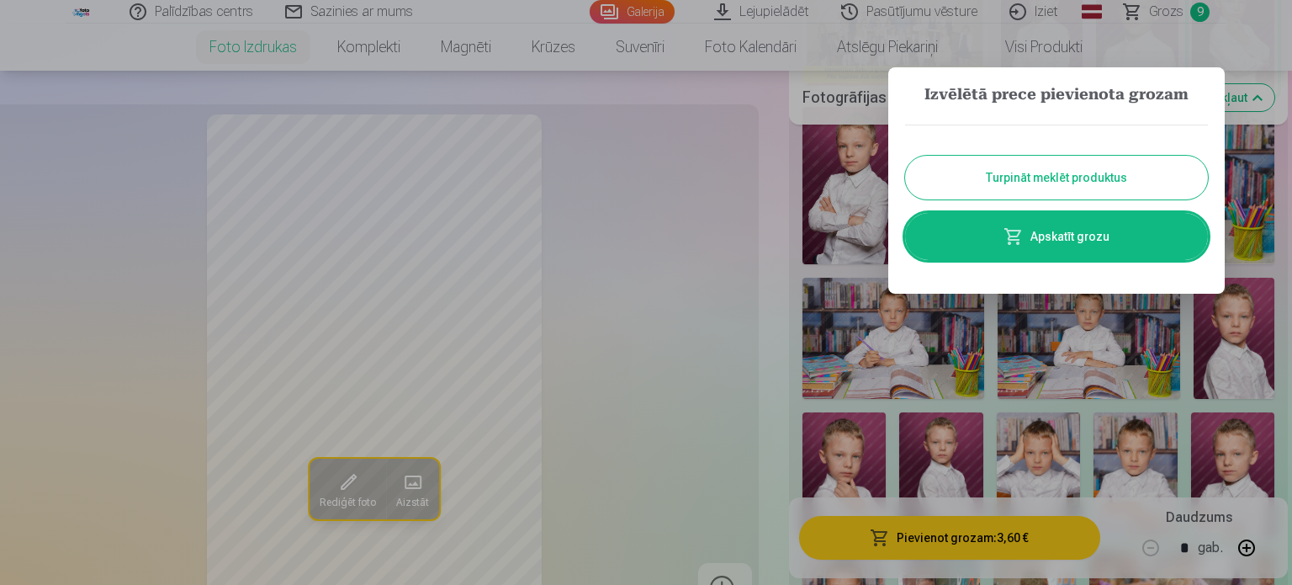
click at [1006, 178] on button "Turpināt meklēt produktus" at bounding box center [1056, 178] width 303 height 44
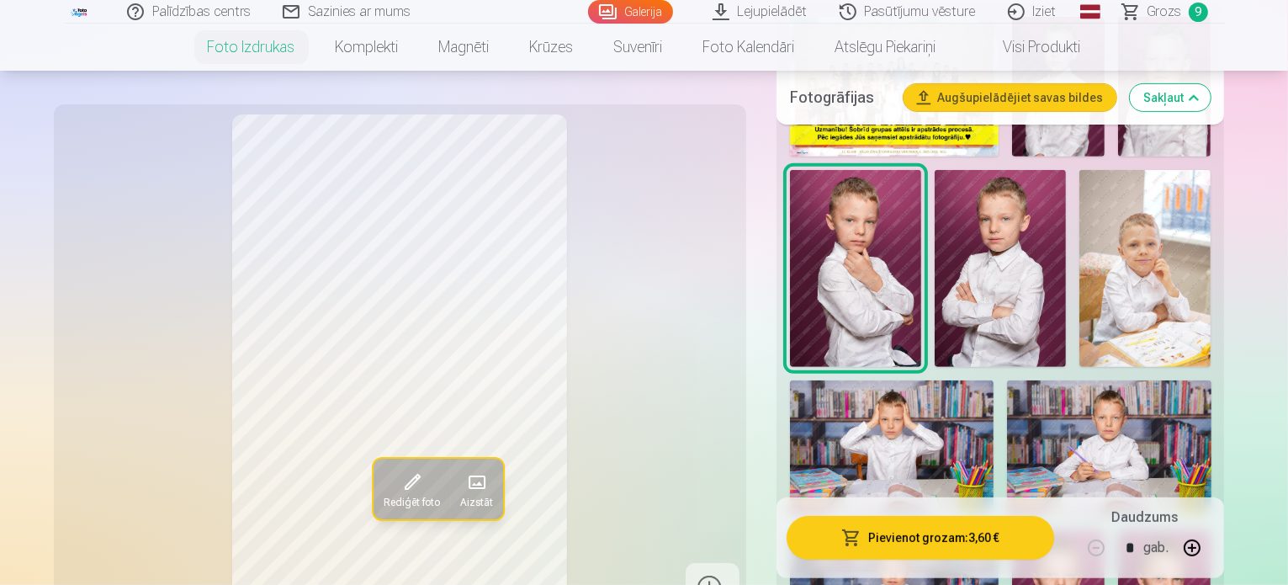
click at [1159, 14] on span "Grozs" at bounding box center [1165, 12] width 34 height 20
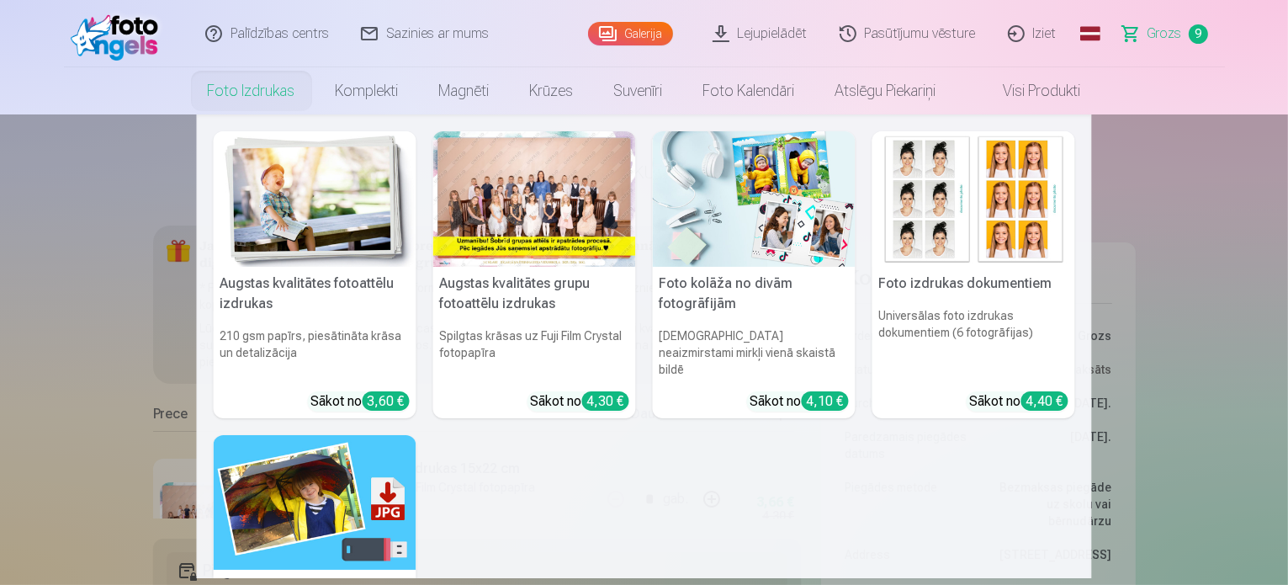
click at [282, 185] on div "Augstas kvalitātes fotoattēlu izdrukas 210 gsm papīrs, piesātināta krāsa un det…" at bounding box center [644, 453] width 895 height 679
click at [268, 103] on link "Foto izdrukas" at bounding box center [252, 90] width 128 height 47
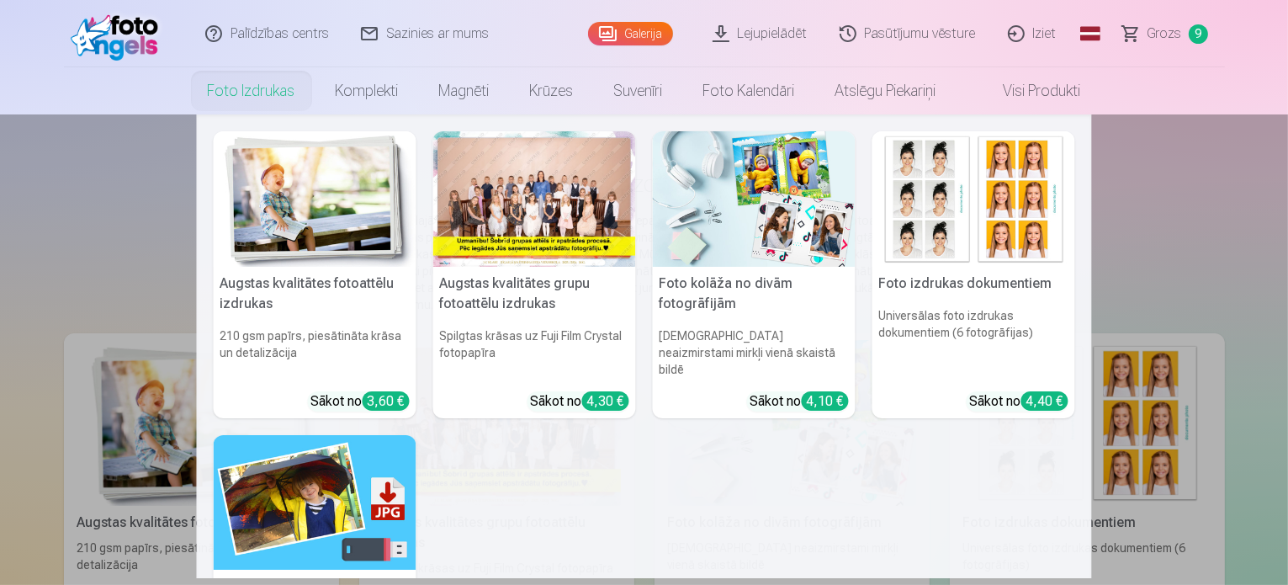
click at [310, 211] on img at bounding box center [315, 198] width 203 height 135
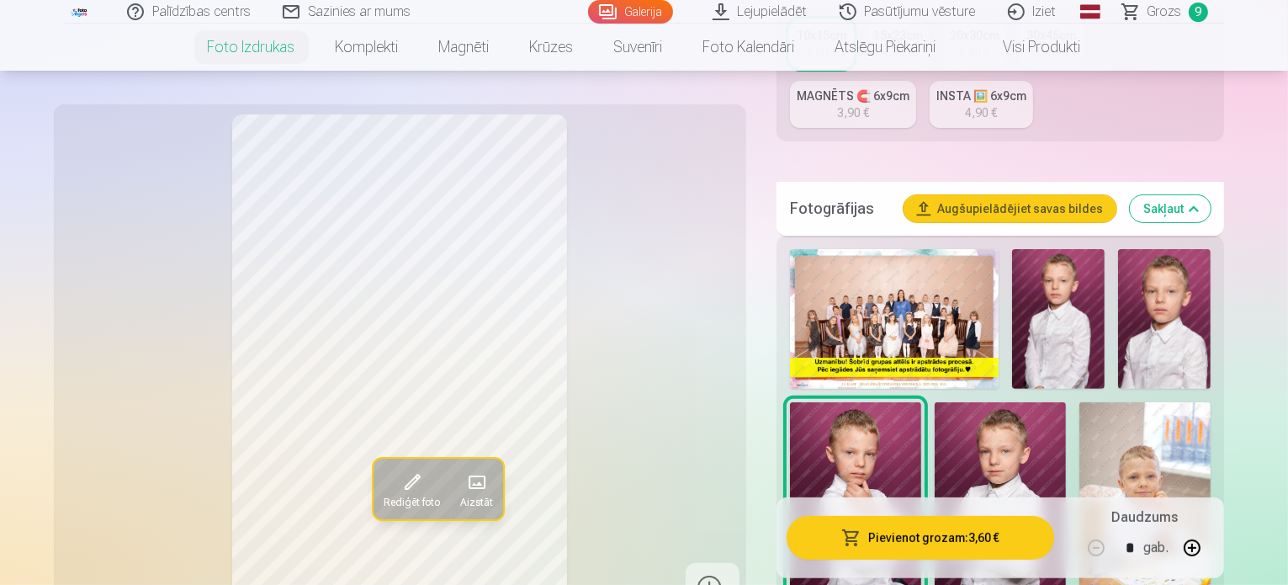
scroll to position [421, 0]
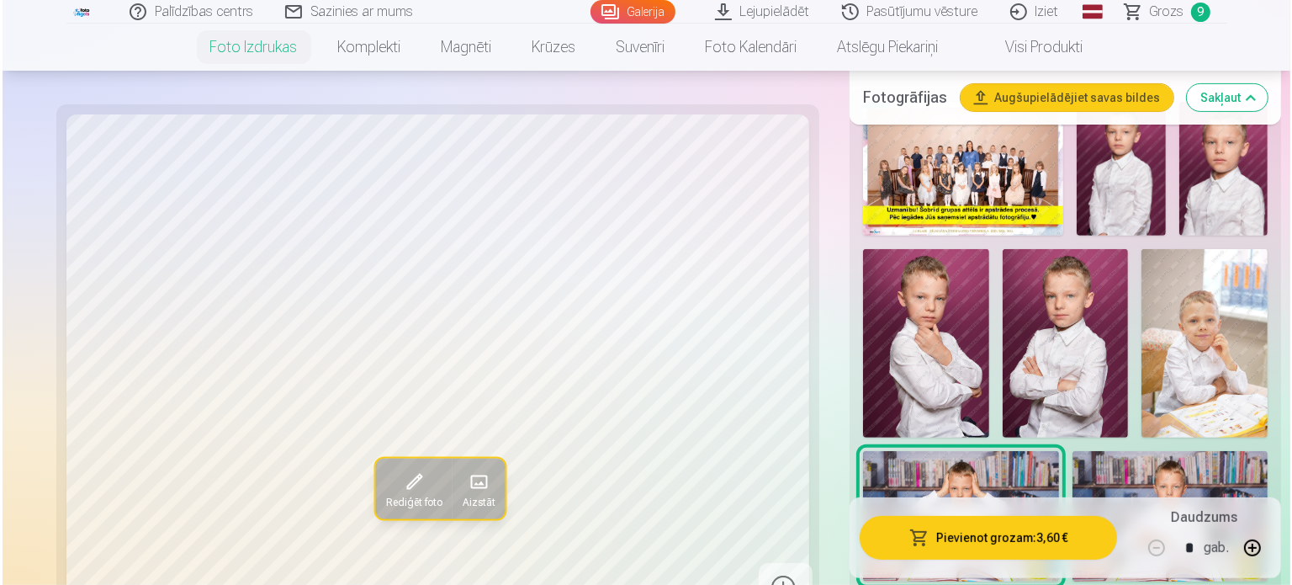
scroll to position [589, 0]
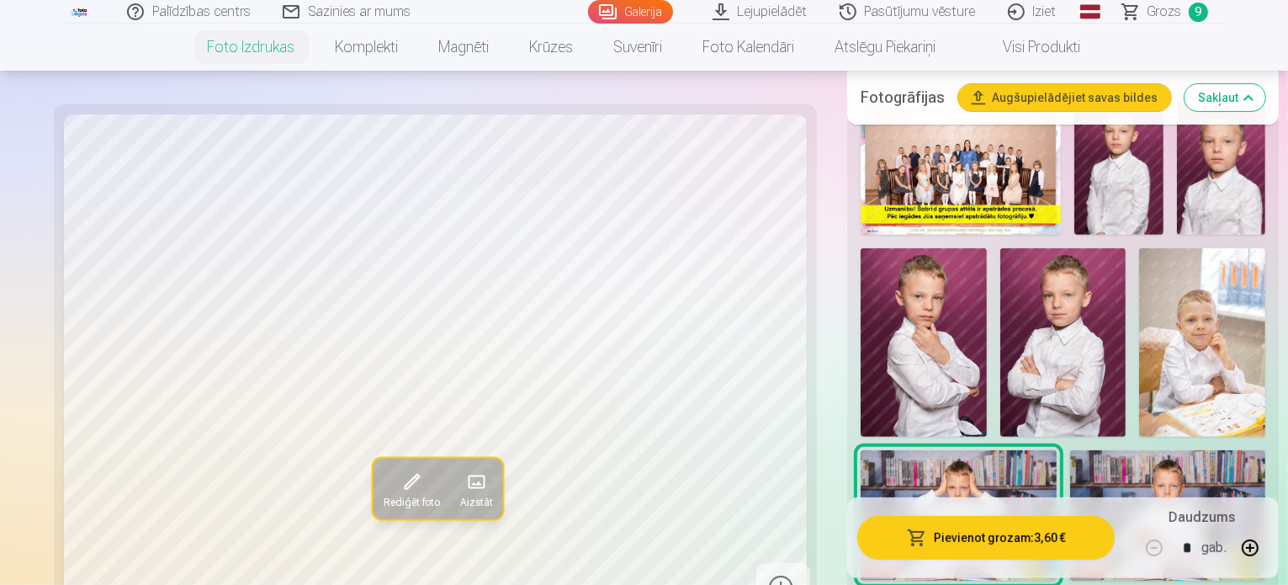
click at [949, 539] on button "Pievienot grozam : 3,60 €" at bounding box center [985, 538] width 257 height 44
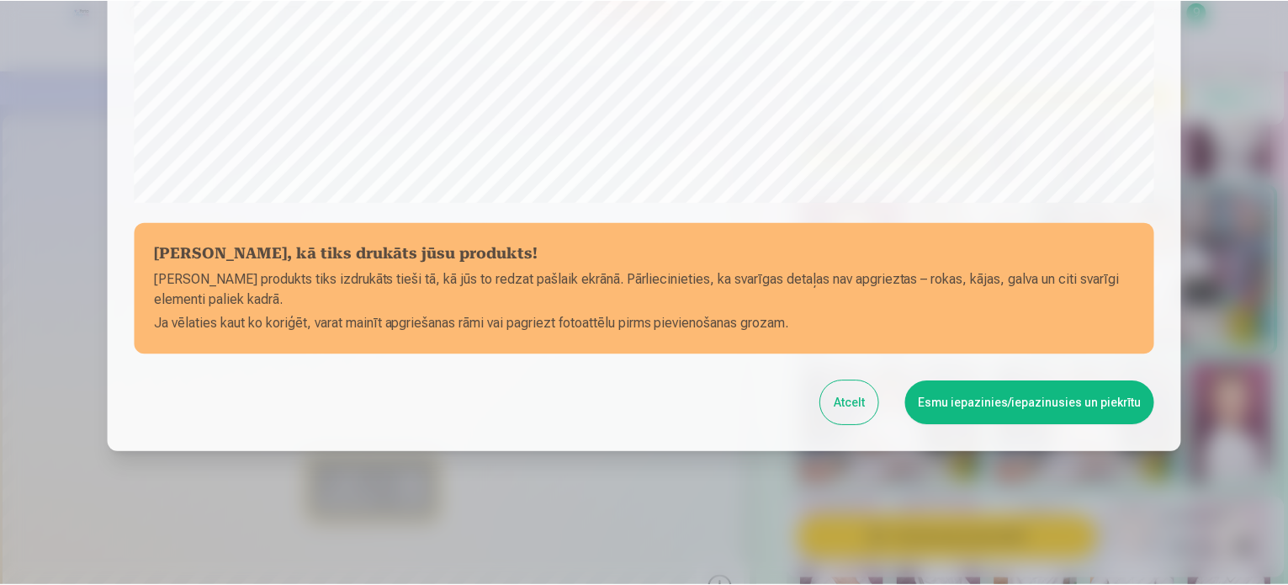
scroll to position [626, 0]
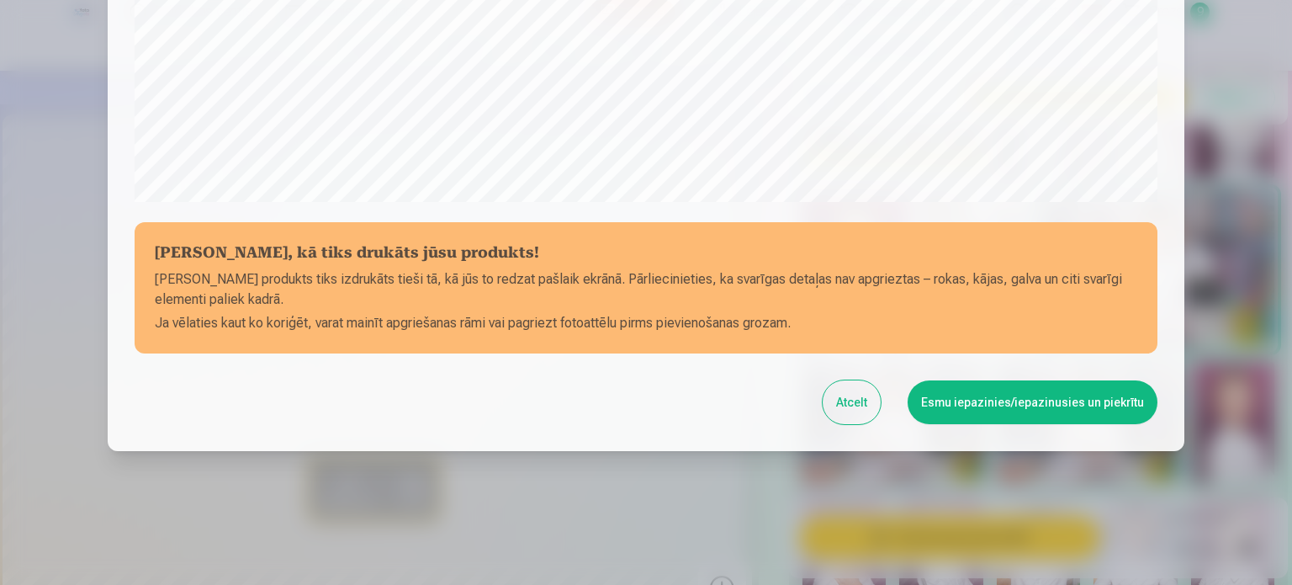
click at [980, 412] on button "Esmu iepazinies/iepazinusies un piekrītu" at bounding box center [1033, 402] width 250 height 44
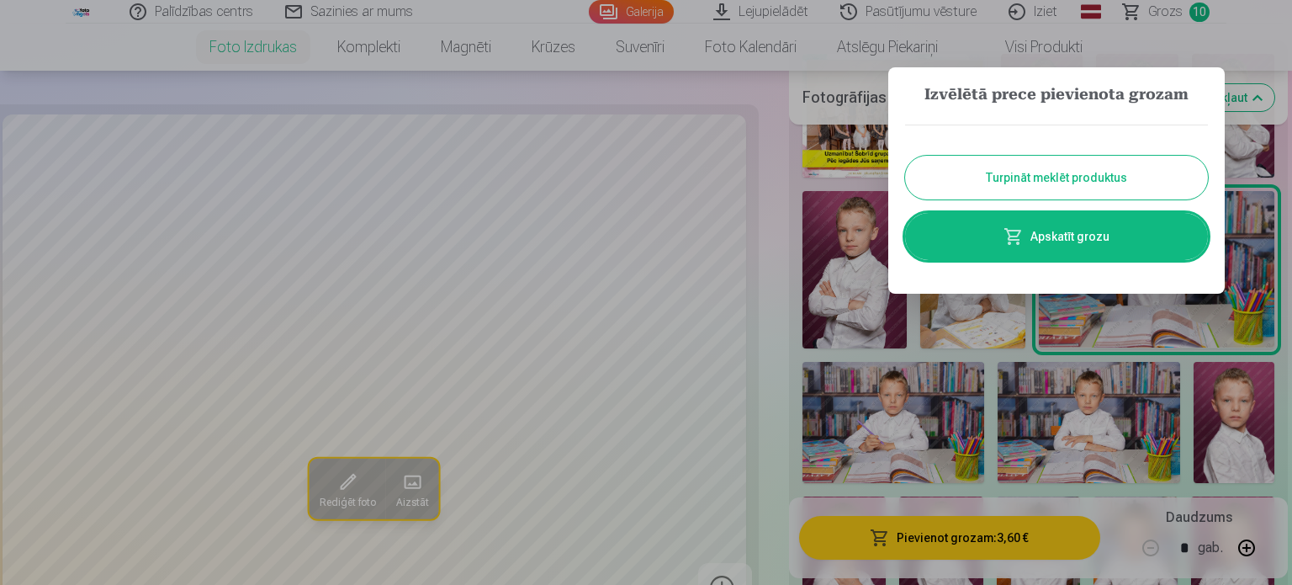
click at [1019, 176] on button "Turpināt meklēt produktus" at bounding box center [1056, 178] width 303 height 44
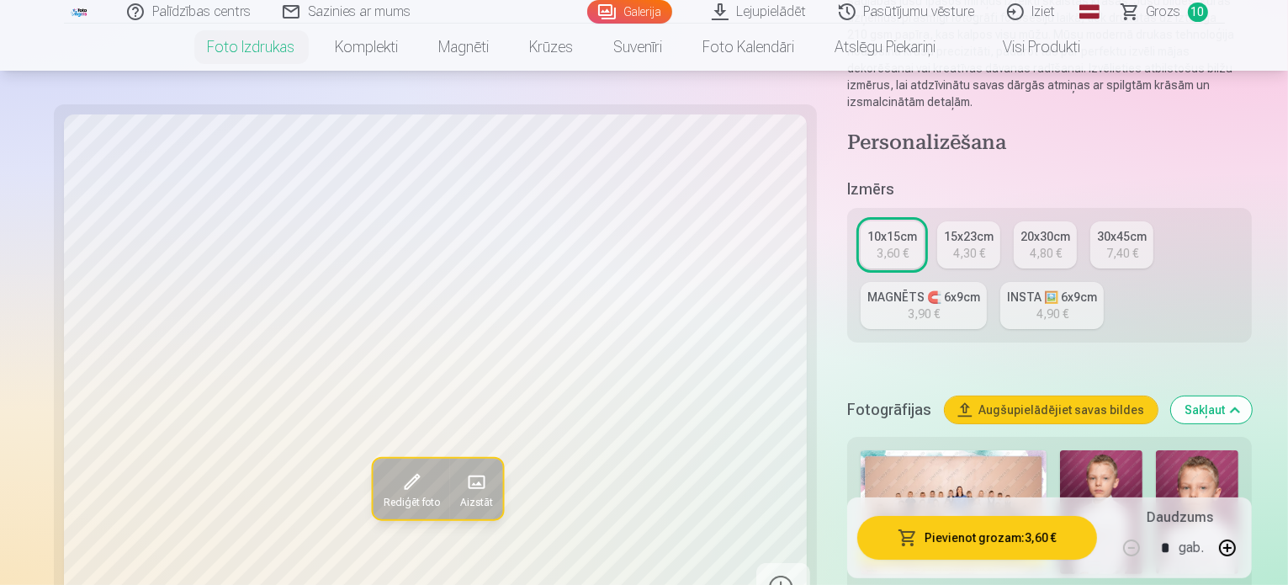
scroll to position [421, 0]
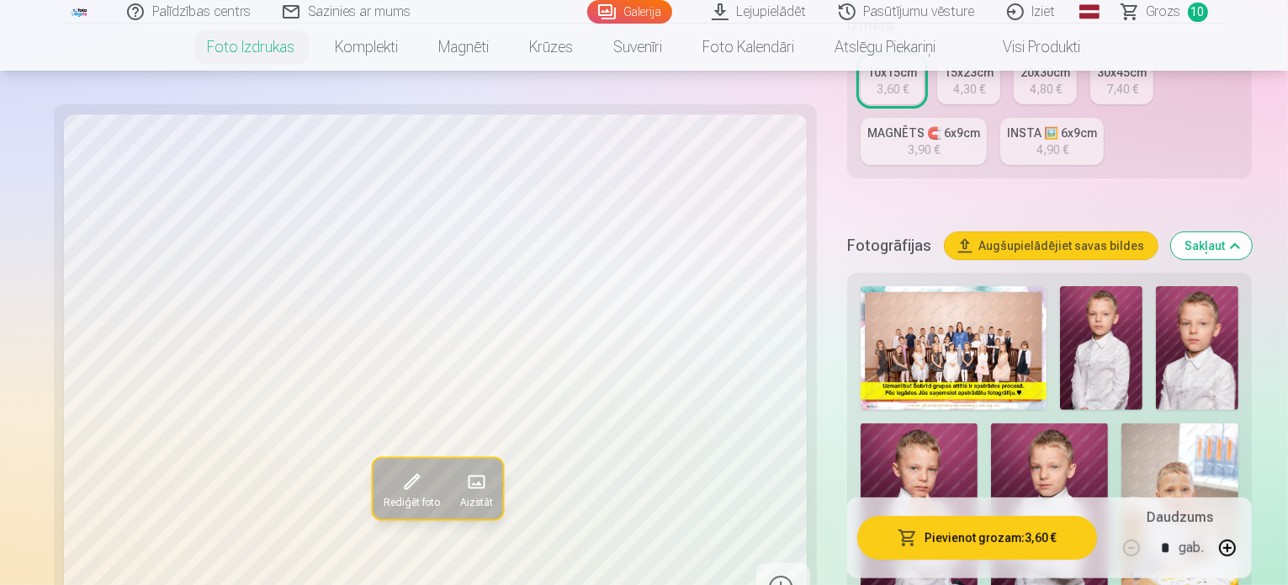
click at [922, 286] on img at bounding box center [954, 348] width 186 height 124
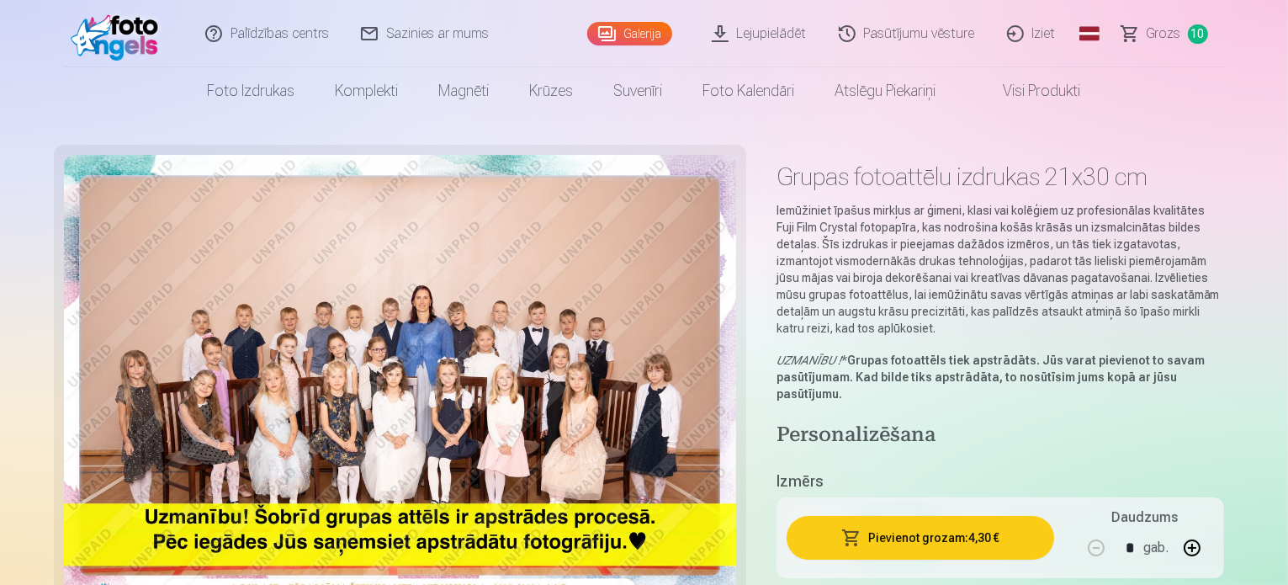
click at [1154, 40] on span "Grozs" at bounding box center [1164, 34] width 34 height 20
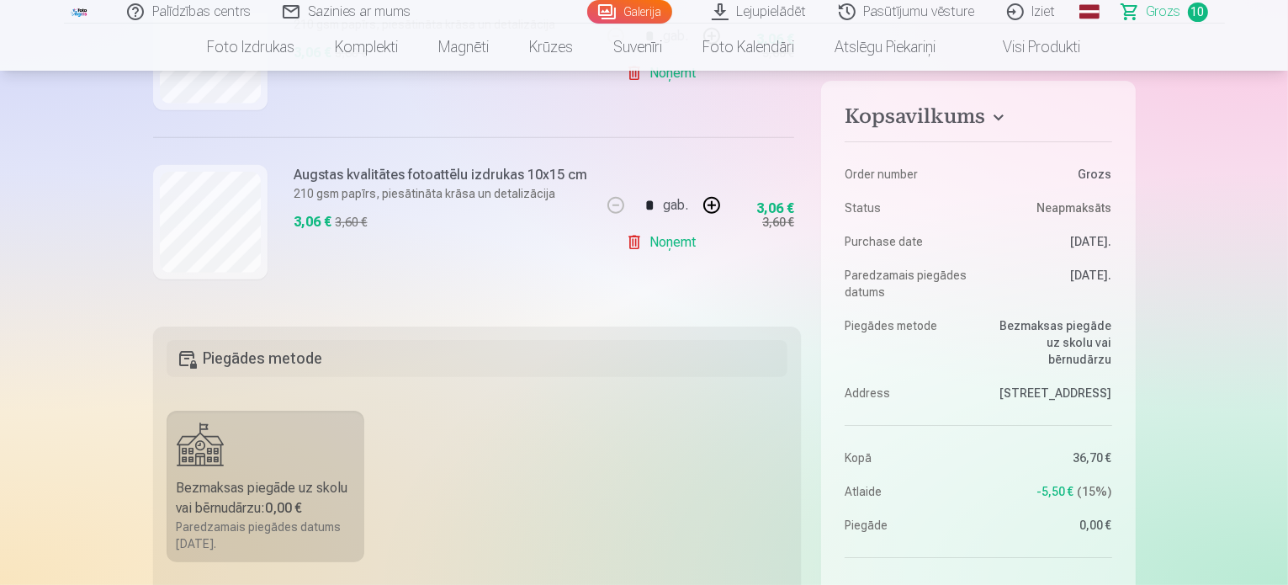
scroll to position [337, 0]
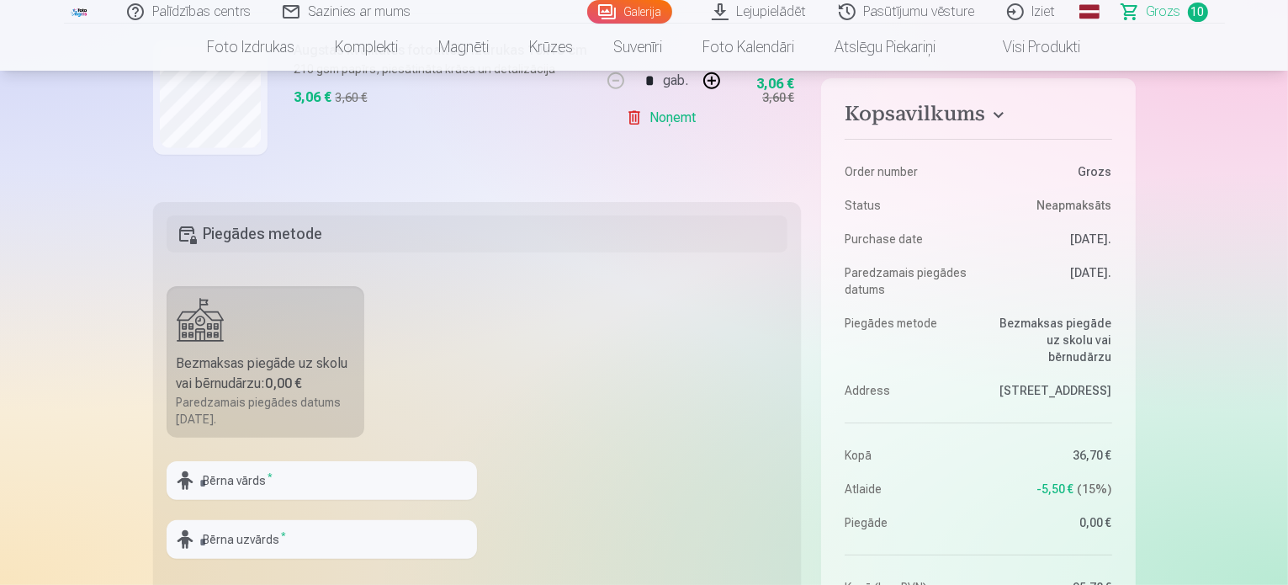
click at [323, 386] on div "Bezmaksas piegāde uz skolu vai bērnudārzu : 0,00 €" at bounding box center [266, 373] width 178 height 40
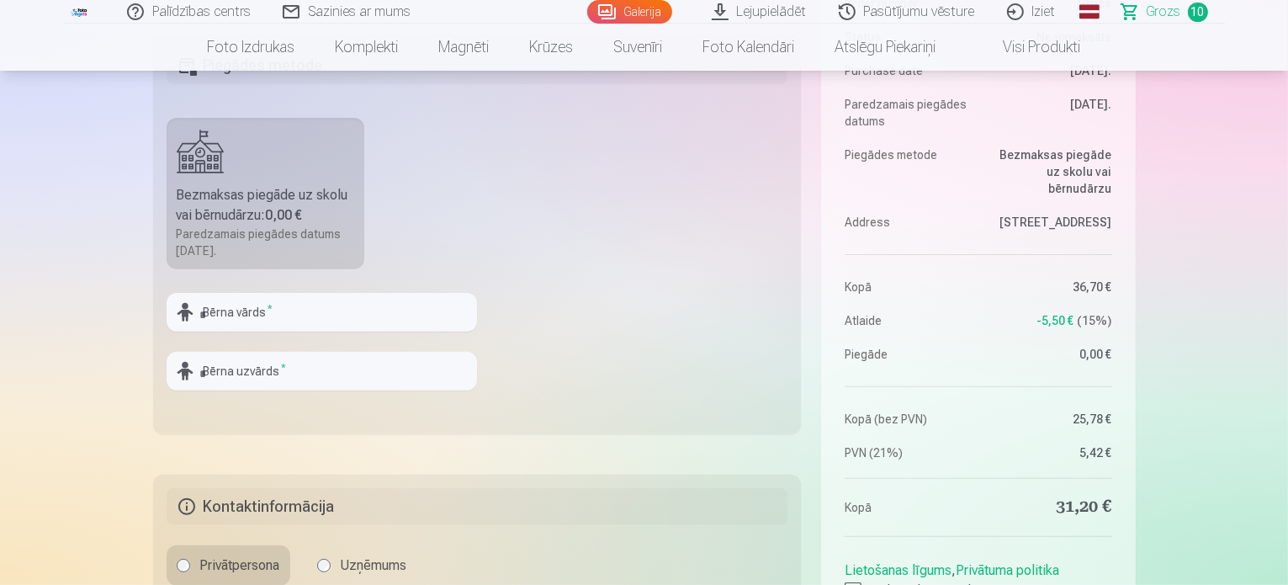
scroll to position [589, 0]
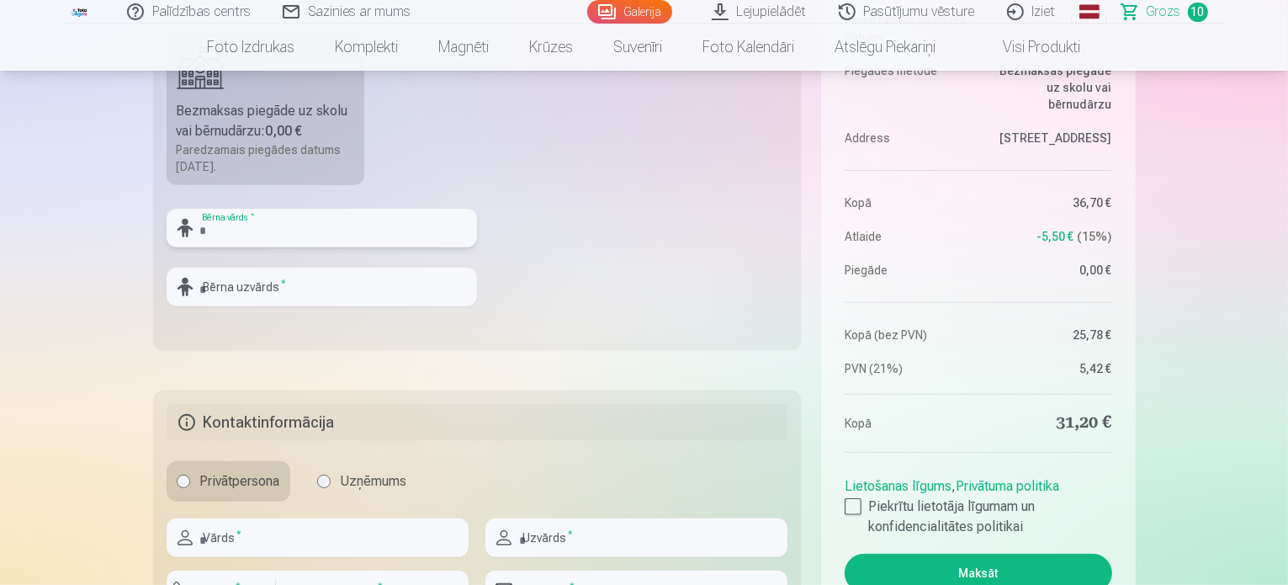
click at [417, 215] on input "text" at bounding box center [322, 228] width 310 height 39
type input "*"
type input "******"
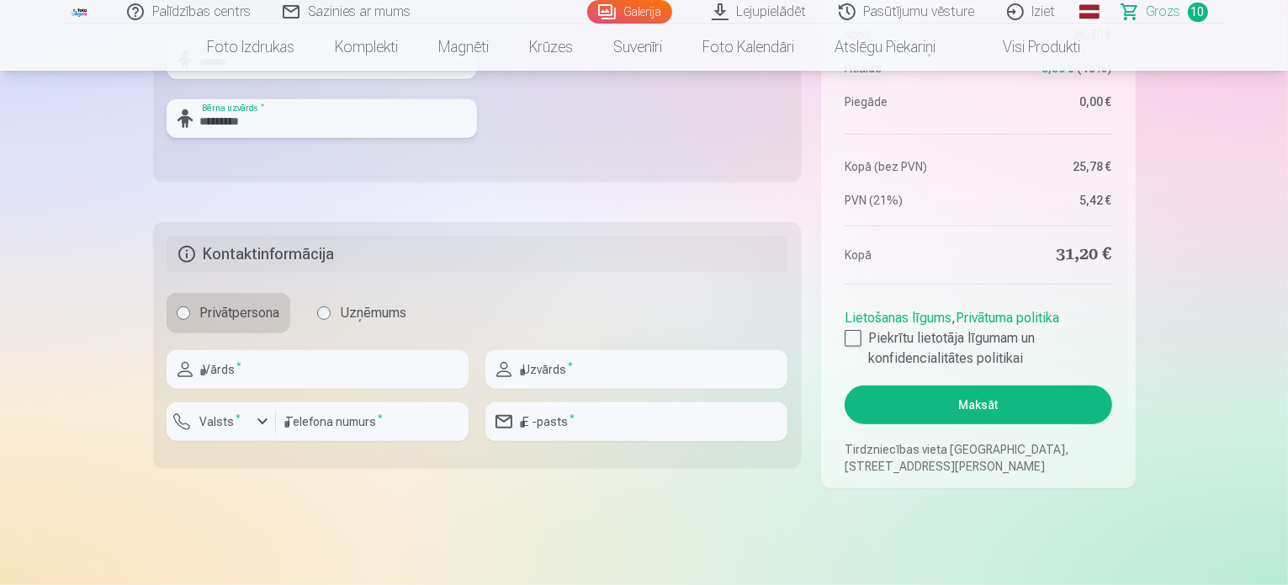
type input "*********"
click at [436, 376] on input "text" at bounding box center [318, 369] width 302 height 39
type input "****"
type input "********"
click at [443, 408] on input "number" at bounding box center [372, 421] width 193 height 39
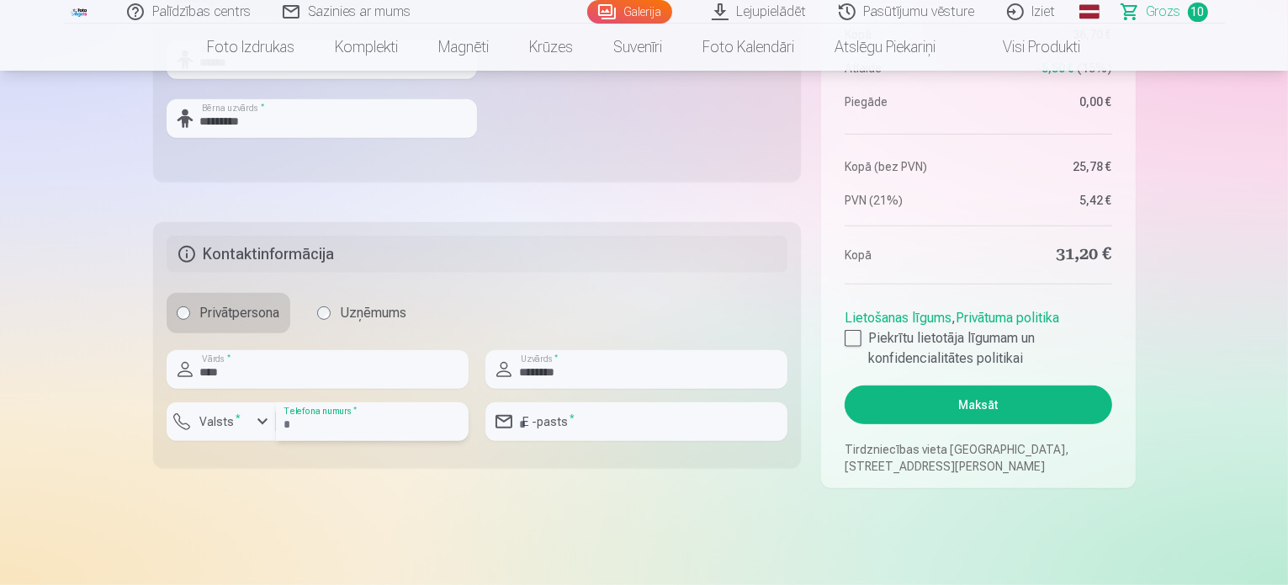
type input "********"
click at [624, 431] on input "email" at bounding box center [637, 421] width 302 height 39
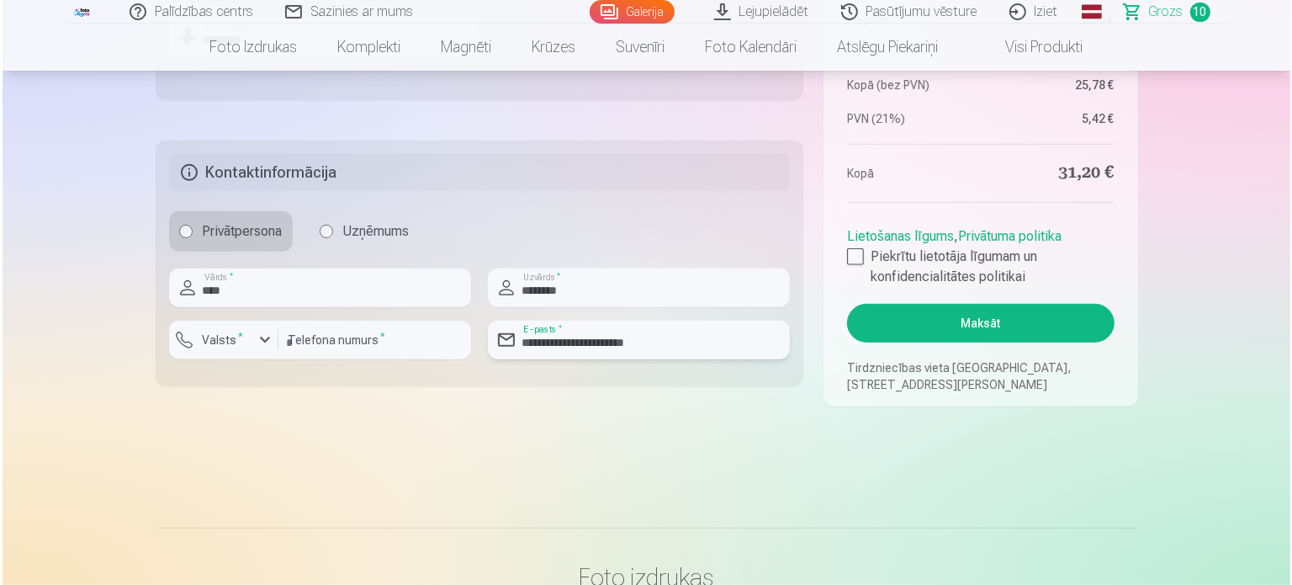
scroll to position [841, 0]
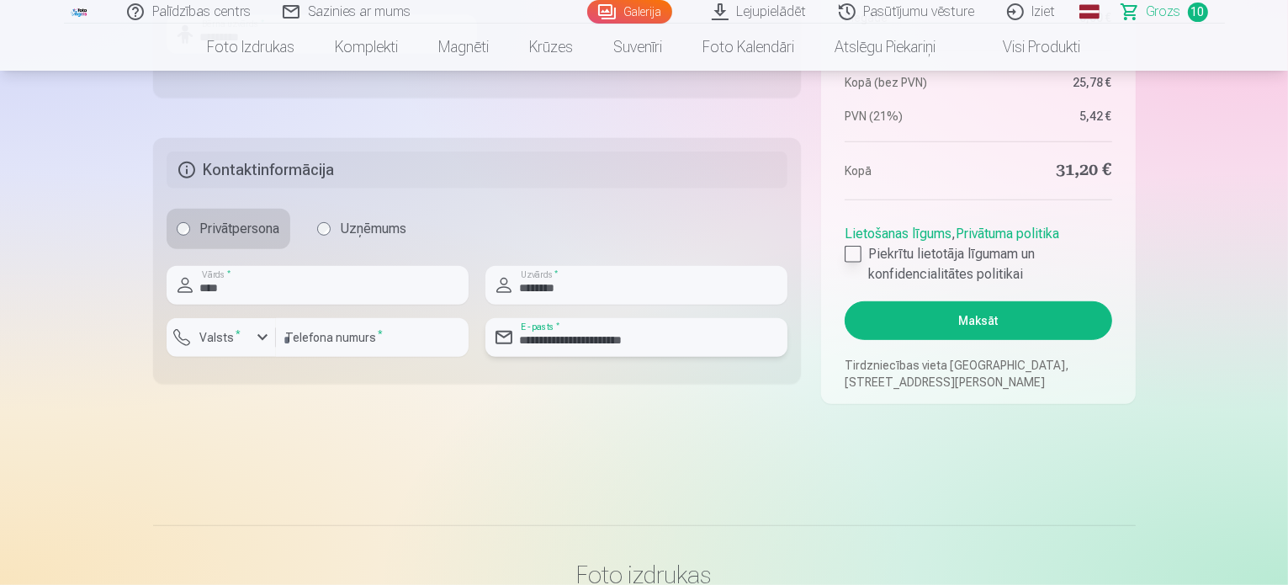
type input "**********"
click at [853, 257] on div at bounding box center [853, 254] width 17 height 17
click at [937, 319] on button "Maksāt" at bounding box center [978, 320] width 267 height 39
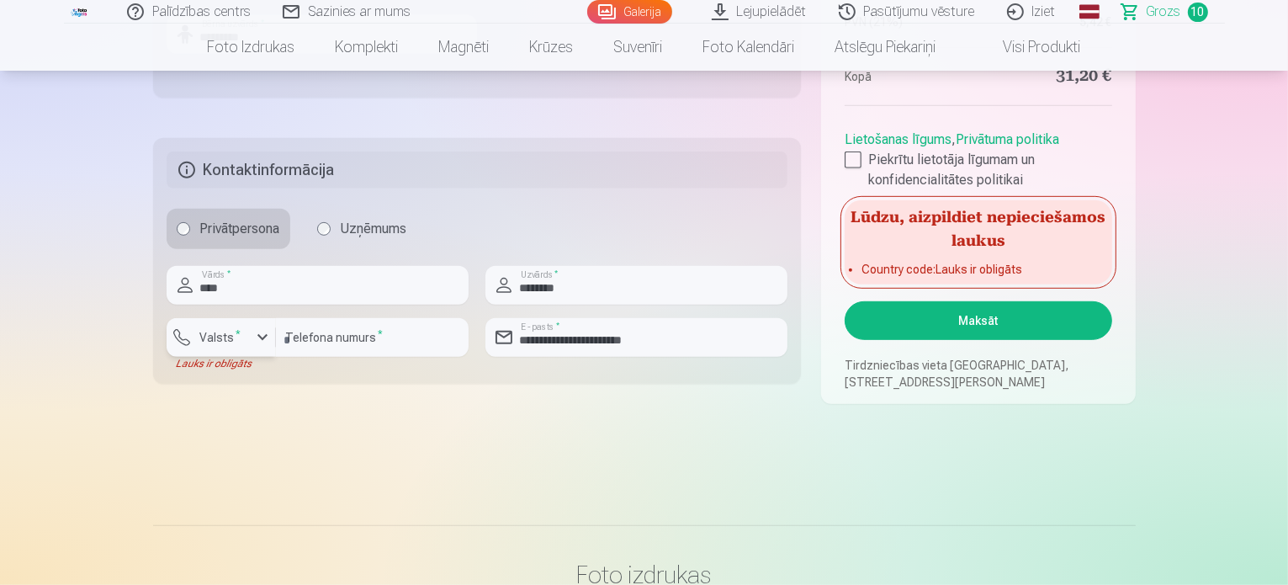
click at [241, 339] on label "Valsts *" at bounding box center [221, 337] width 55 height 17
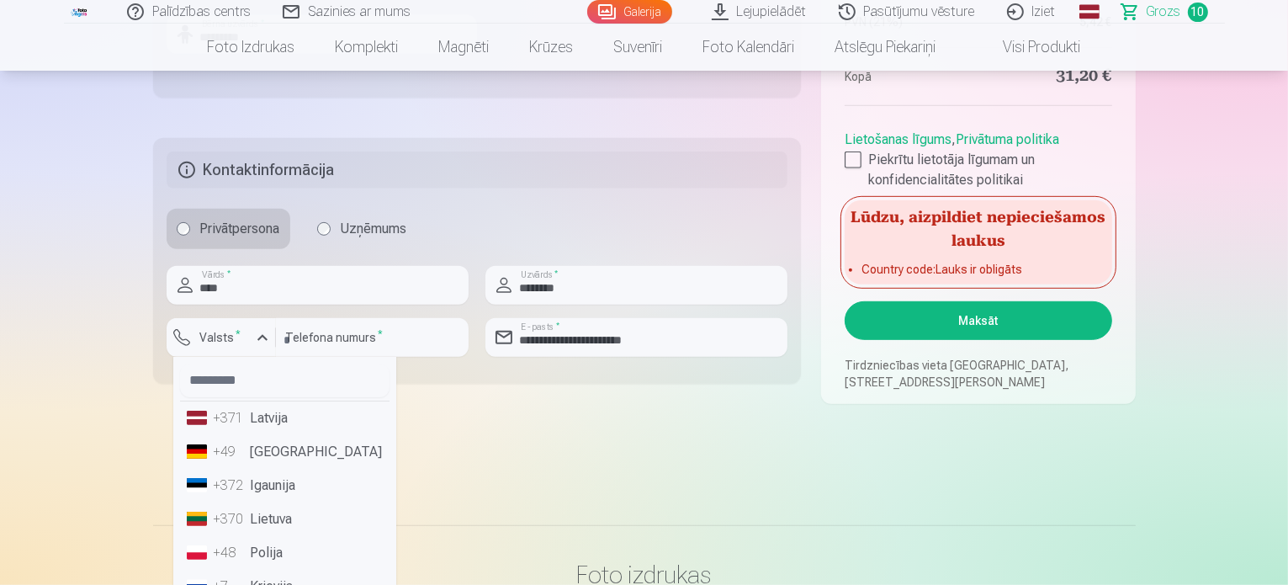
click at [246, 417] on li "+371 Latvija" at bounding box center [285, 418] width 210 height 34
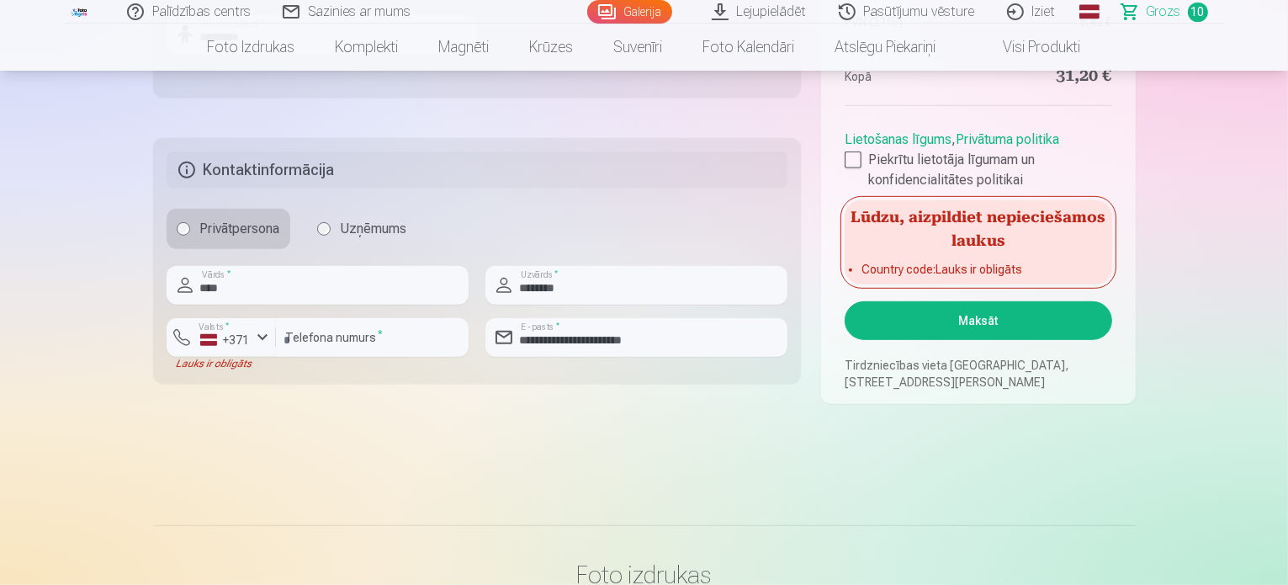
click at [947, 324] on button "Maksāt" at bounding box center [978, 320] width 267 height 39
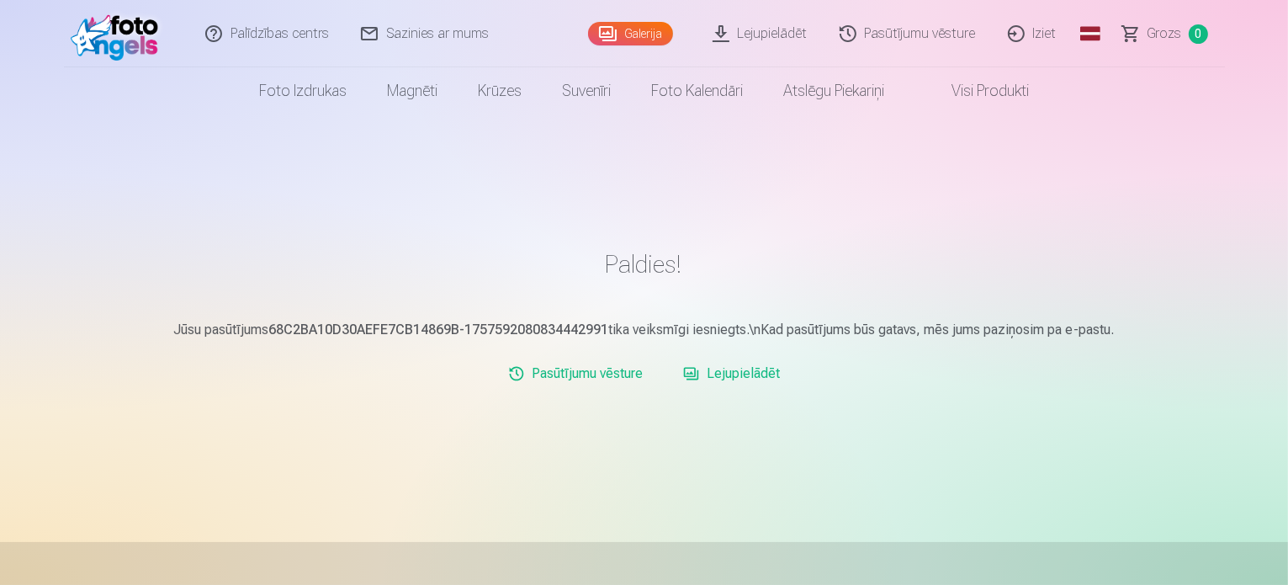
click at [1043, 36] on link "Iziet" at bounding box center [1033, 33] width 81 height 67
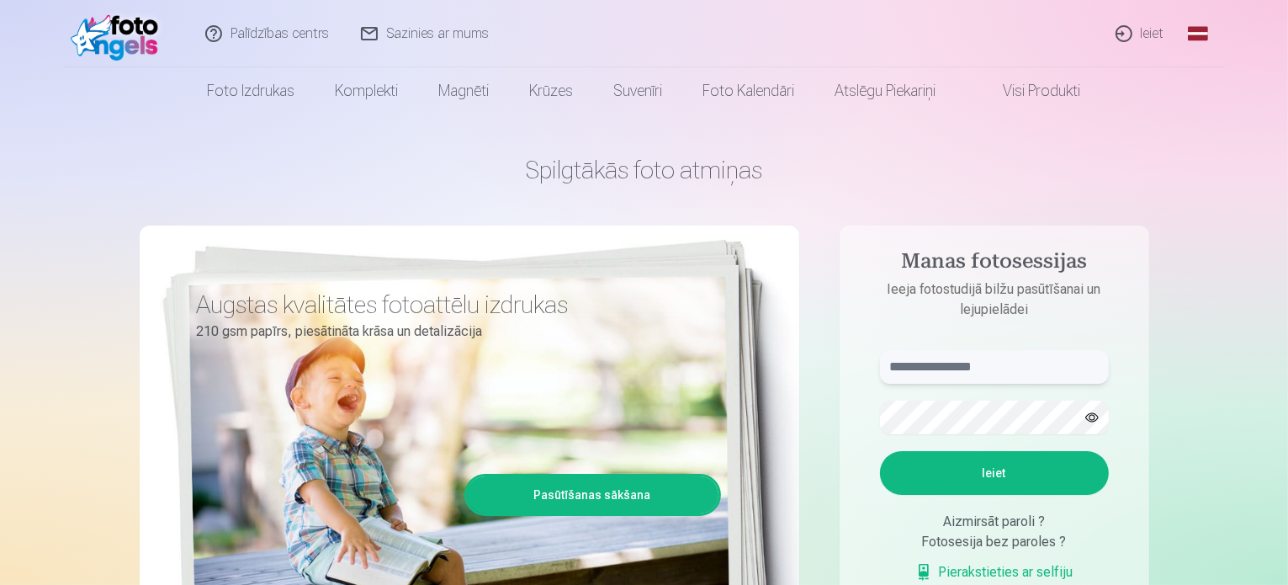
click at [947, 368] on input "text" at bounding box center [994, 367] width 229 height 34
type input "**********"
click at [880, 451] on button "Ieiet" at bounding box center [994, 473] width 229 height 44
